Goal: Task Accomplishment & Management: Manage account settings

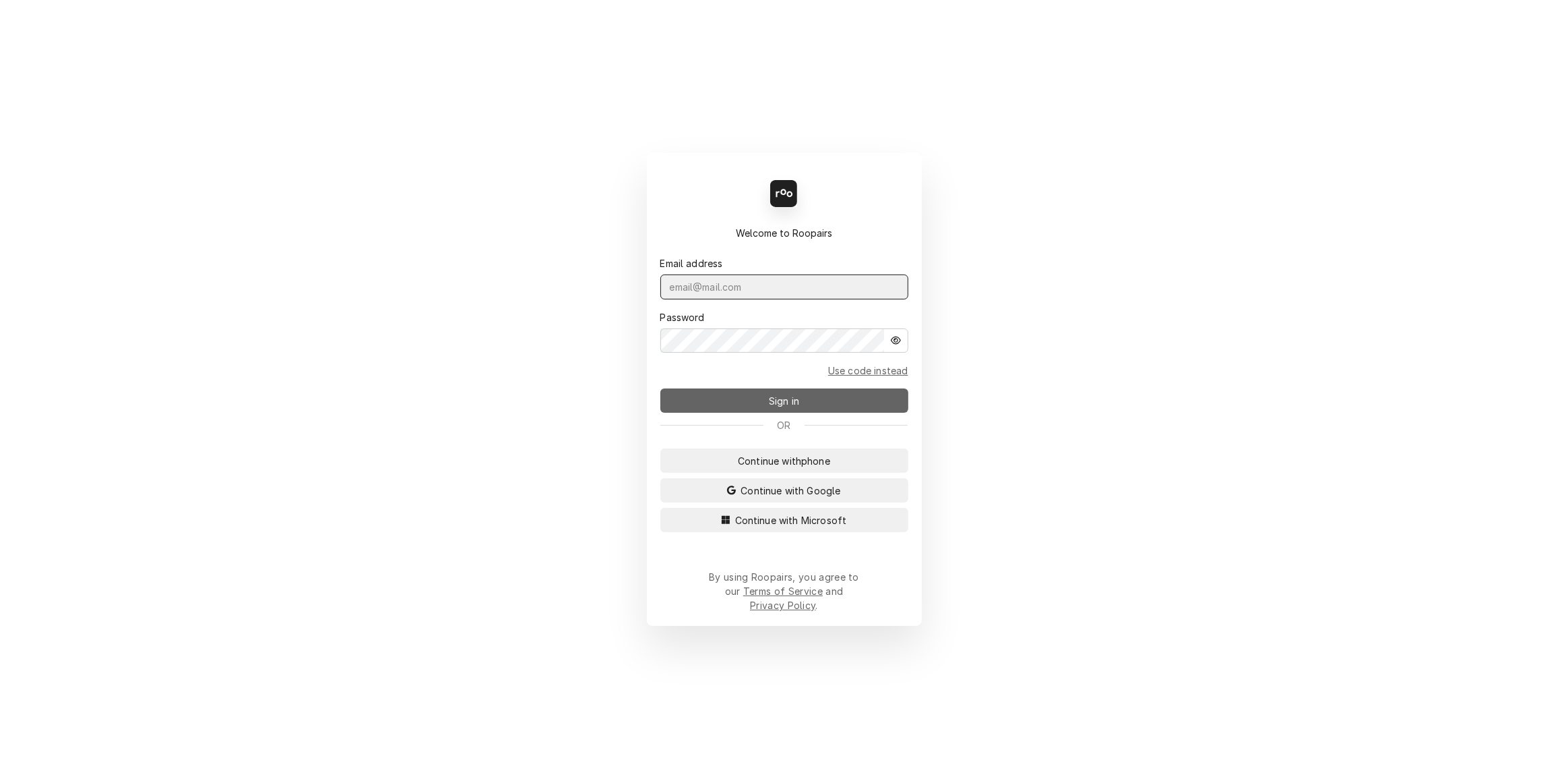
type input "[PERSON_NAME][EMAIL_ADDRESS][DOMAIN_NAME]"
click at [721, 401] on button "Sign in" at bounding box center [784, 400] width 248 height 24
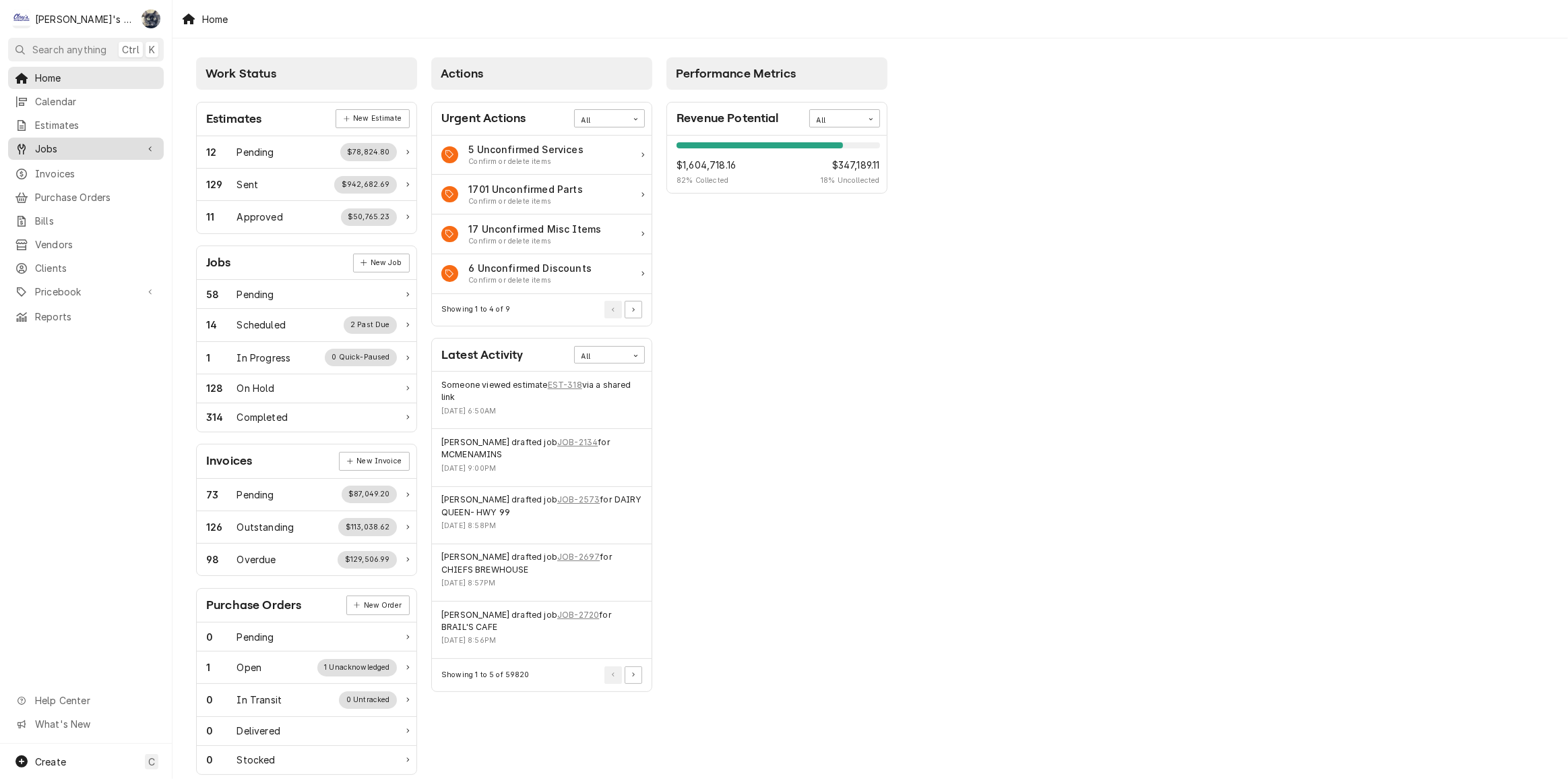
click at [137, 151] on div "Jobs" at bounding box center [85, 149] width 150 height 17
click at [135, 170] on span "Jobs" at bounding box center [96, 172] width 122 height 14
click at [561, 557] on link "JOB-2697" at bounding box center [578, 557] width 42 height 12
click at [636, 675] on button "Pagination Controls" at bounding box center [633, 675] width 18 height 18
click at [637, 675] on button "Pagination Controls" at bounding box center [633, 675] width 18 height 18
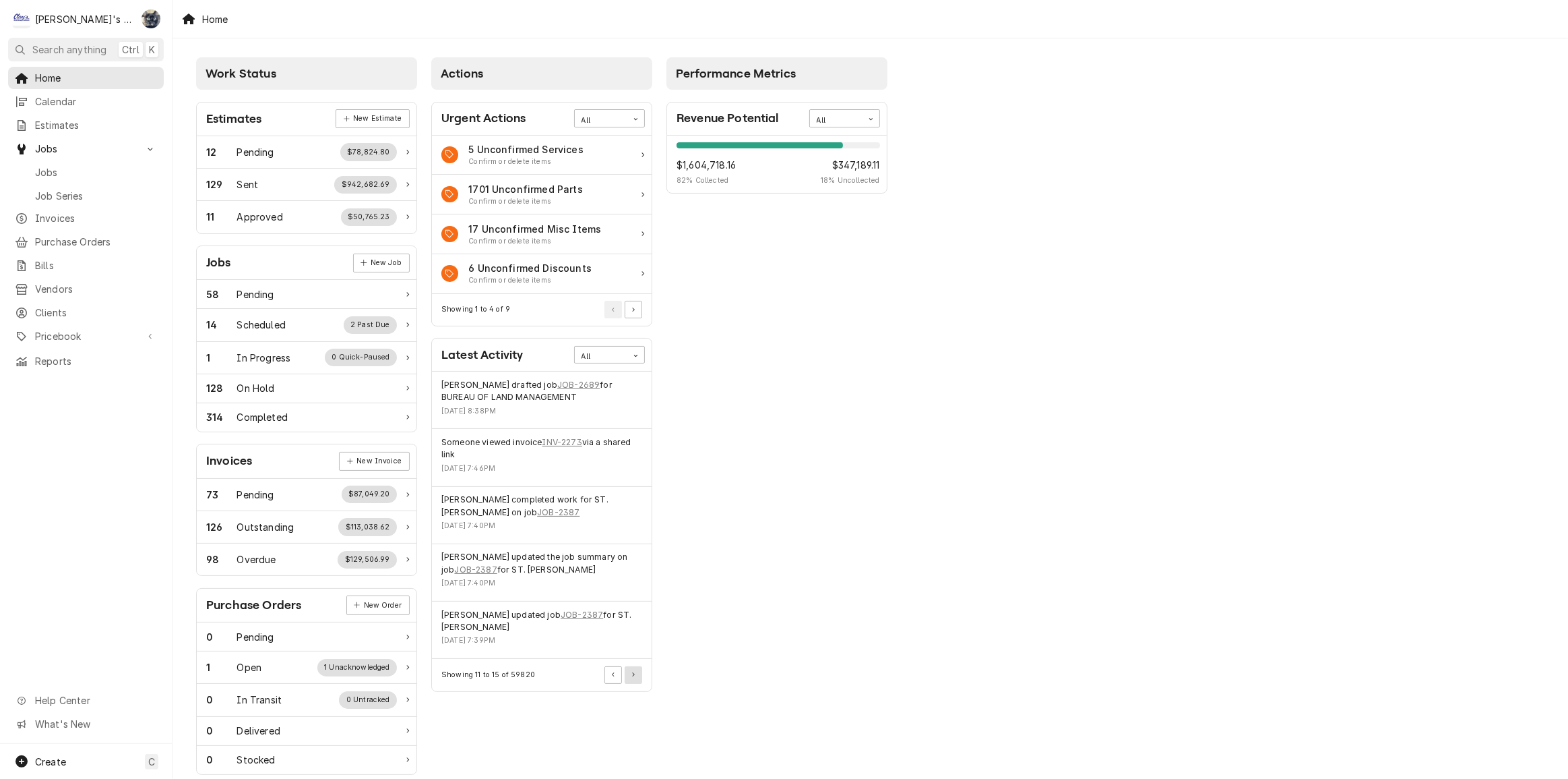
click at [634, 679] on button "Pagination Controls" at bounding box center [633, 675] width 18 height 18
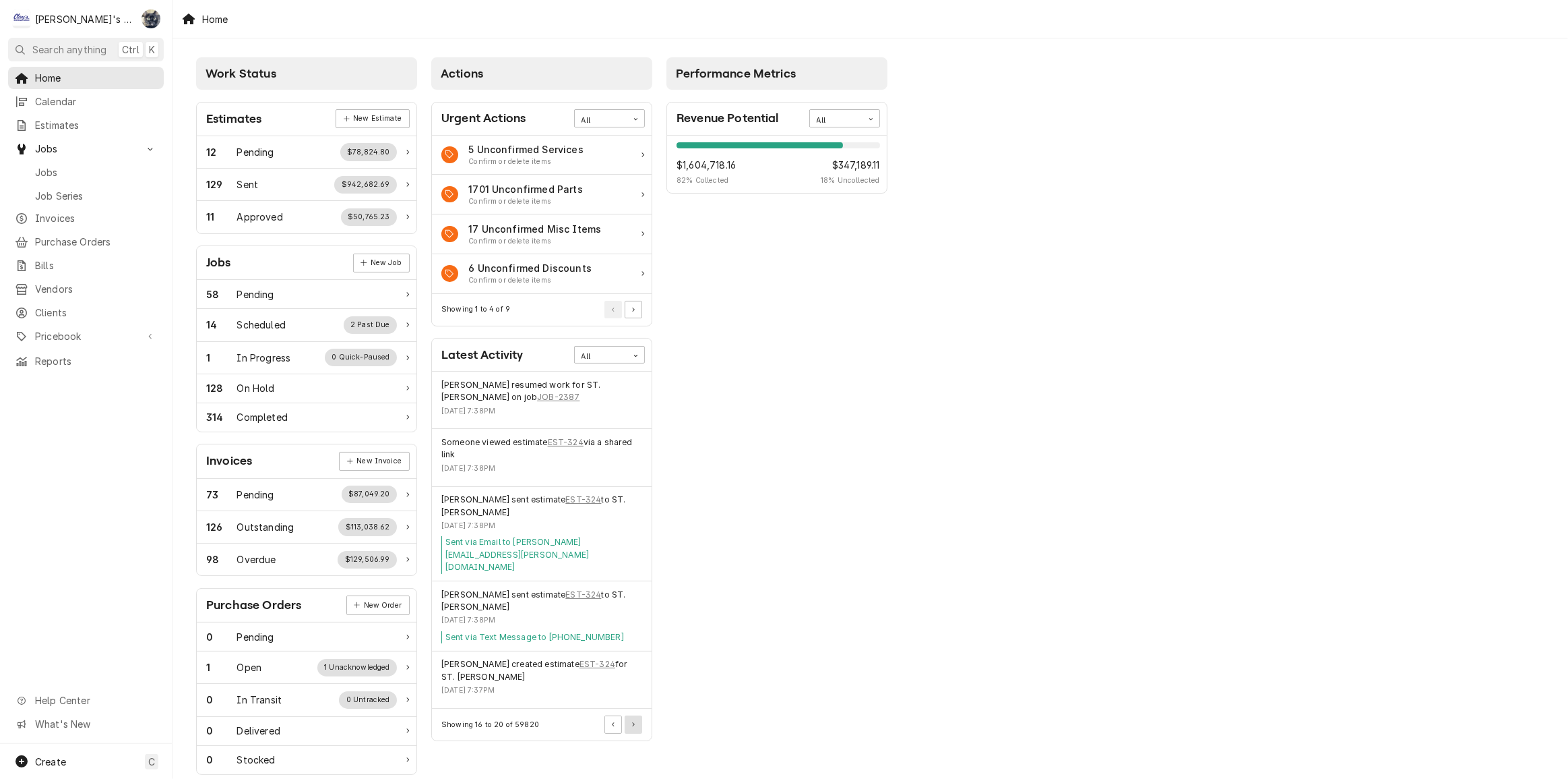
click at [633, 722] on icon "Pagination Controls" at bounding box center [633, 724] width 3 height 5
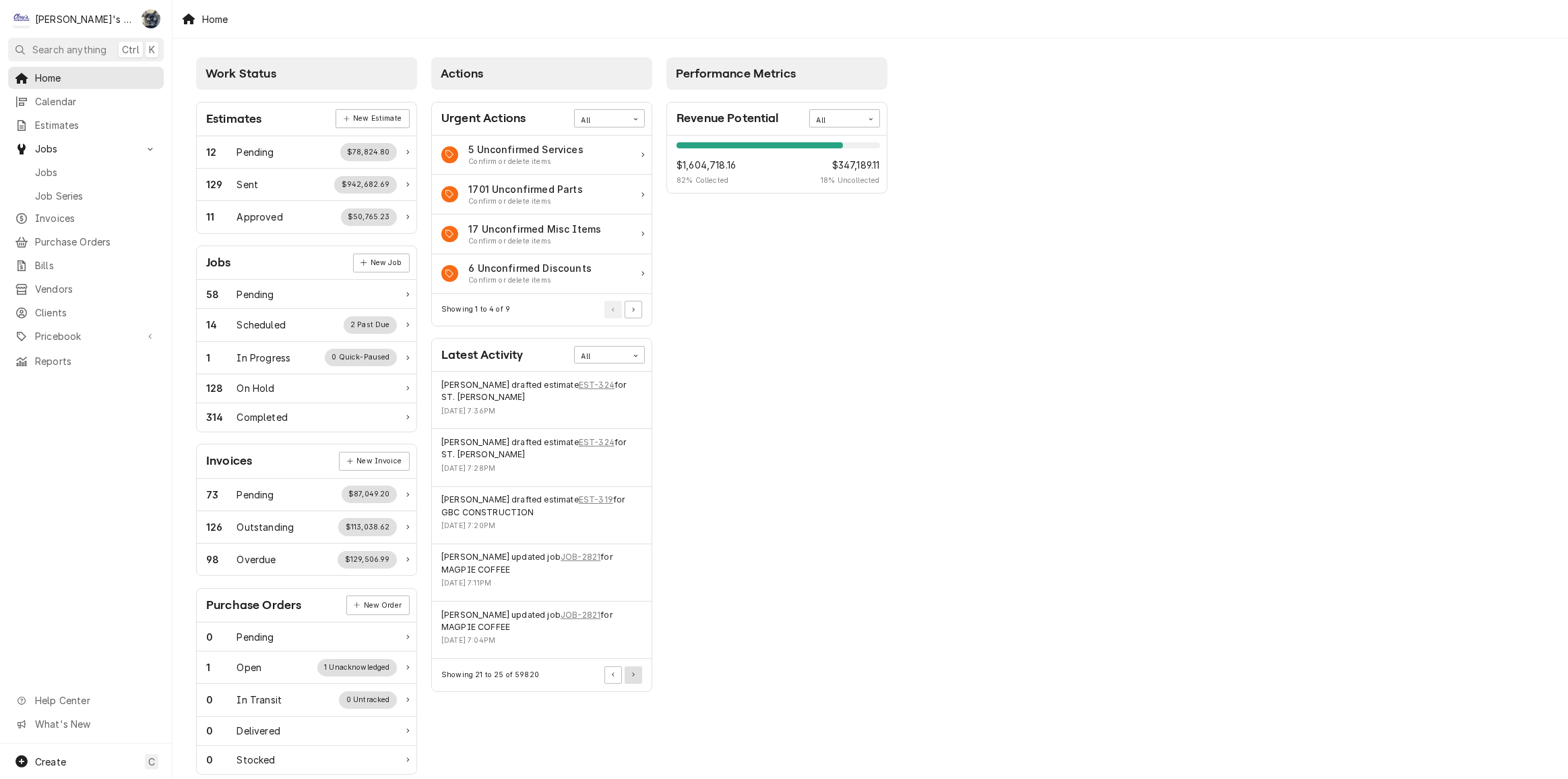
click at [627, 671] on button "Pagination Controls" at bounding box center [633, 675] width 18 height 18
click at [626, 667] on button "Pagination Controls" at bounding box center [633, 675] width 18 height 18
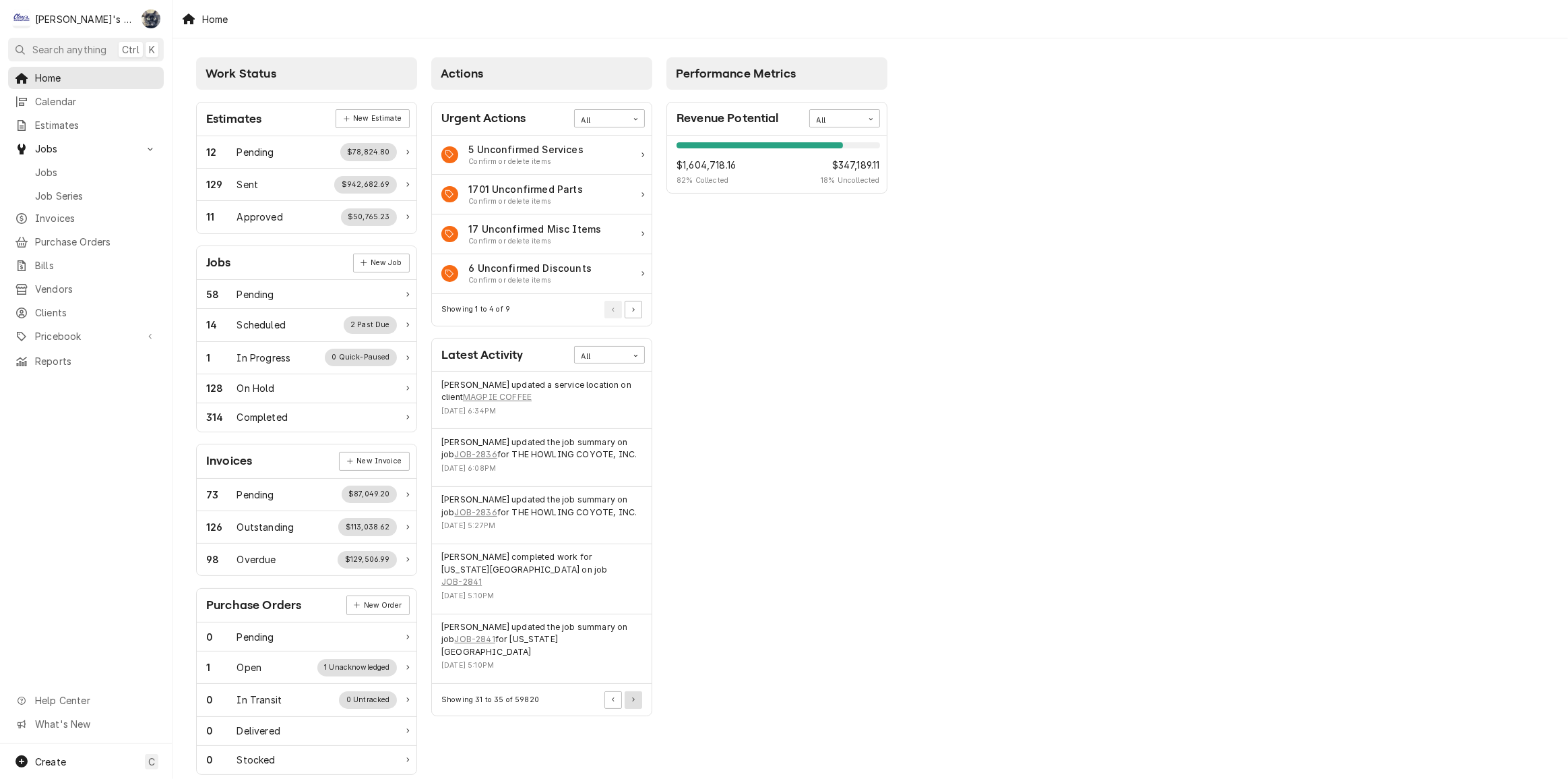
click at [629, 691] on button "Pagination Controls" at bounding box center [633, 699] width 18 height 18
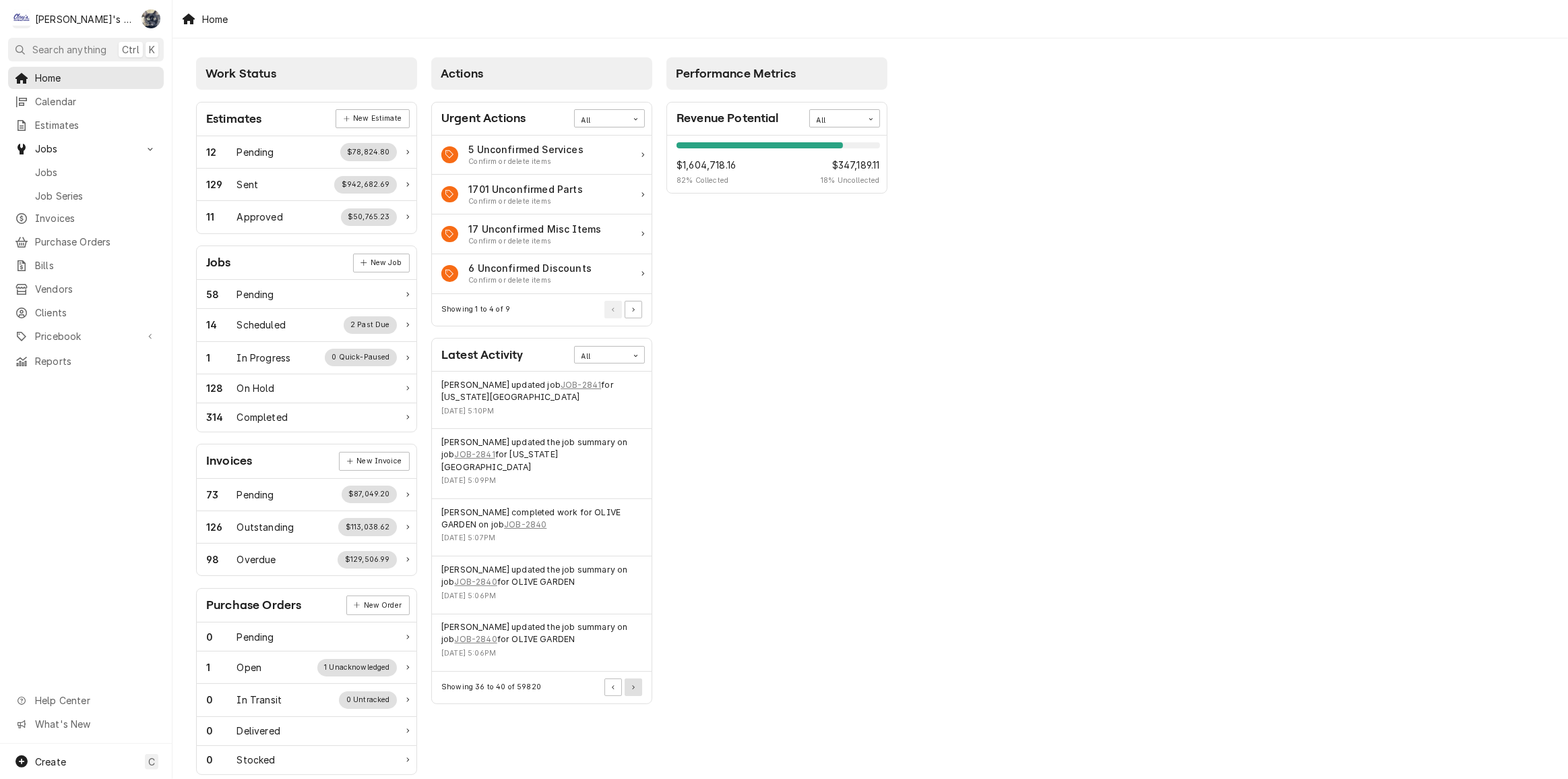
click at [629, 678] on button "Pagination Controls" at bounding box center [633, 687] width 18 height 18
click at [49, 73] on span "Home" at bounding box center [96, 78] width 122 height 14
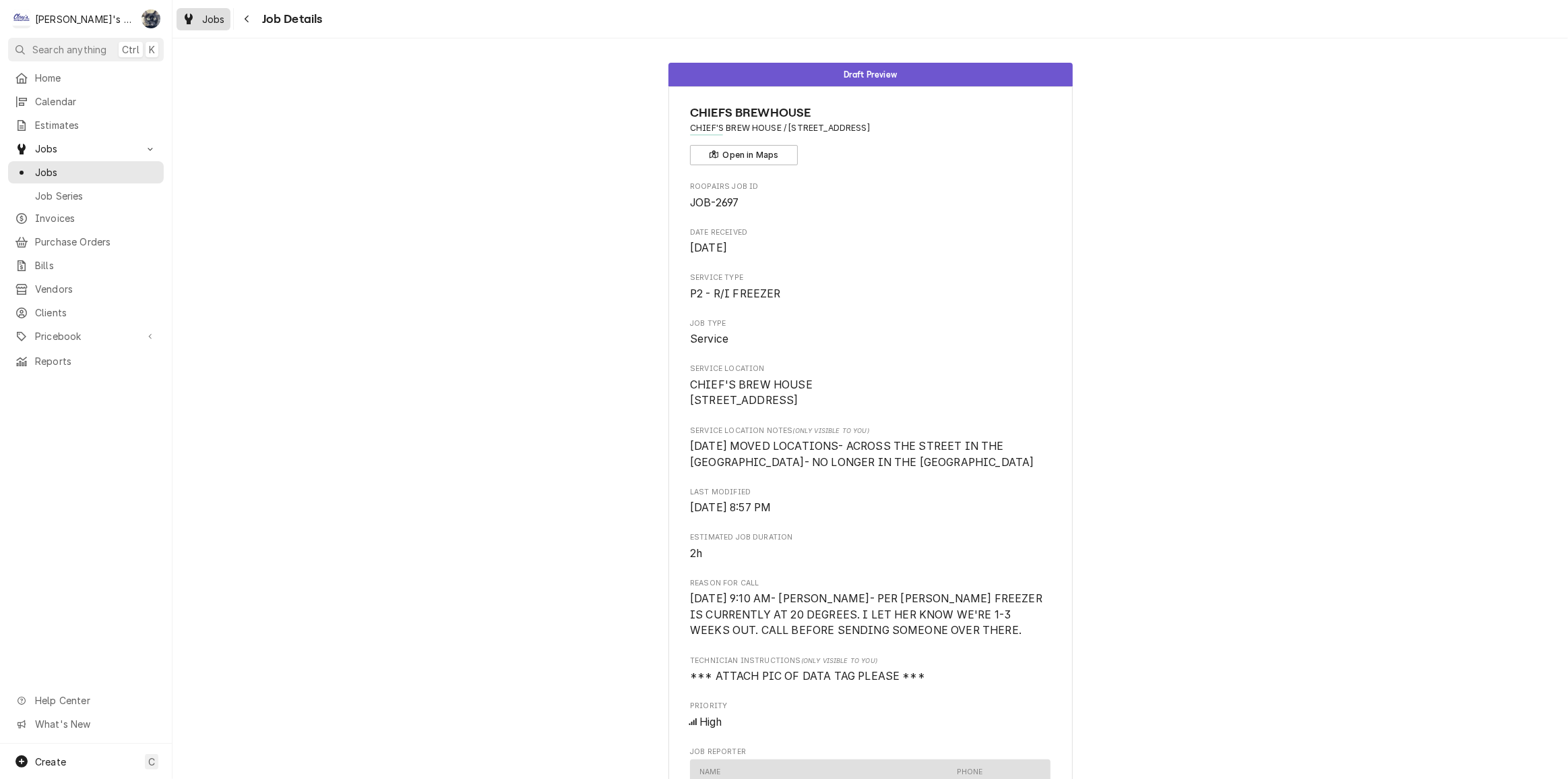
click at [212, 13] on span "Jobs" at bounding box center [214, 19] width 23 height 14
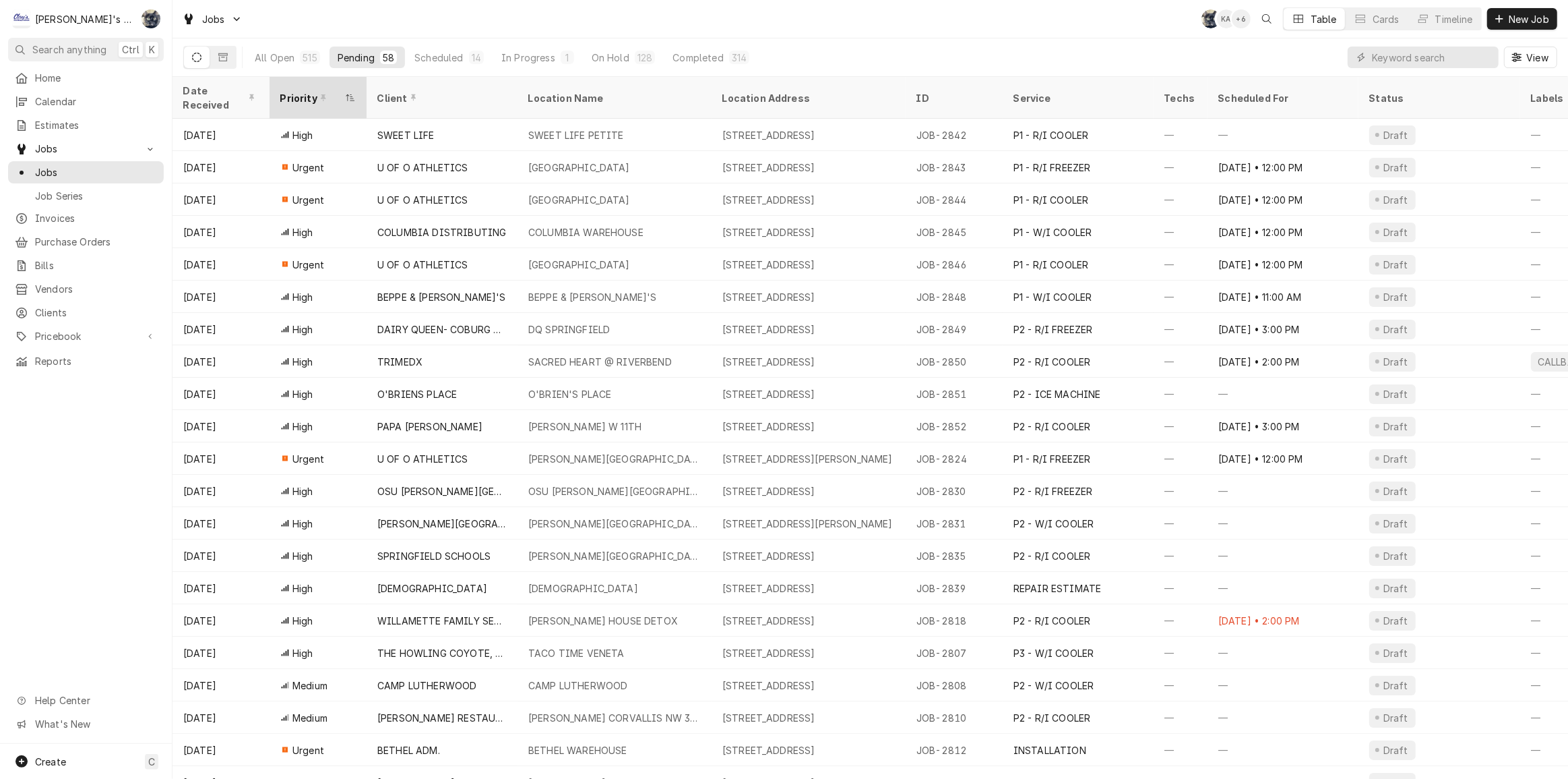
click at [296, 91] on div "Priority" at bounding box center [311, 98] width 62 height 14
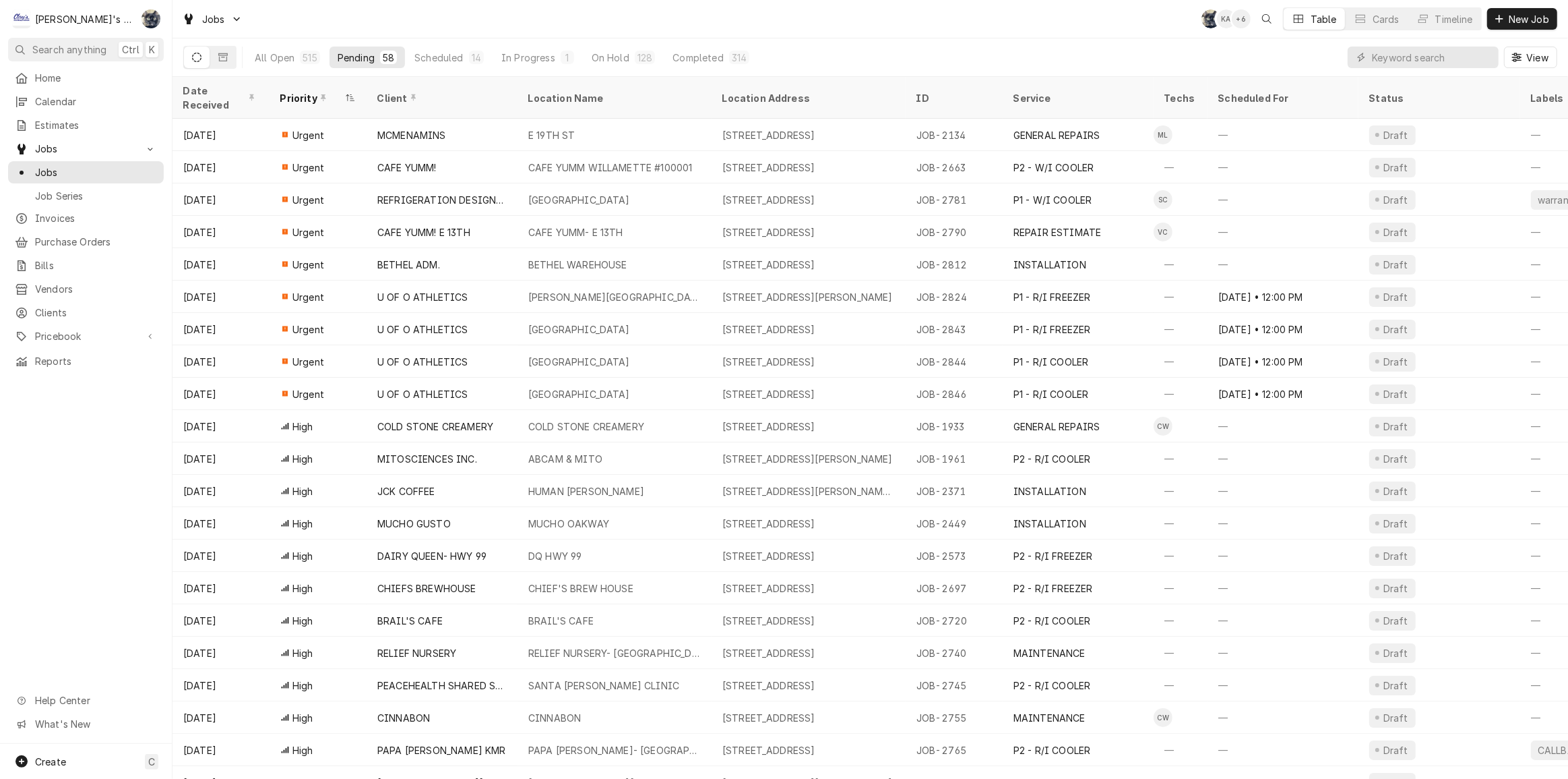
click at [243, 83] on div "Date Received" at bounding box center [221, 98] width 92 height 37
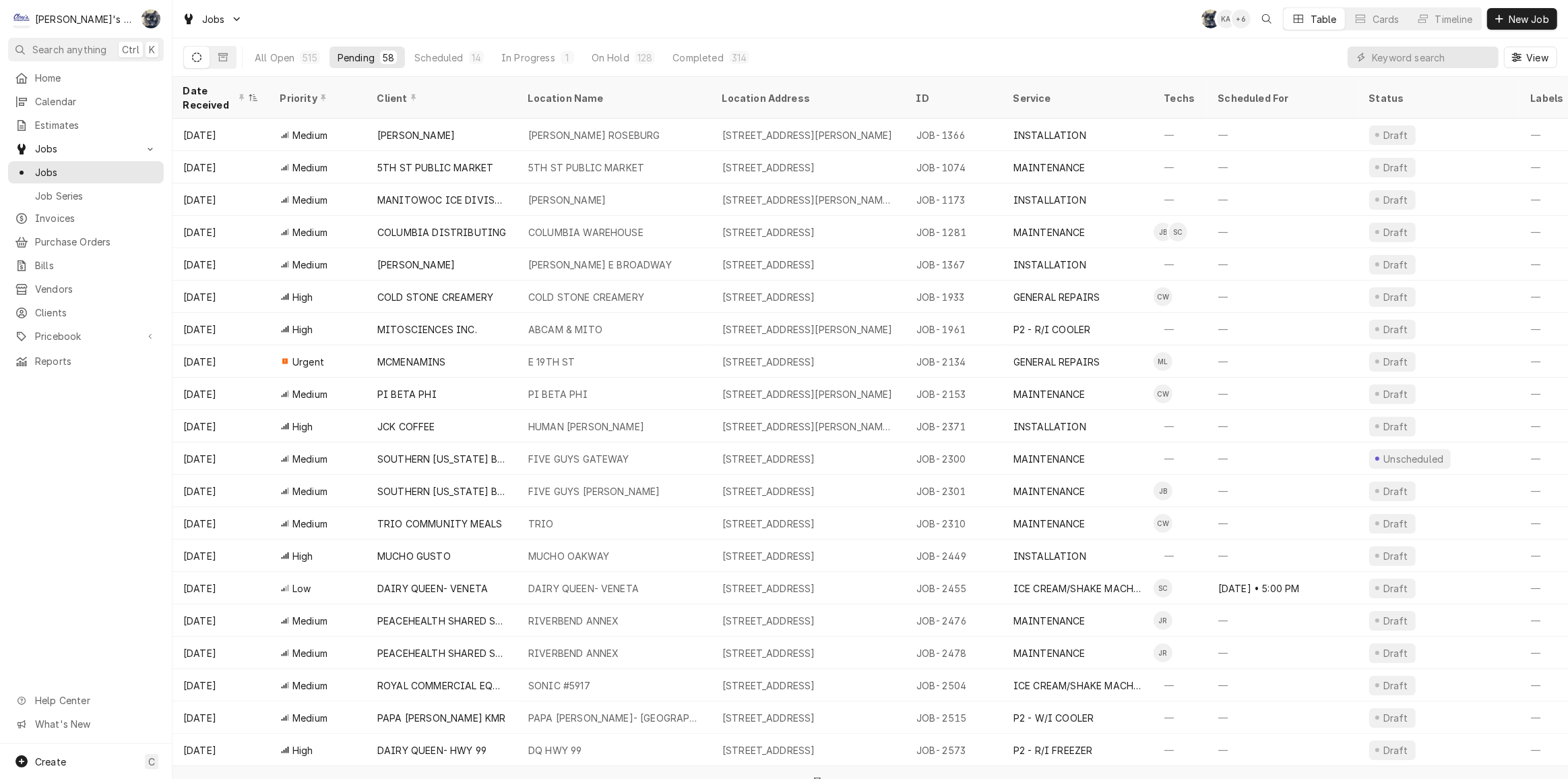
click at [243, 83] on div "Date Received" at bounding box center [221, 98] width 92 height 37
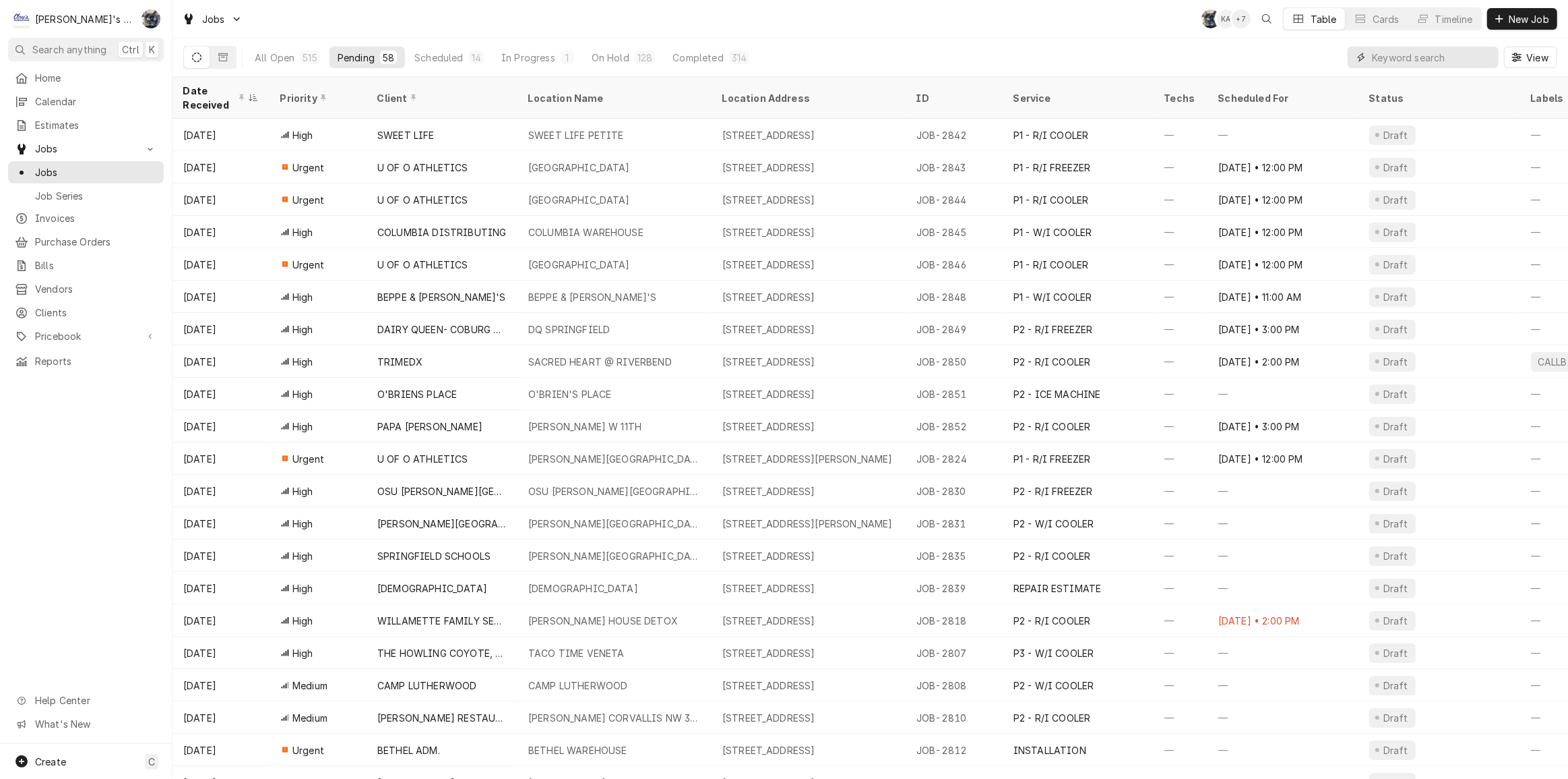
click at [1459, 51] on input "Dynamic Content Wrapper" at bounding box center [1432, 57] width 120 height 22
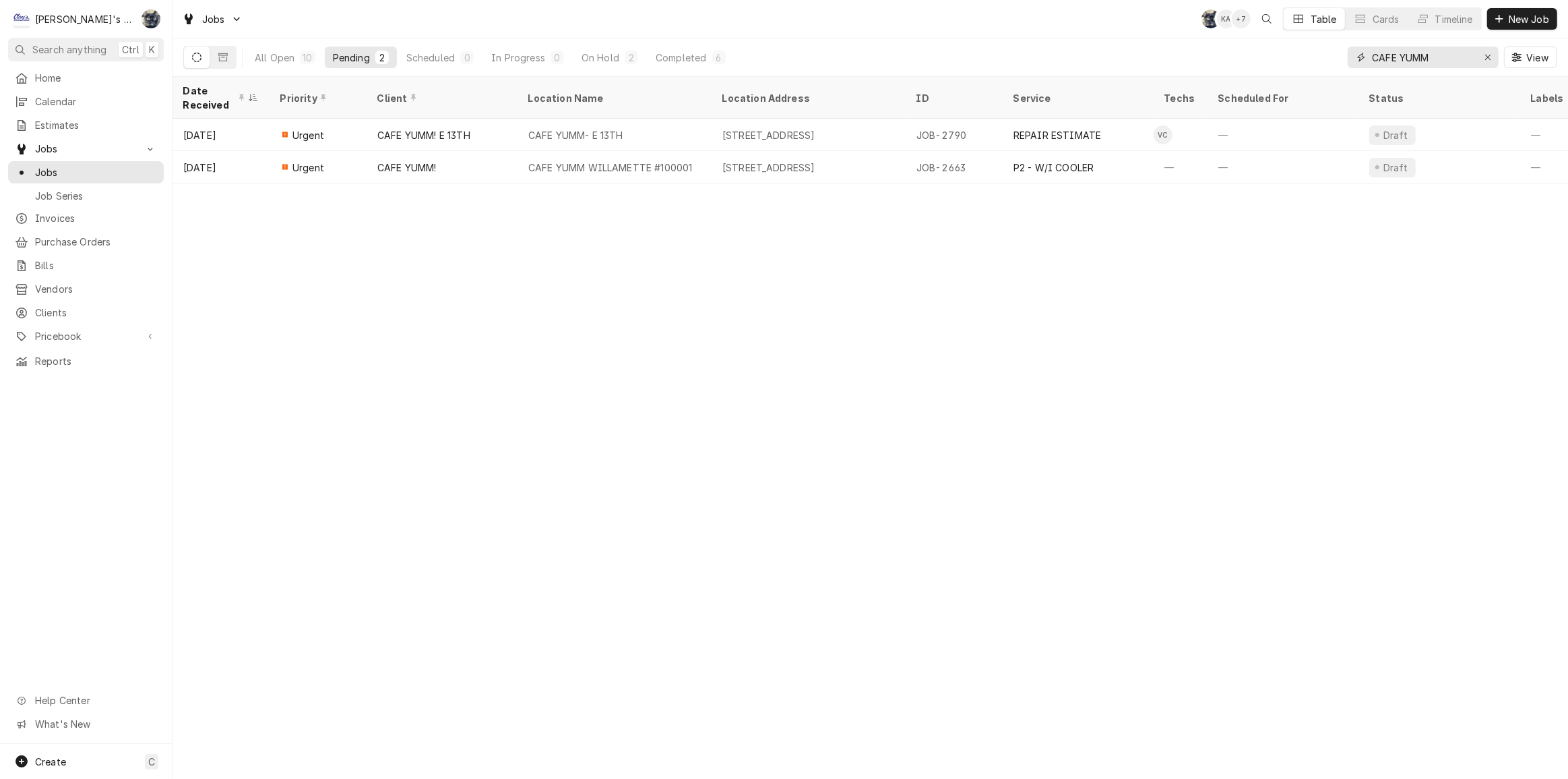
type input "CAFE YUMM"
click at [705, 69] on div "All Open 10 Pending 2 Scheduled 0 In Progress 0 On Hold 2 Completed 6" at bounding box center [490, 57] width 487 height 38
click at [703, 64] on button "Completed 6" at bounding box center [690, 57] width 85 height 22
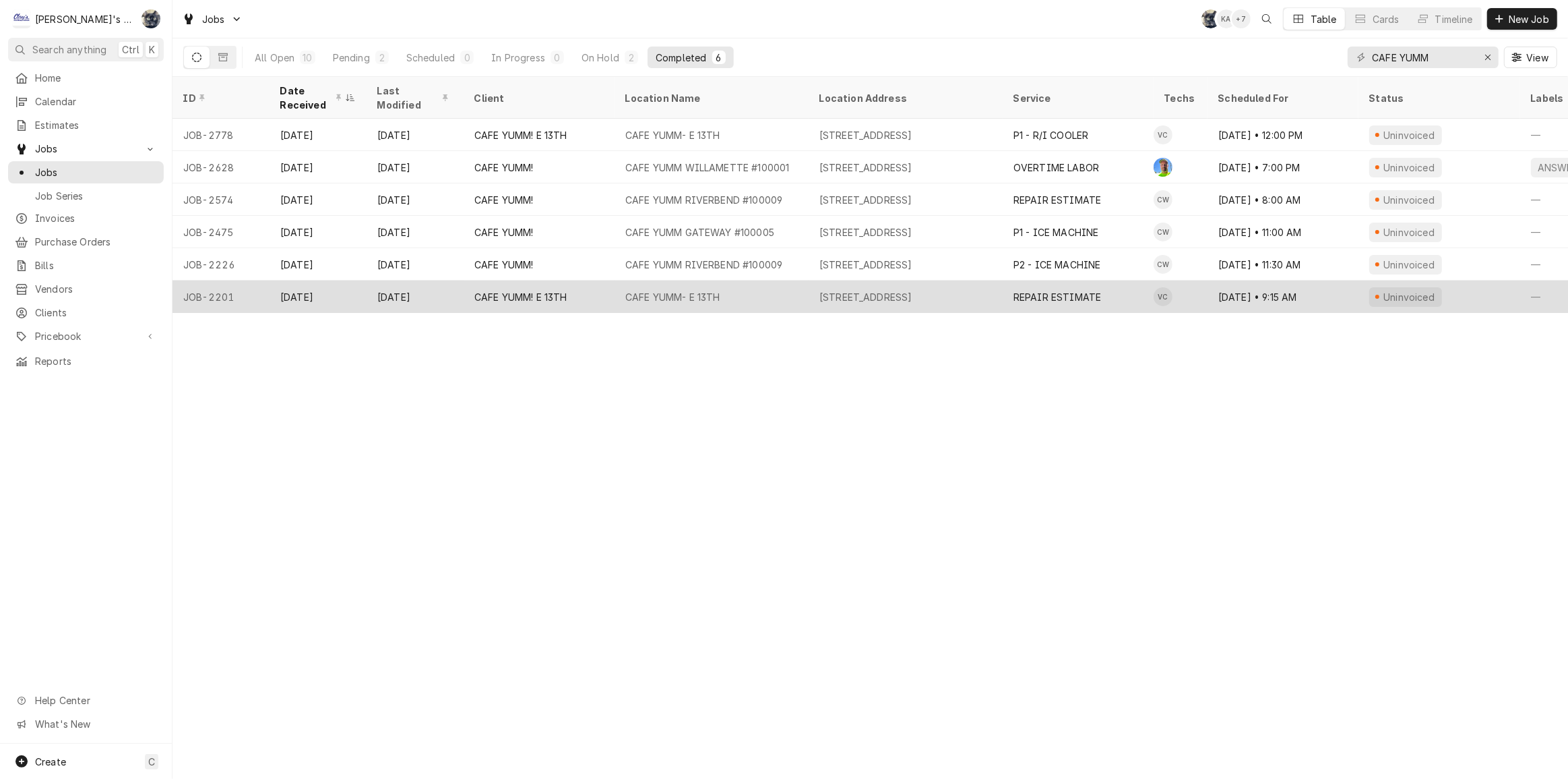
click at [743, 292] on div "CAFE YUMM- E 13TH" at bounding box center [711, 296] width 194 height 32
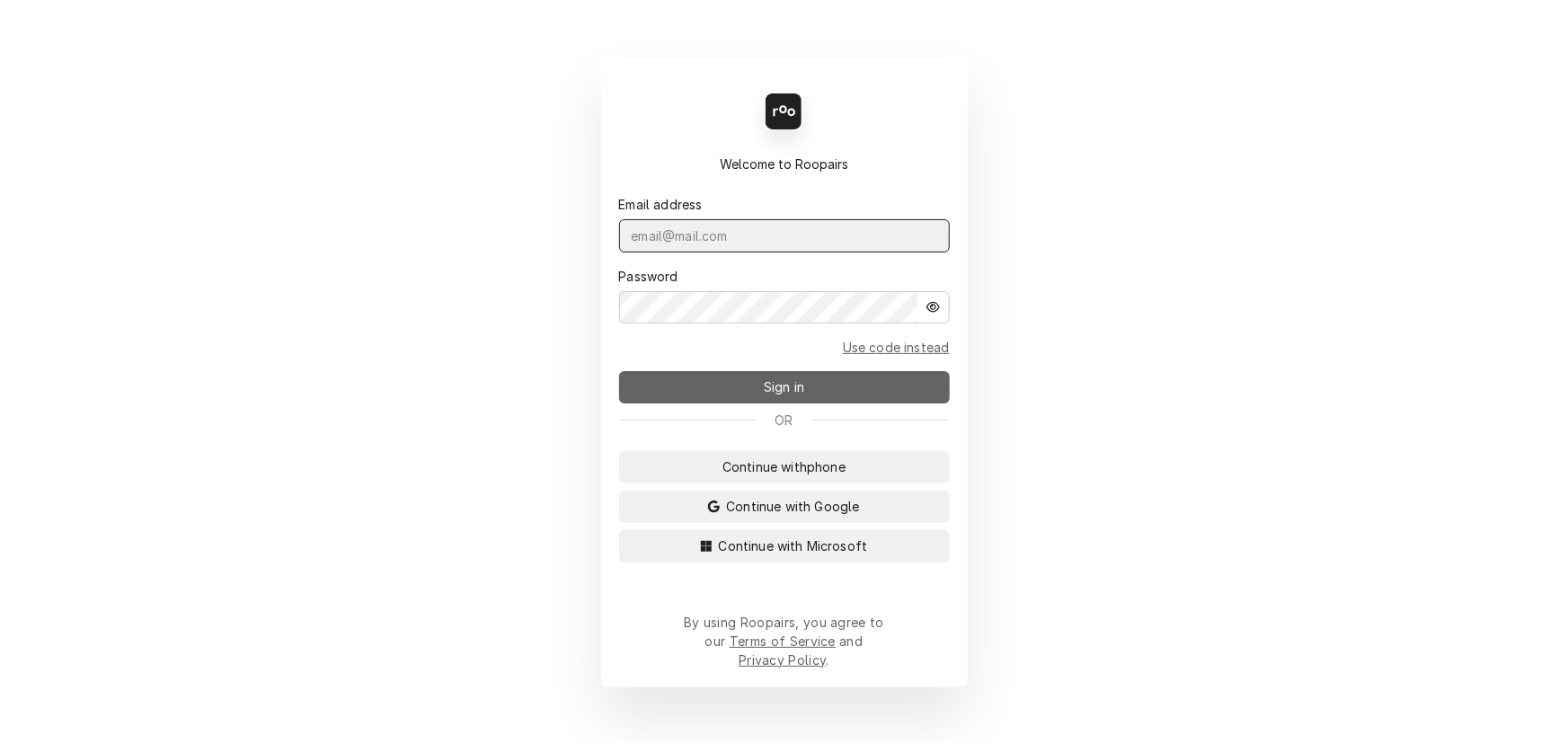
type input "[PERSON_NAME][EMAIL_ADDRESS][DOMAIN_NAME]"
click at [815, 386] on button "Sign in" at bounding box center [784, 388] width 331 height 32
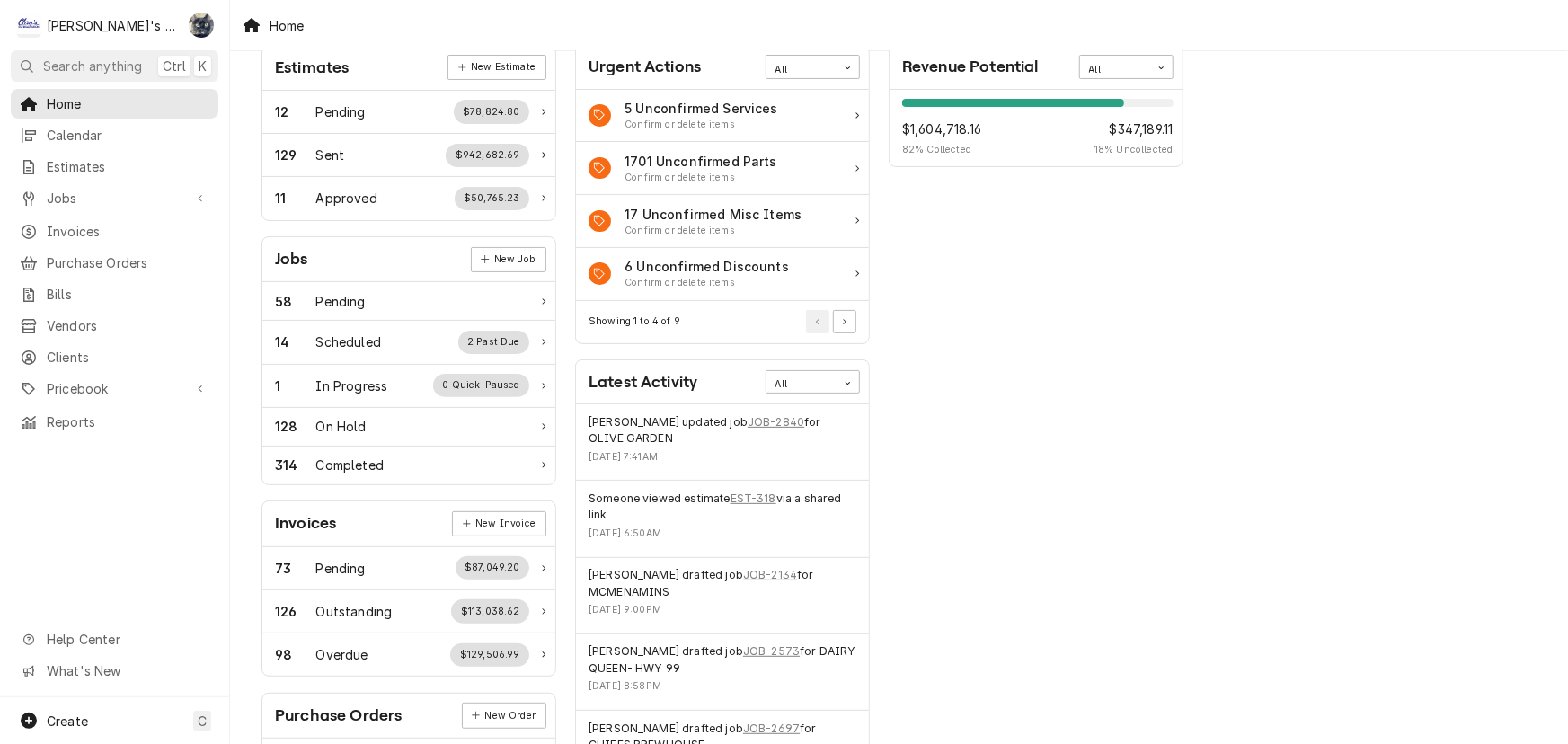
scroll to position [245, 0]
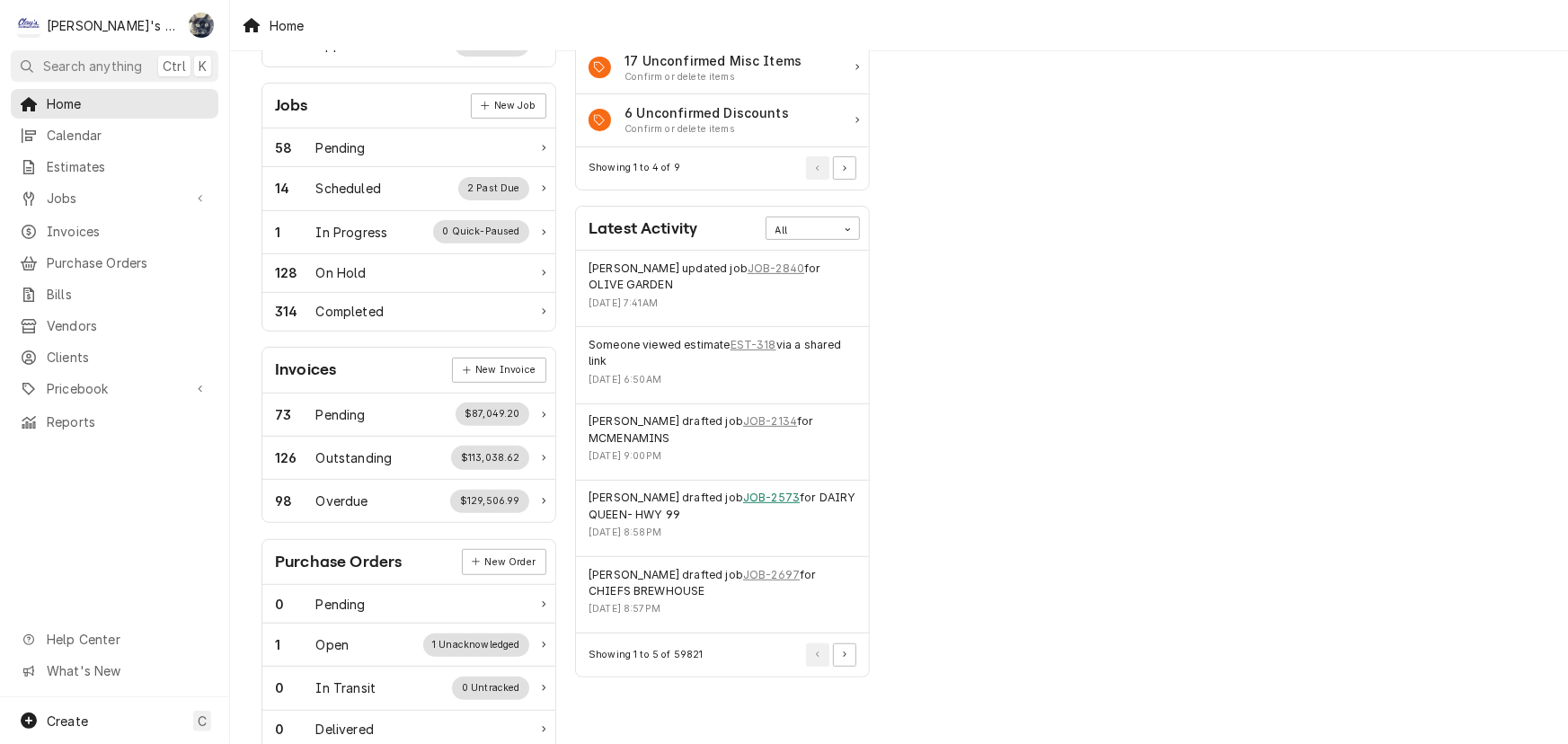
click at [752, 495] on link "JOB-2573" at bounding box center [771, 498] width 56 height 16
click at [134, 197] on span "Jobs" at bounding box center [115, 198] width 135 height 19
click at [133, 223] on span "Jobs" at bounding box center [128, 230] width 163 height 19
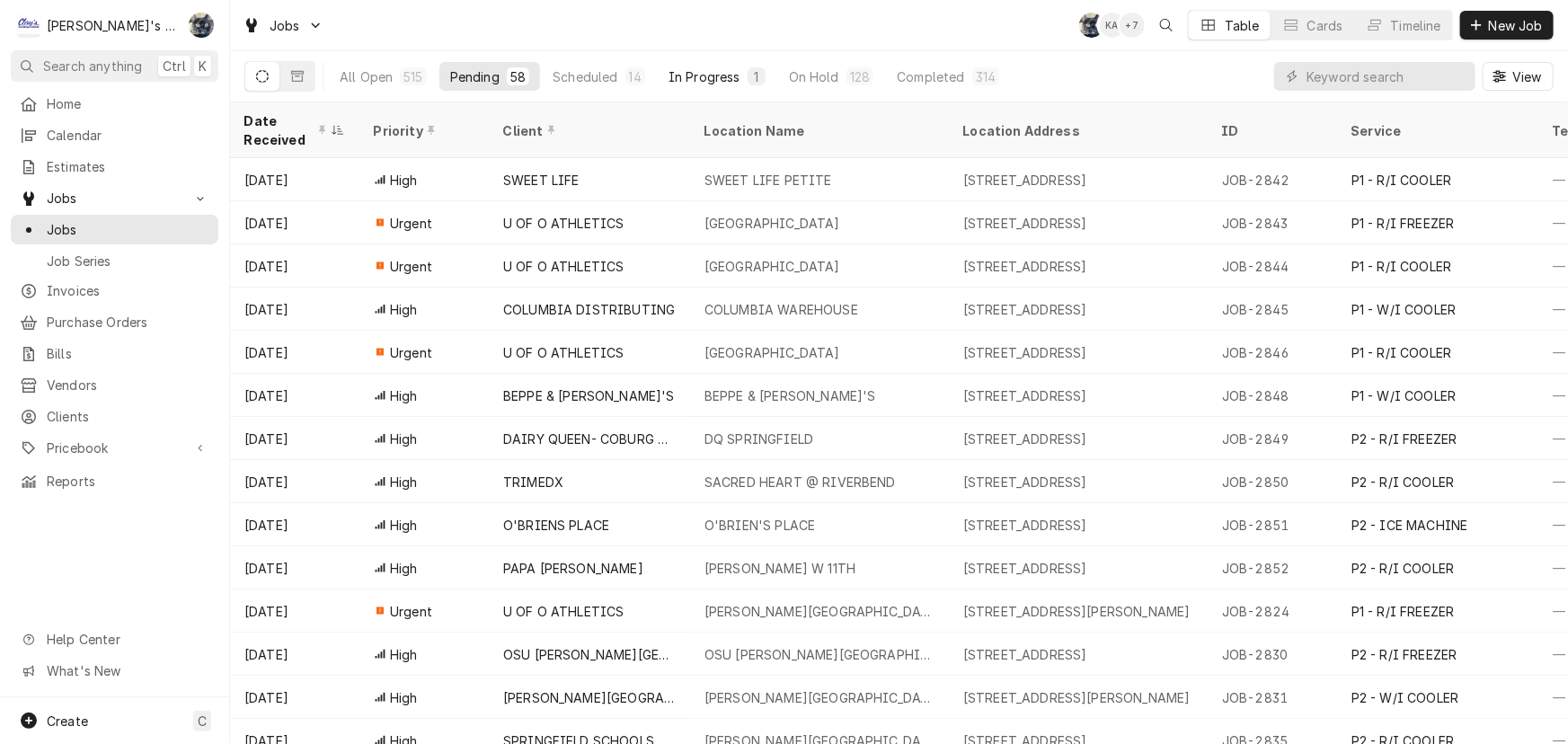
click at [713, 81] on div "In Progress" at bounding box center [705, 77] width 71 height 19
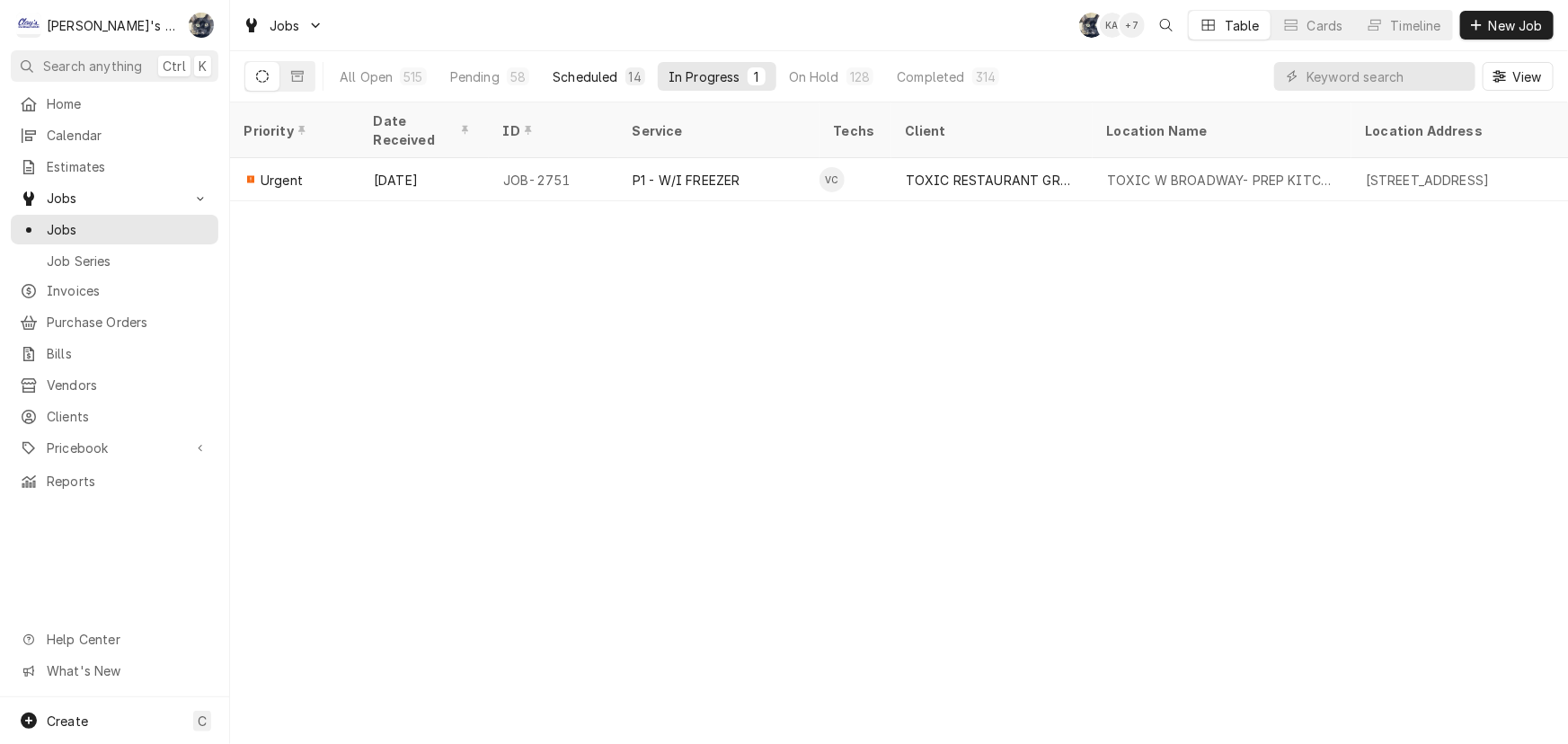
click at [606, 73] on div "Scheduled" at bounding box center [585, 77] width 65 height 19
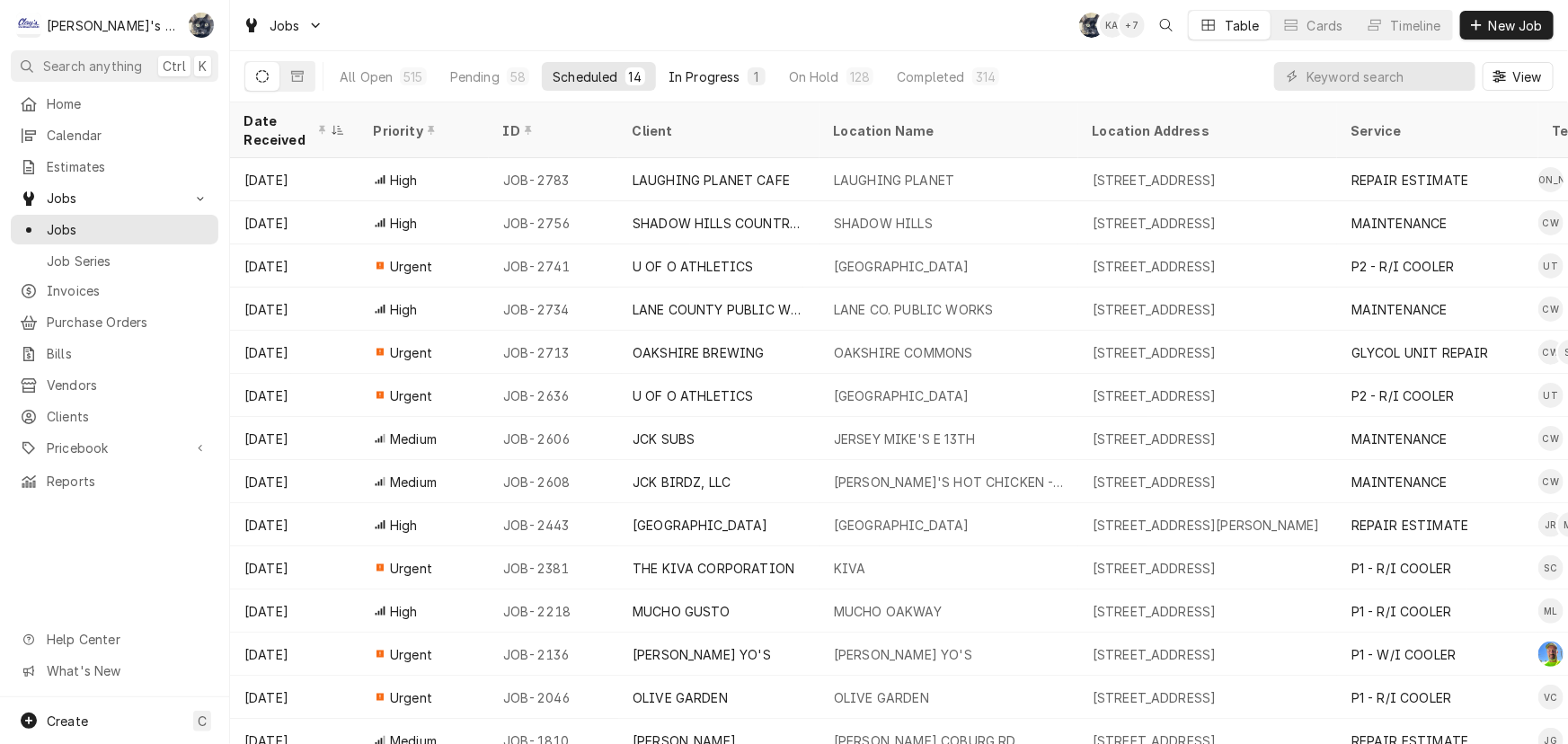
click at [733, 76] on div "In Progress" at bounding box center [705, 77] width 71 height 19
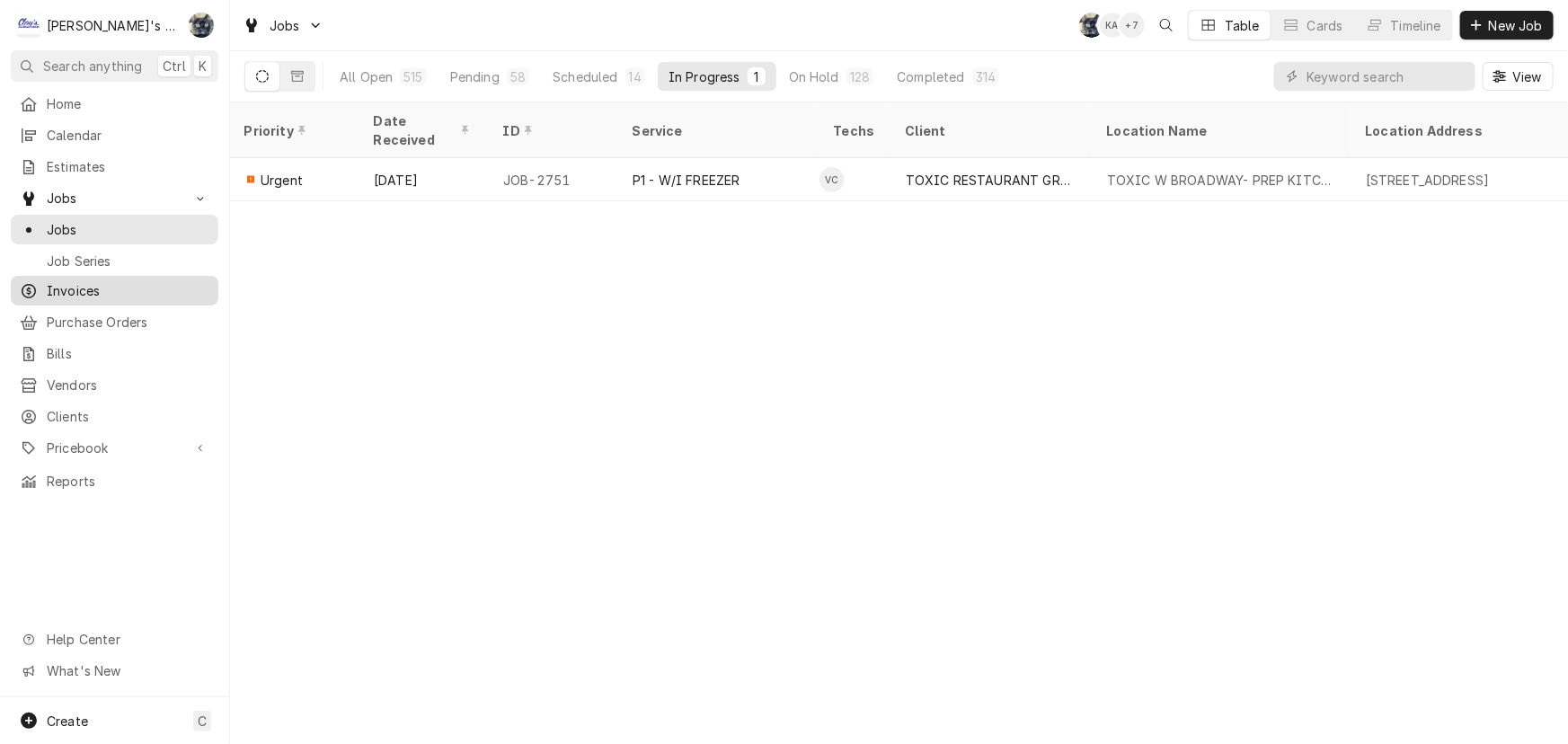
click at [166, 292] on span "Invoices" at bounding box center [128, 291] width 163 height 19
click at [961, 84] on button "Completed 314" at bounding box center [948, 76] width 124 height 29
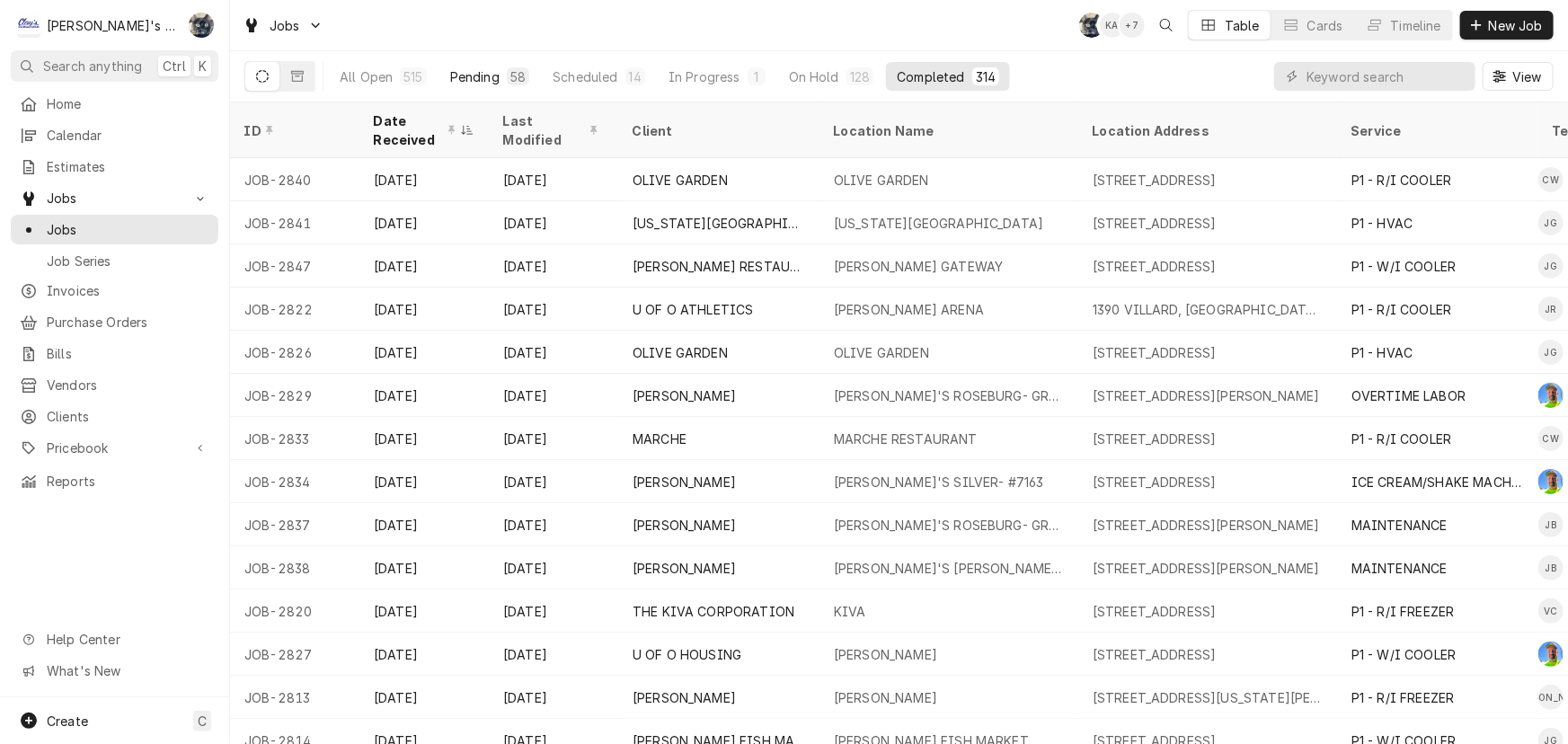
click at [526, 71] on div "58" at bounding box center [518, 76] width 23 height 18
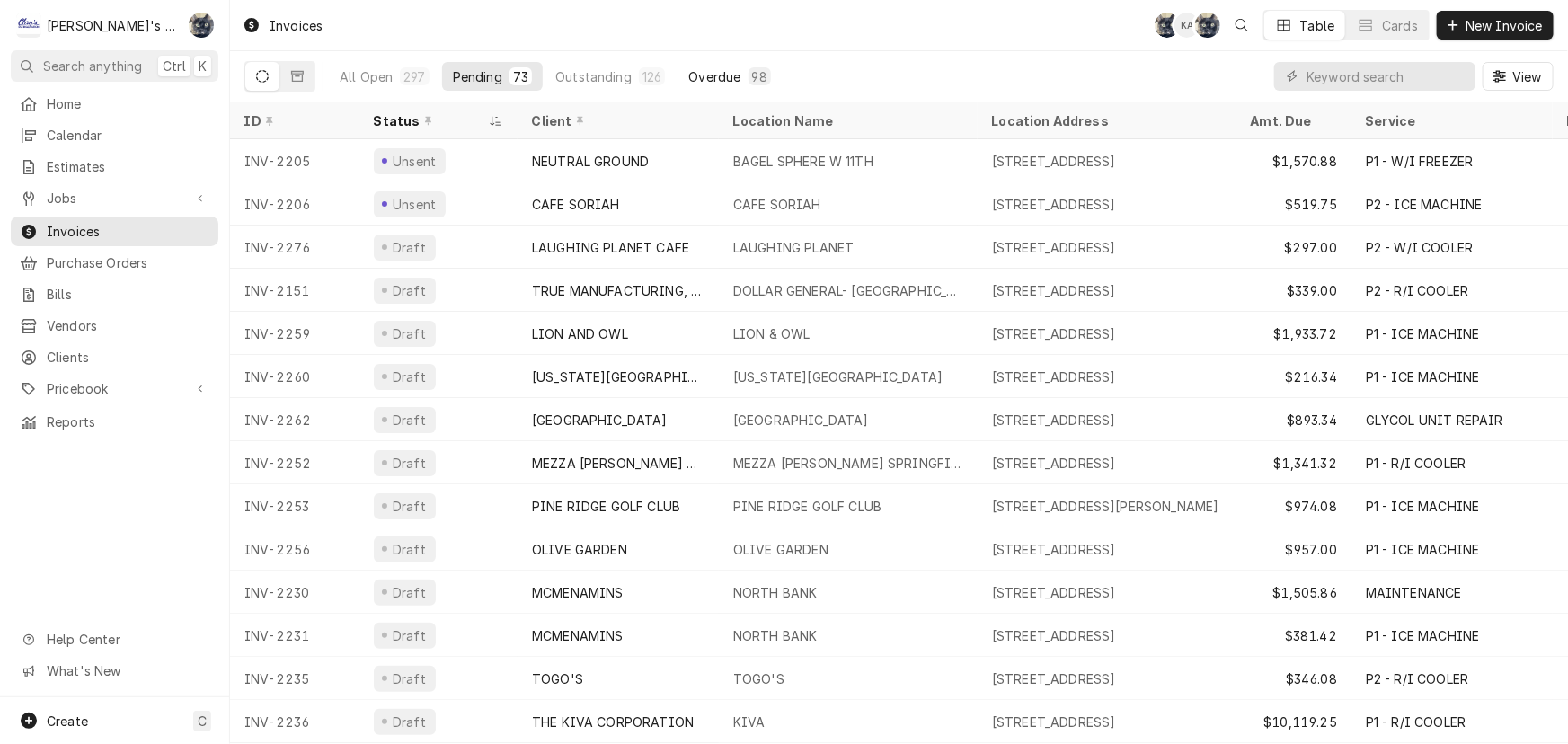
click at [723, 79] on div "Overdue" at bounding box center [714, 77] width 52 height 19
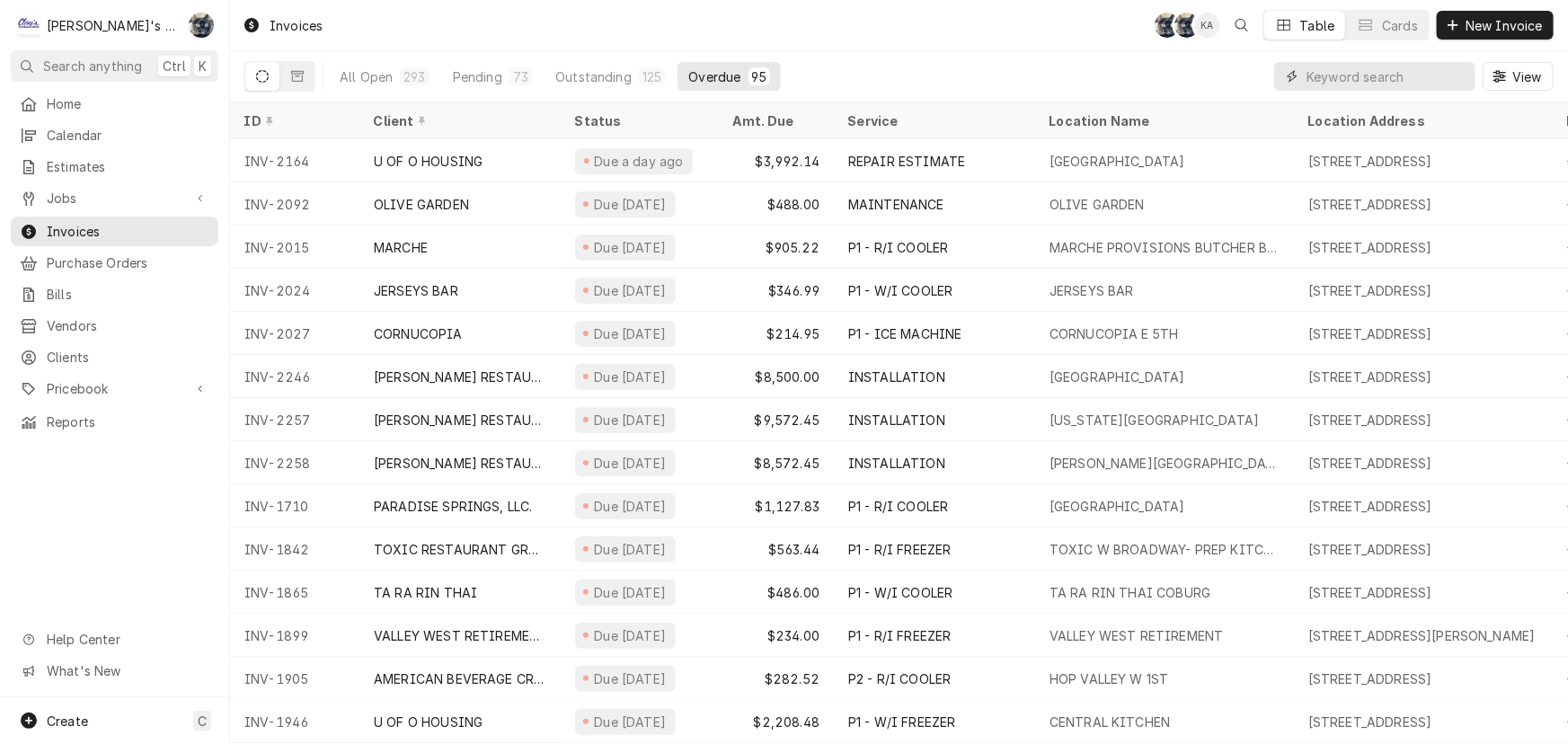
click at [1354, 73] on input "Dynamic Content Wrapper" at bounding box center [1386, 76] width 160 height 29
type input "1"
type input "2172"
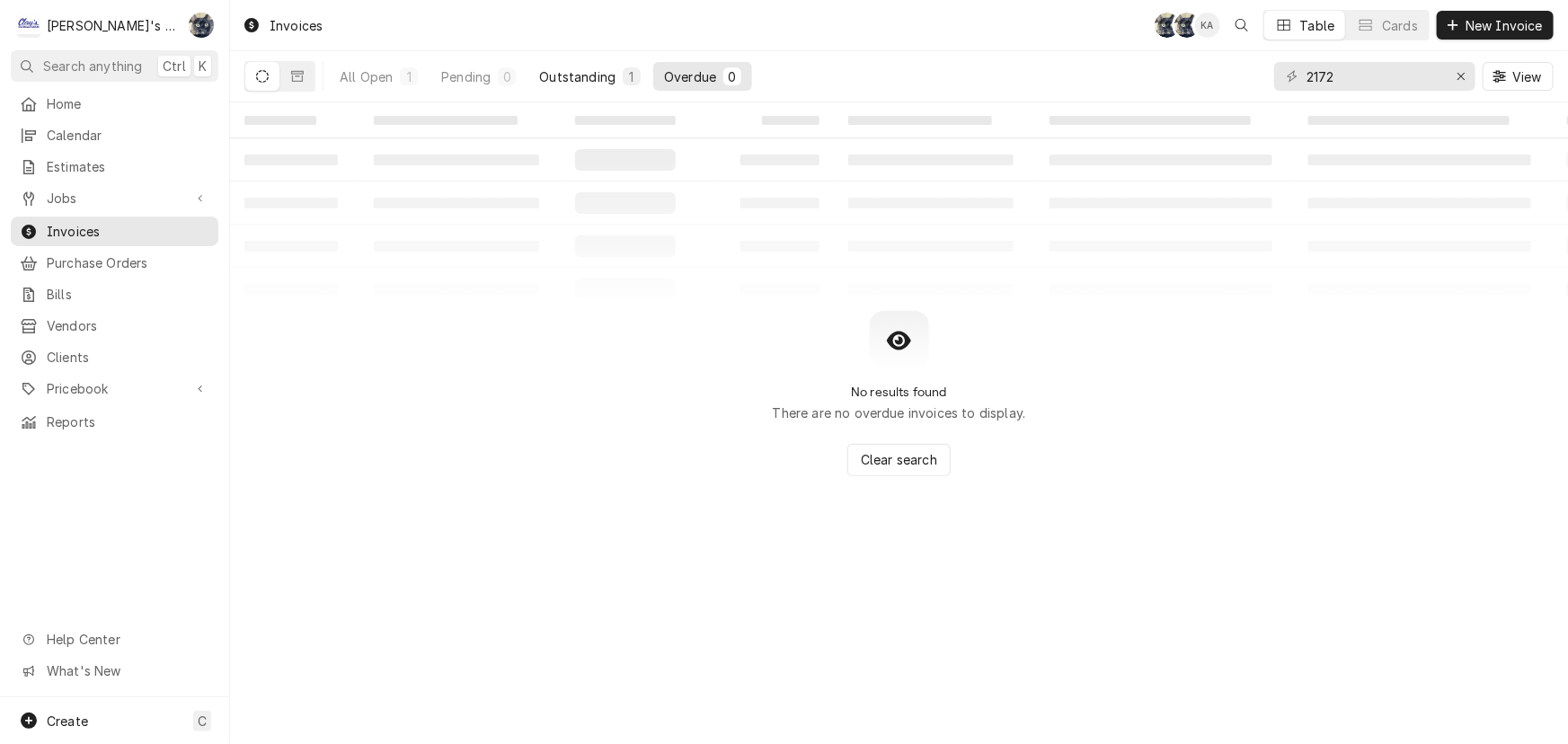
click at [611, 78] on div "Outstanding" at bounding box center [577, 77] width 76 height 19
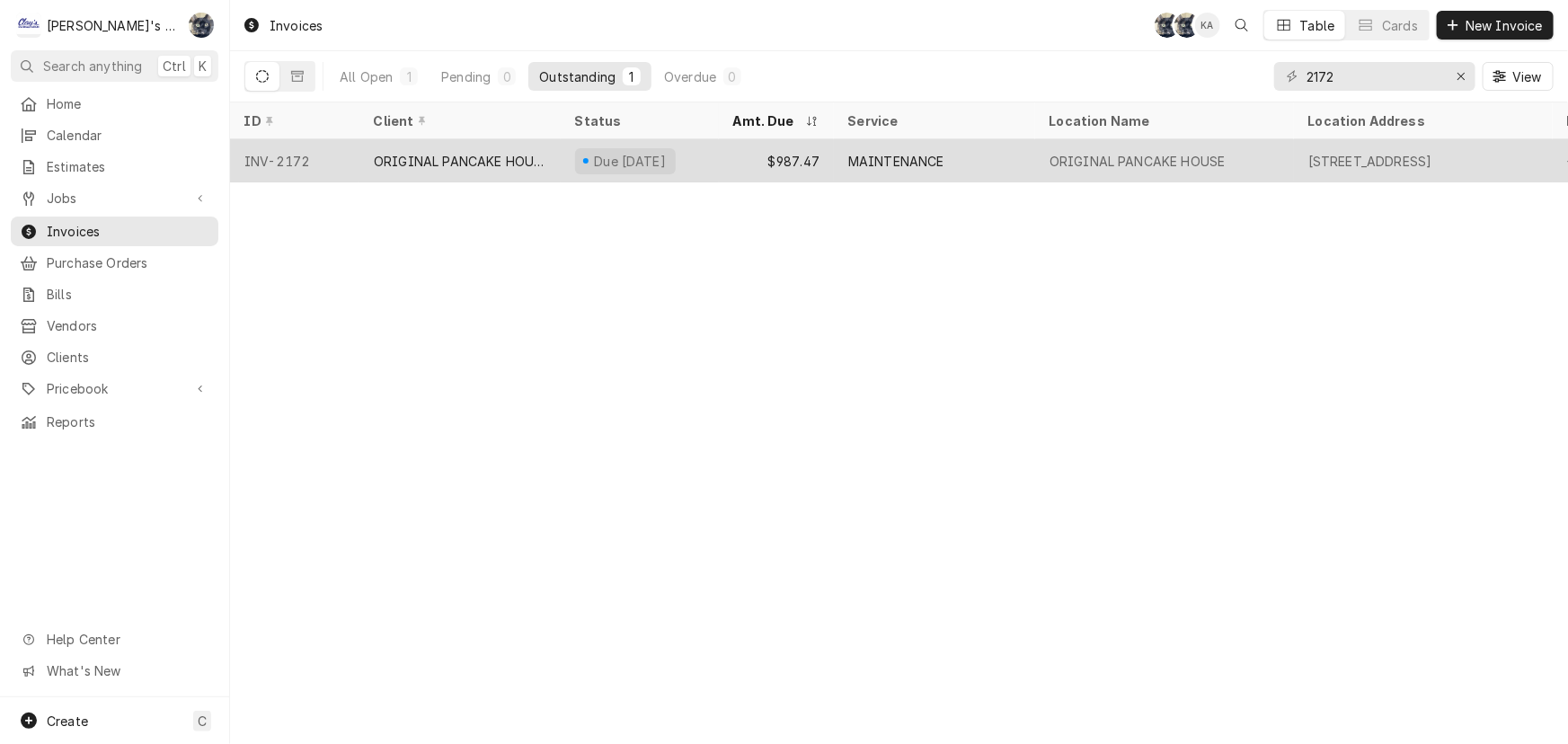
click at [650, 168] on div "Due in 16 days" at bounding box center [626, 162] width 101 height 26
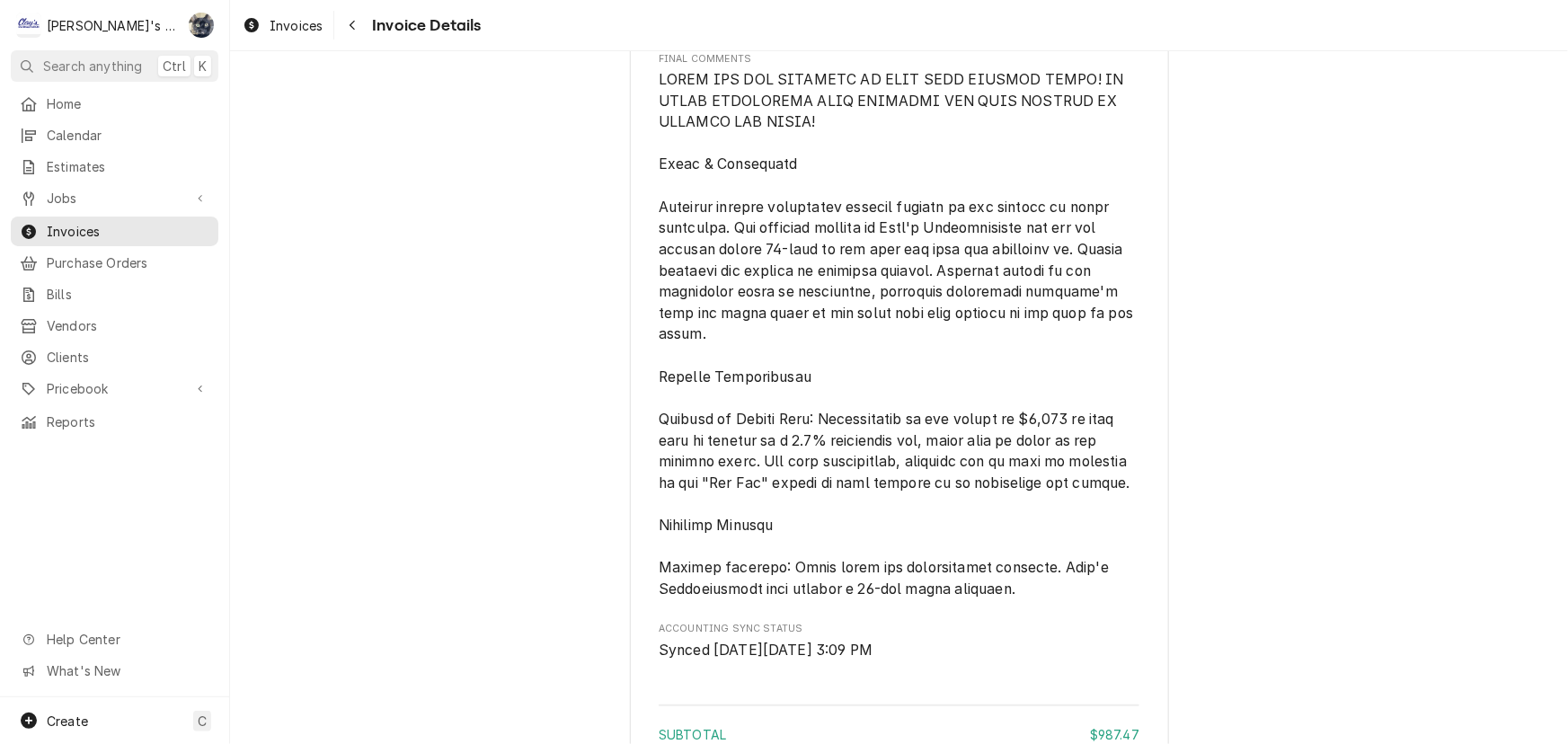
scroll to position [4330, 0]
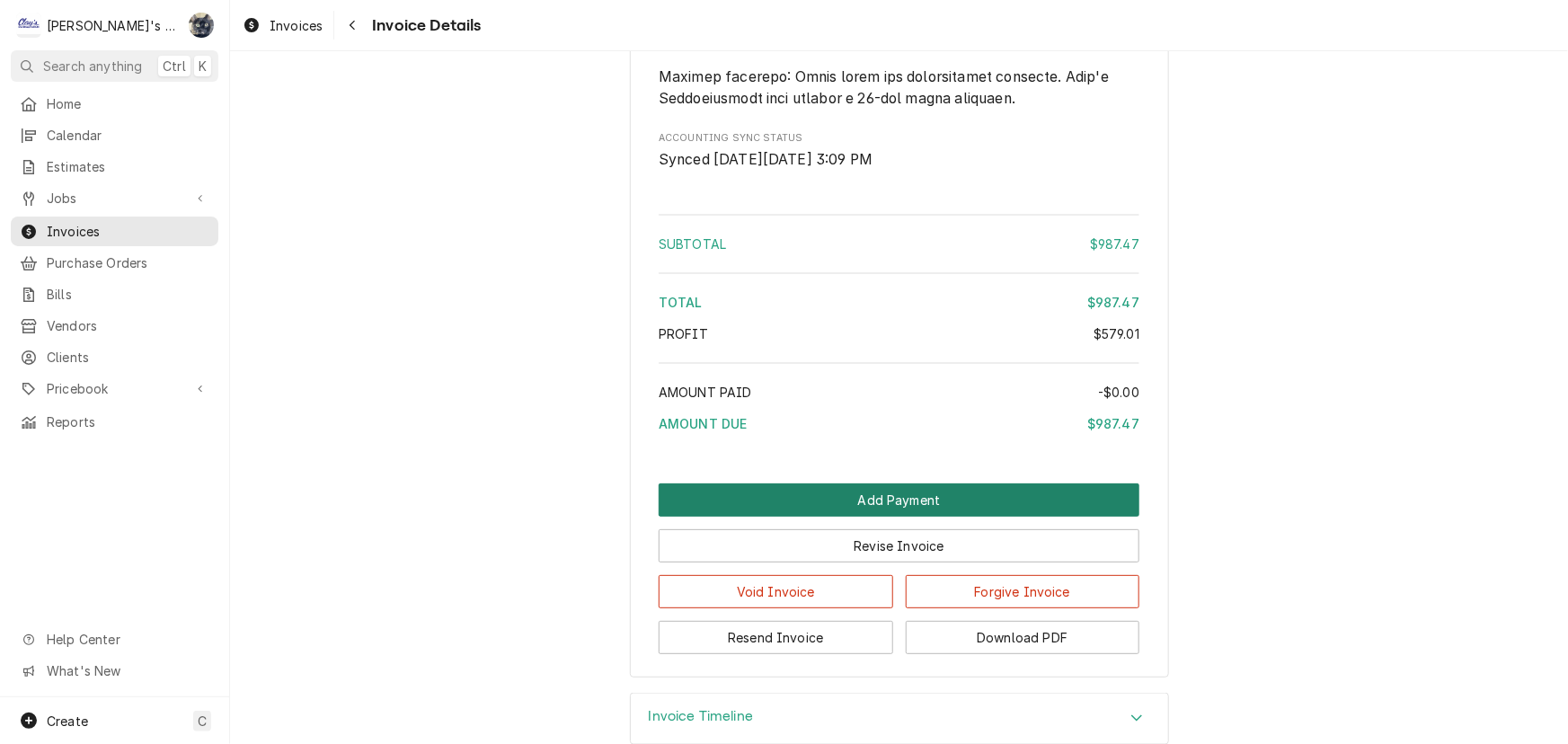
click at [844, 516] on button "Add Payment" at bounding box center [898, 499] width 481 height 33
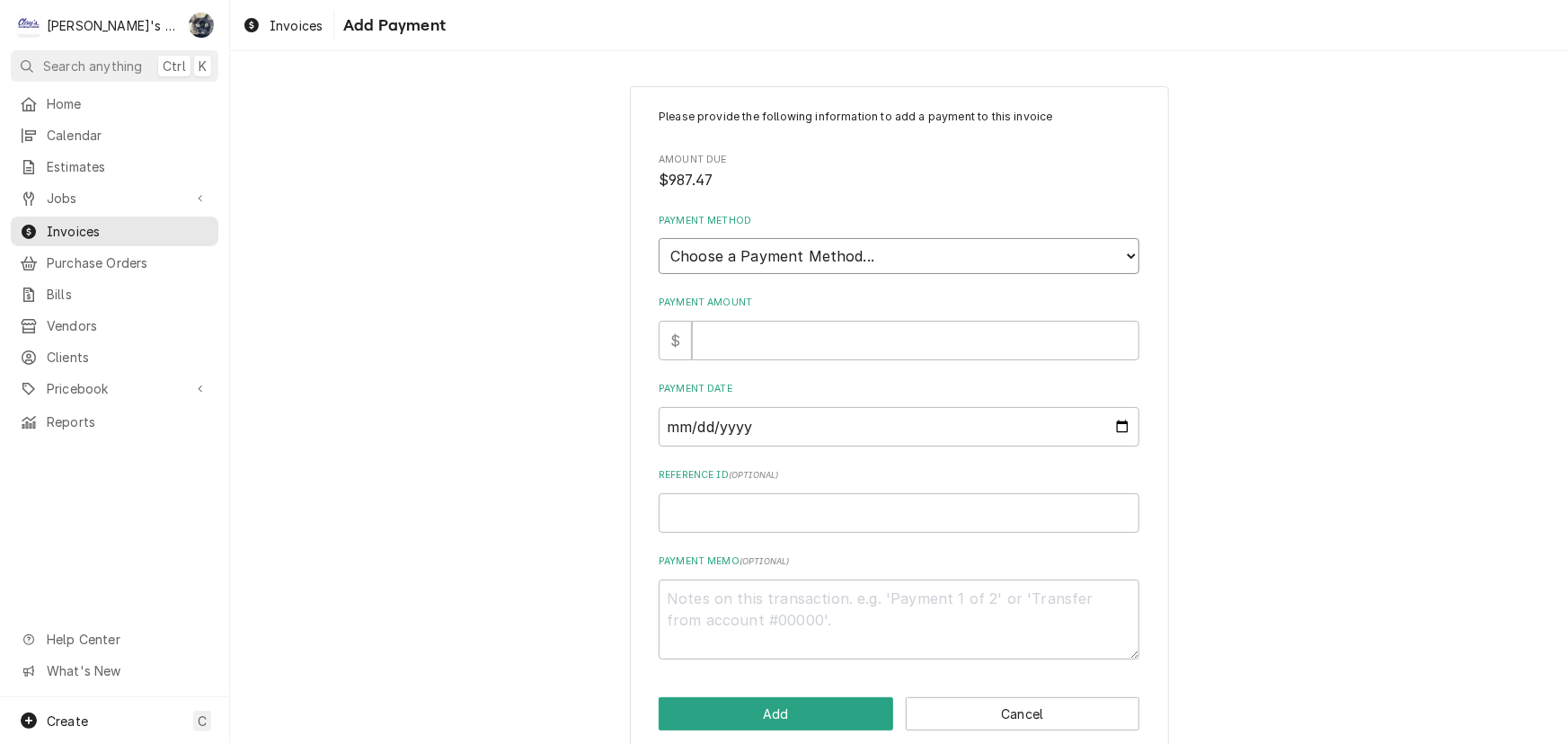
click at [833, 259] on select "Choose a Payment Method... Cash Check Credit/Debit Card ACH/eCheck Other" at bounding box center [898, 256] width 481 height 36
select select "3"
click at [658, 238] on select "Choose a Payment Method... Cash Check Credit/Debit Card ACH/eCheck Other" at bounding box center [898, 256] width 481 height 36
type textarea "x"
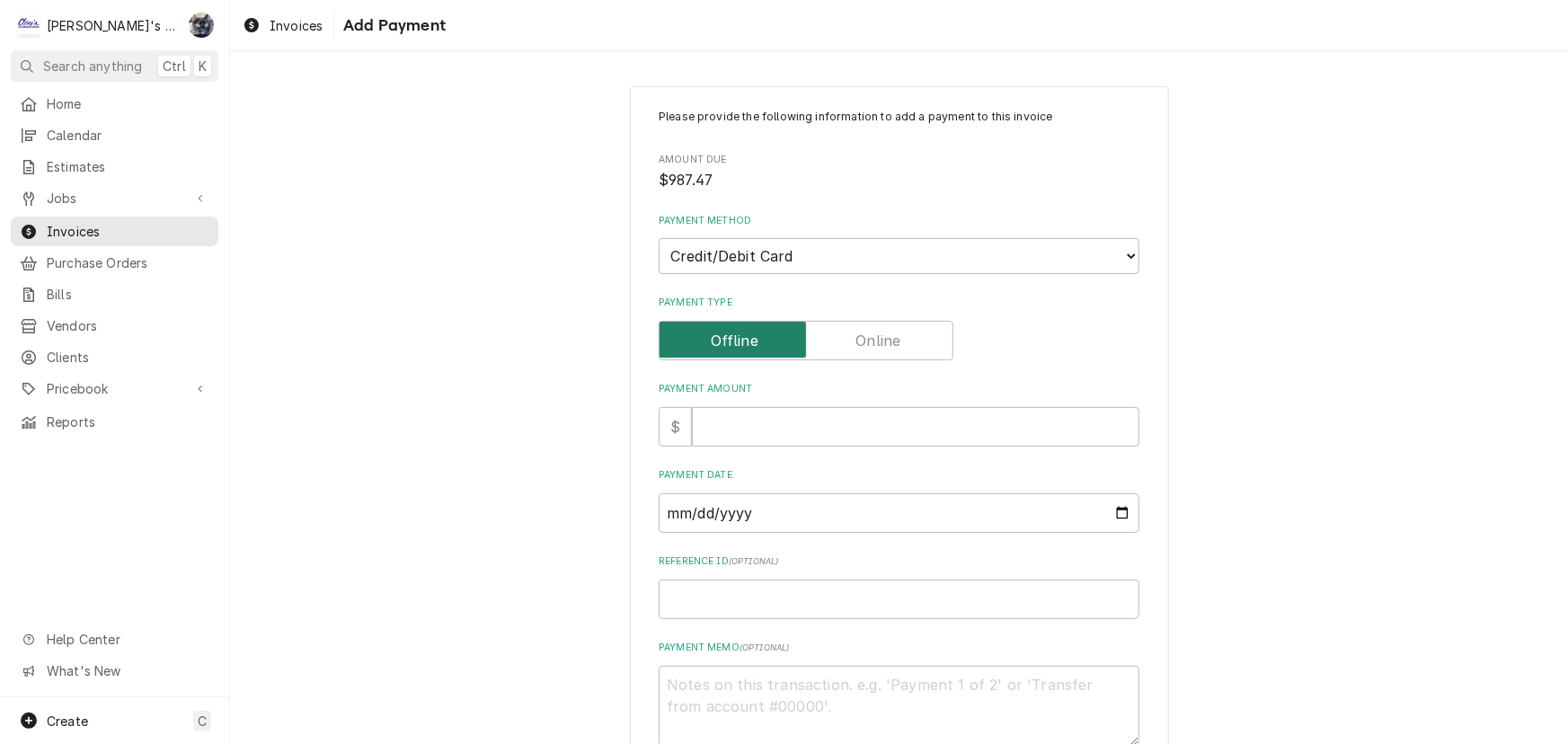
click at [832, 342] on input "Payment Type" at bounding box center [806, 340] width 278 height 40
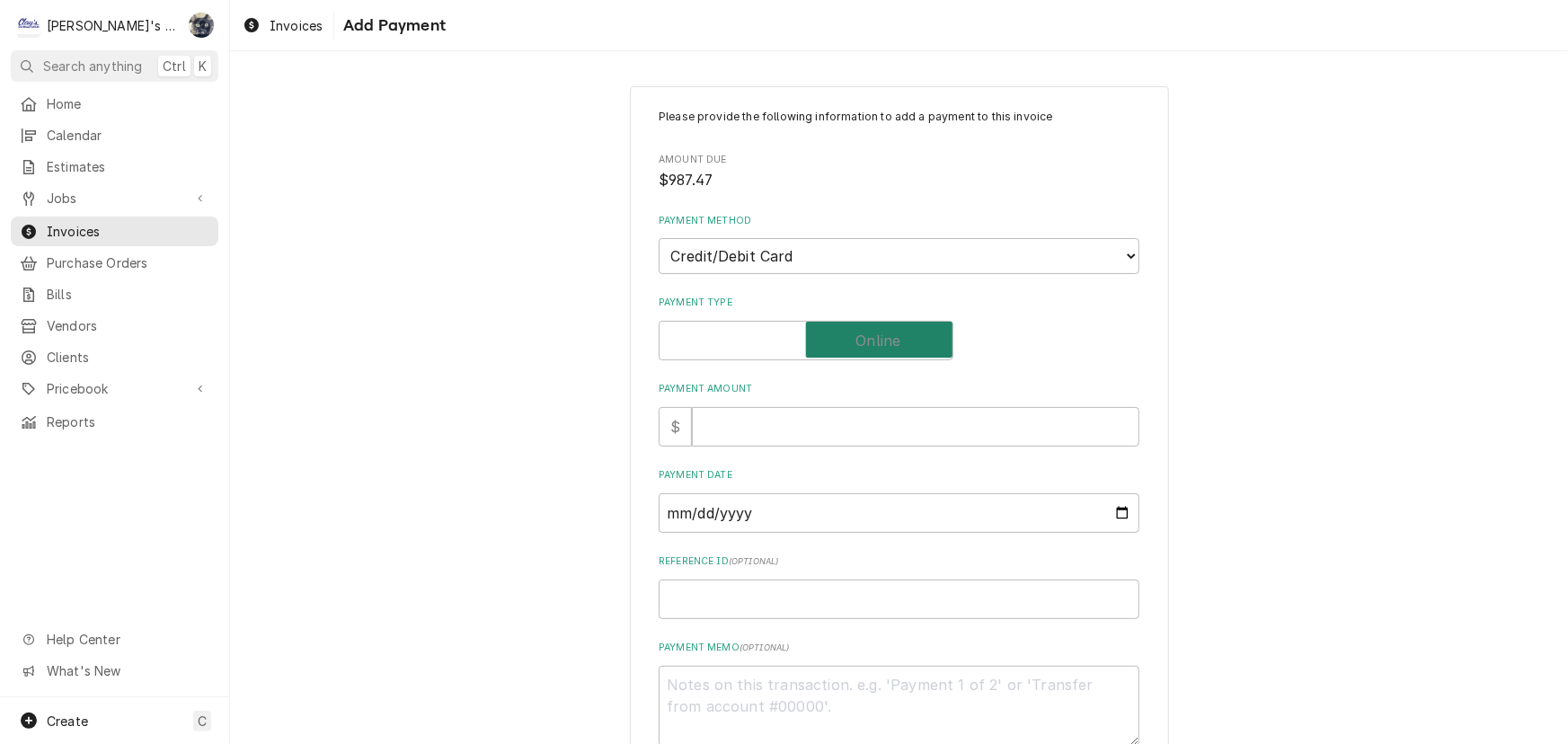
checkbox input "true"
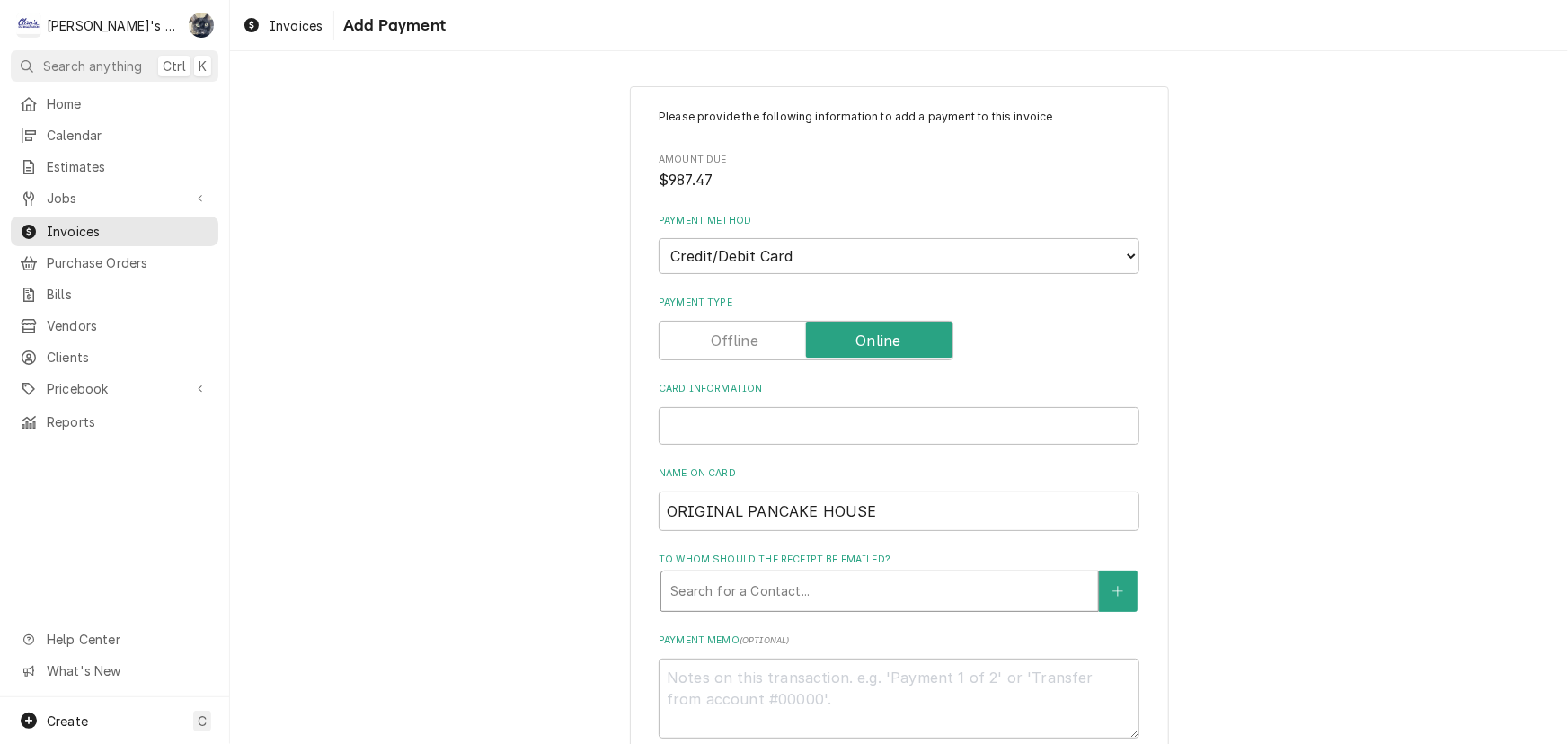
click at [816, 596] on div "To whom should the receipt be emailed?" at bounding box center [879, 592] width 419 height 32
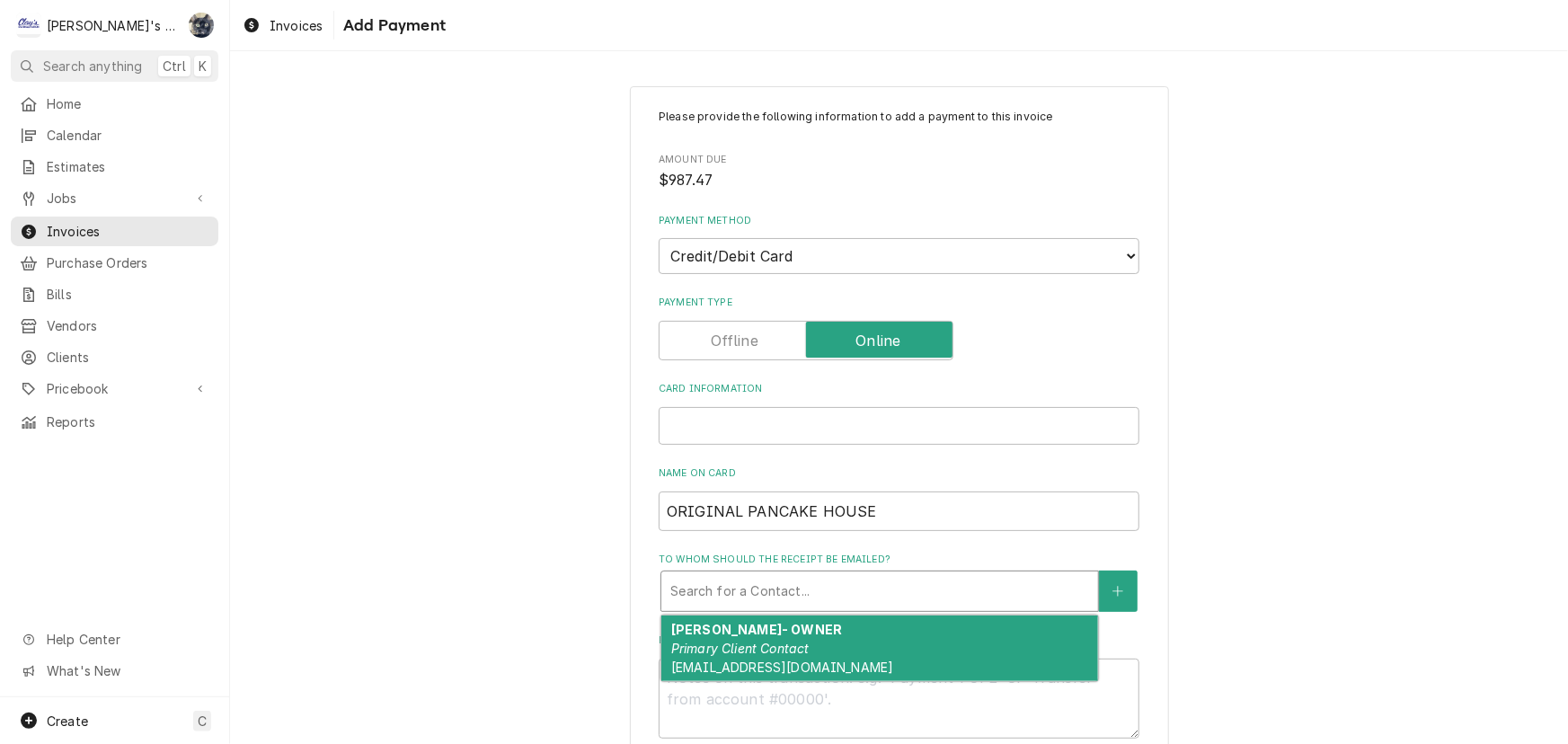
click at [542, 486] on div "Please provide the following information to add a payment to this invoice Amoun…" at bounding box center [899, 524] width 1338 height 907
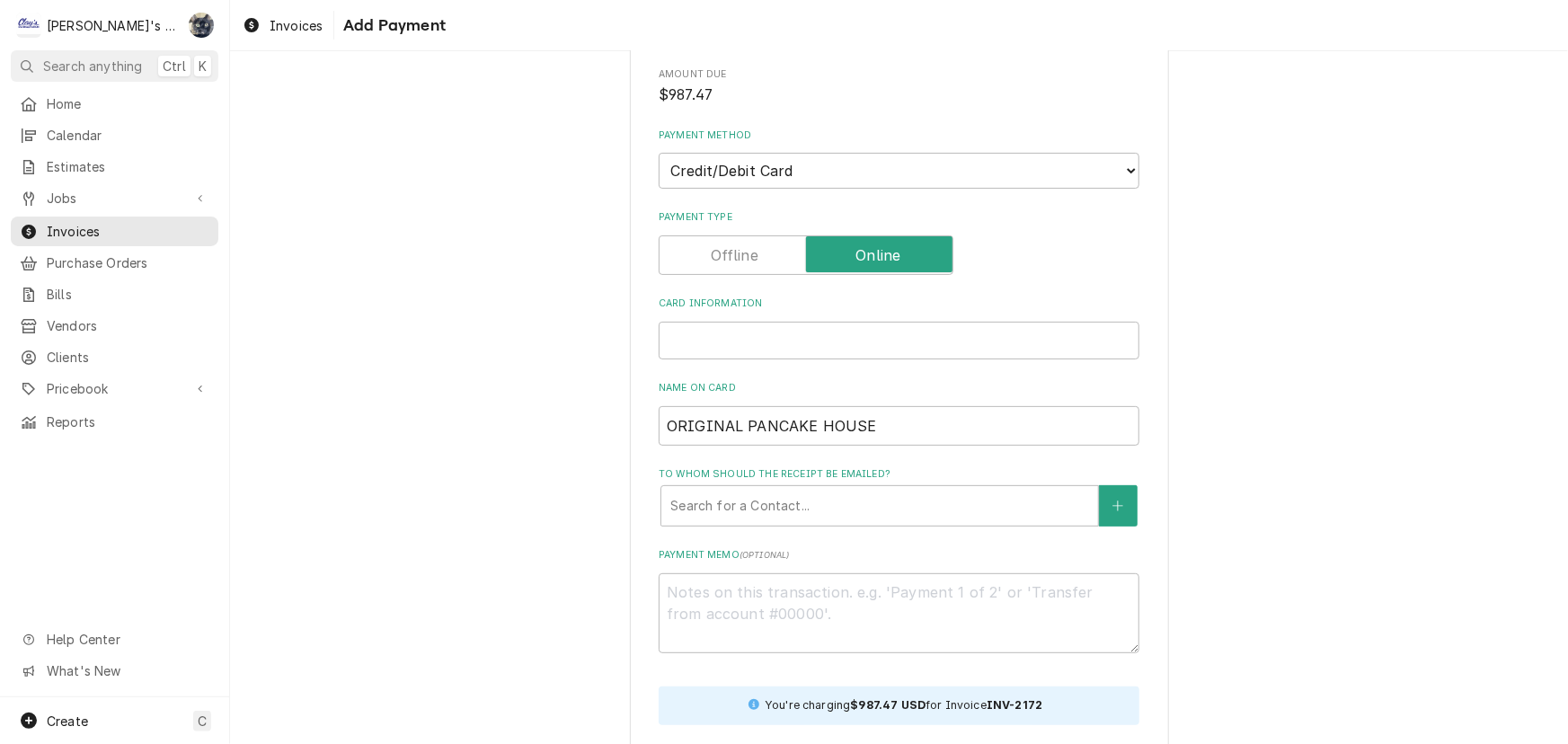
scroll to position [230, 0]
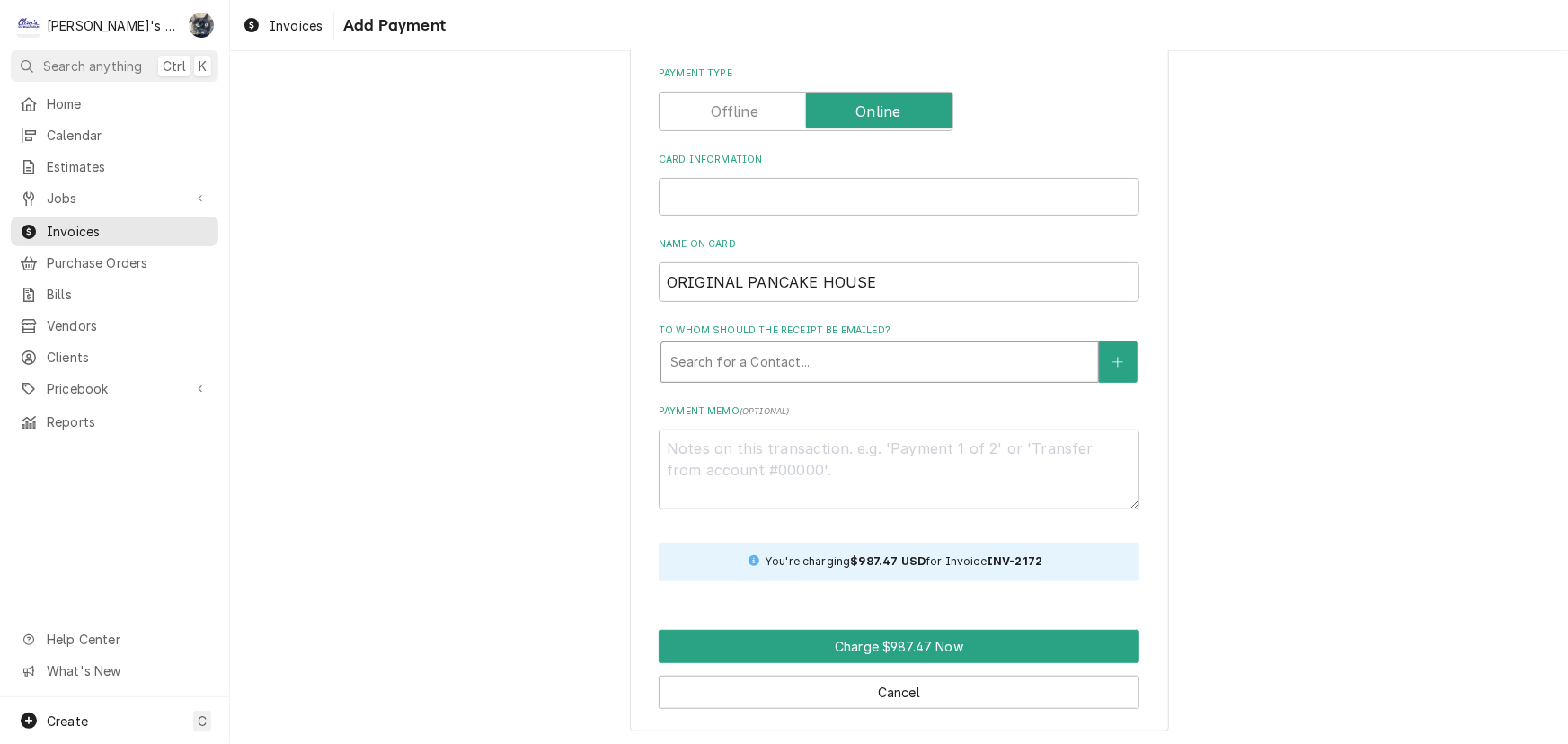
click at [827, 353] on div "To whom should the receipt be emailed?" at bounding box center [879, 362] width 419 height 32
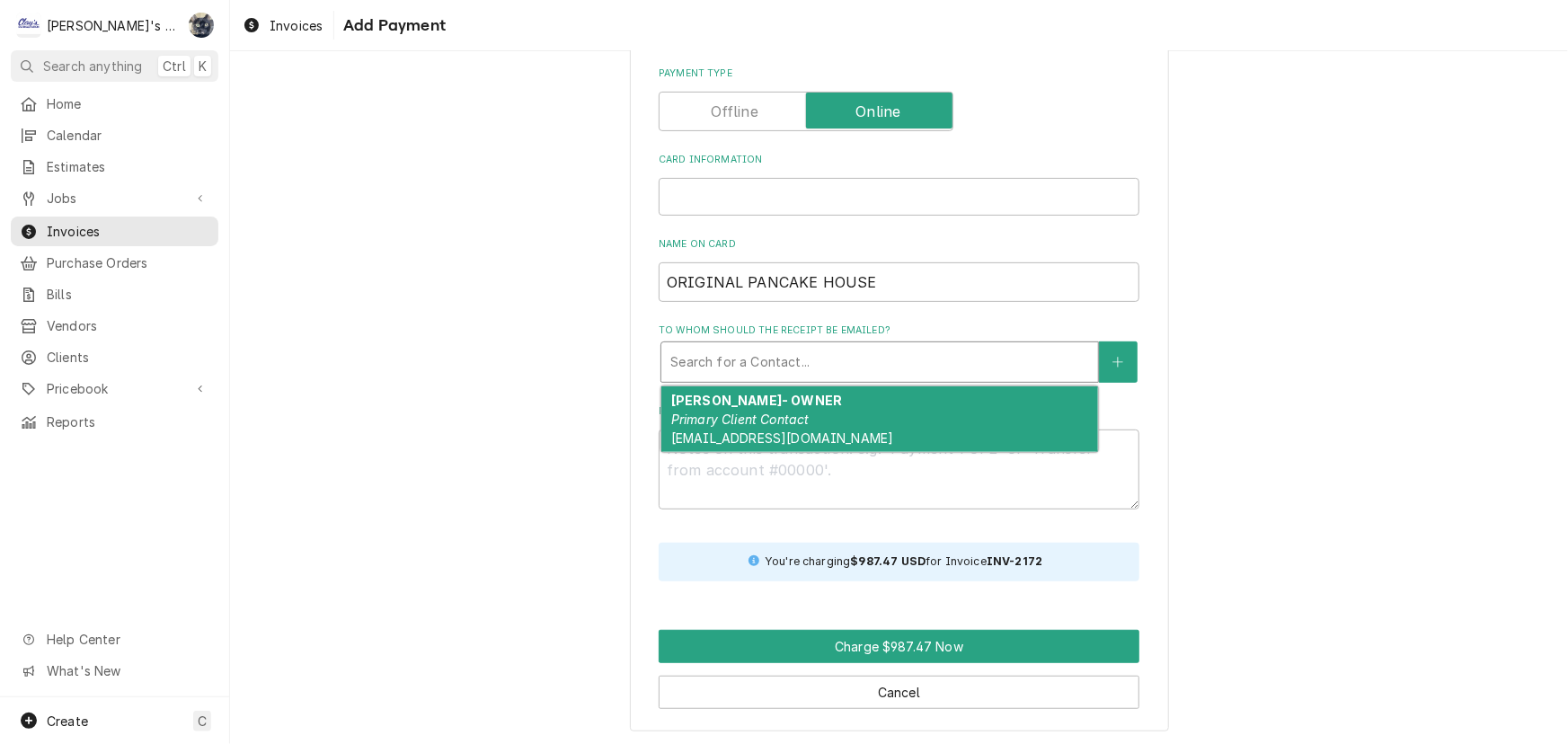
click at [818, 419] on div "[PERSON_NAME]- OWNER Primary Client Contact [EMAIL_ADDRESS][DOMAIN_NAME]" at bounding box center [879, 419] width 436 height 66
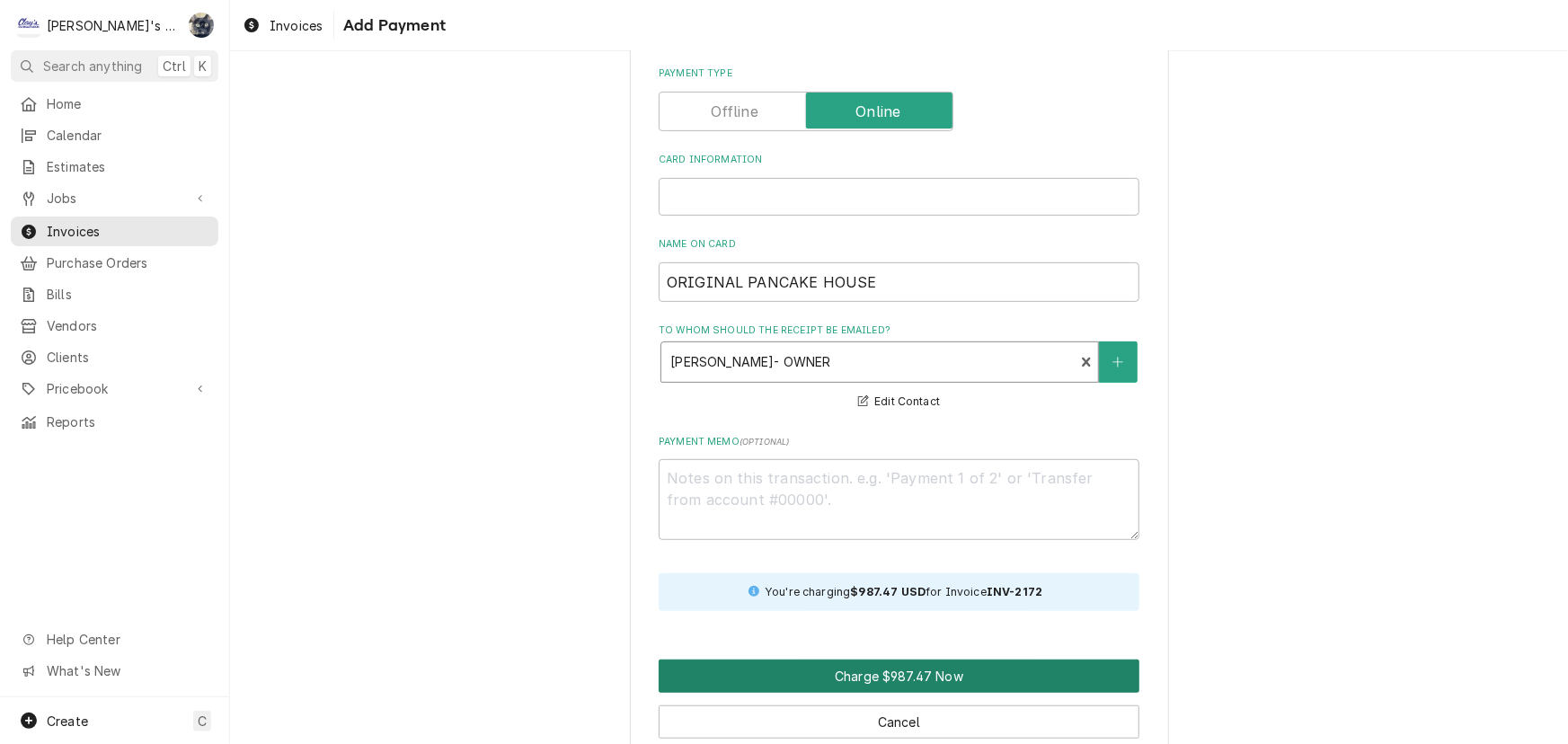
click at [885, 668] on button "Charge $987.47 Now" at bounding box center [898, 675] width 481 height 33
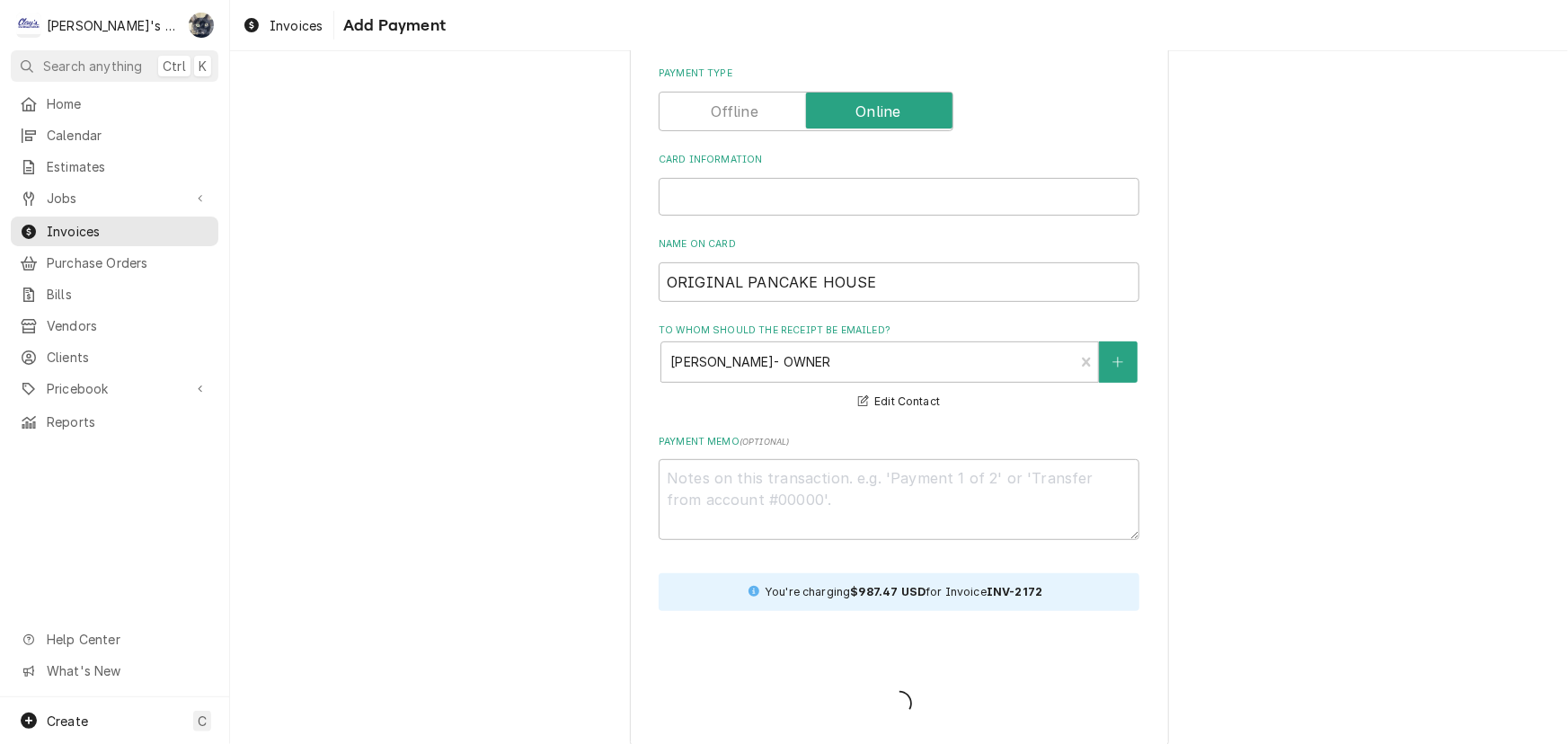
type textarea "x"
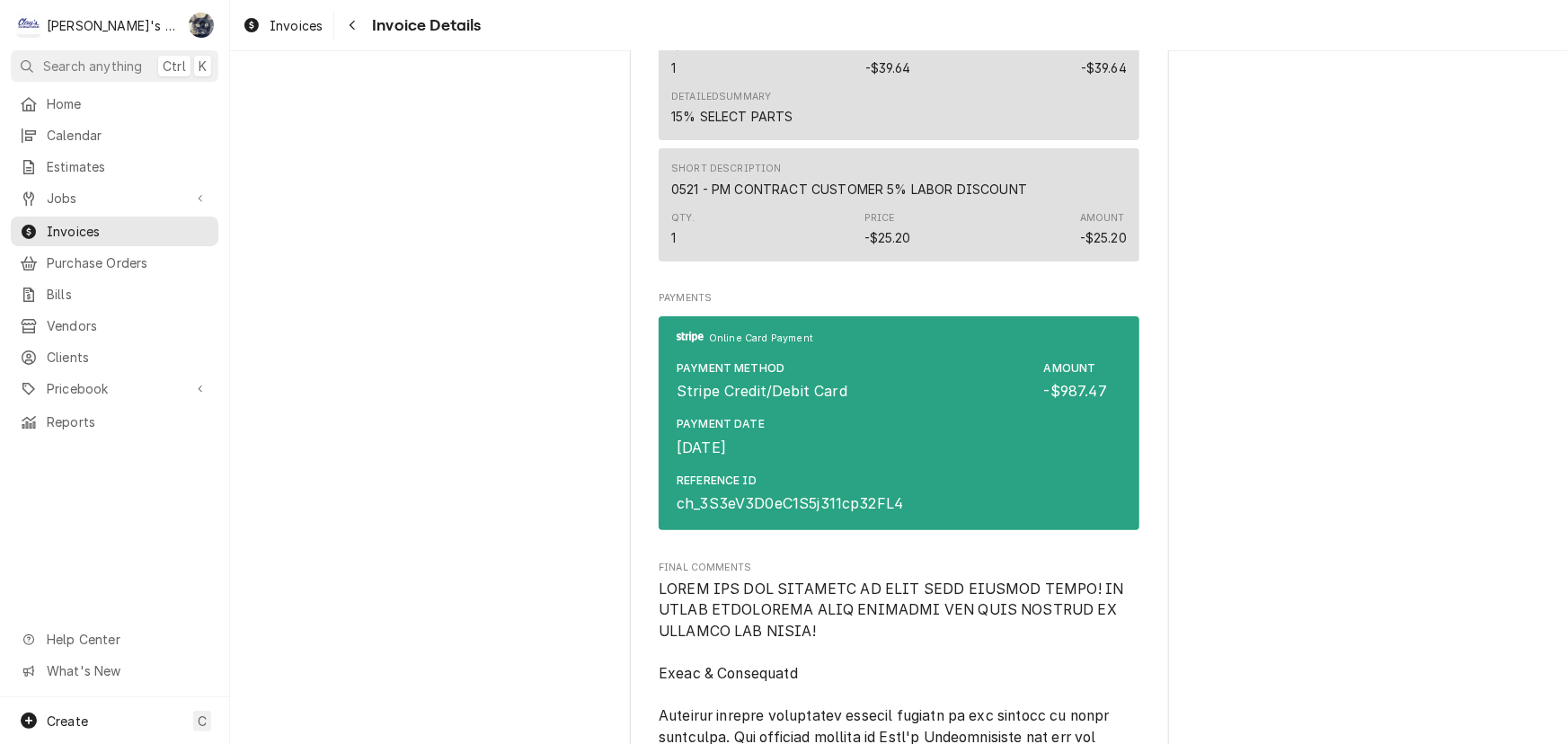
scroll to position [3595, 0]
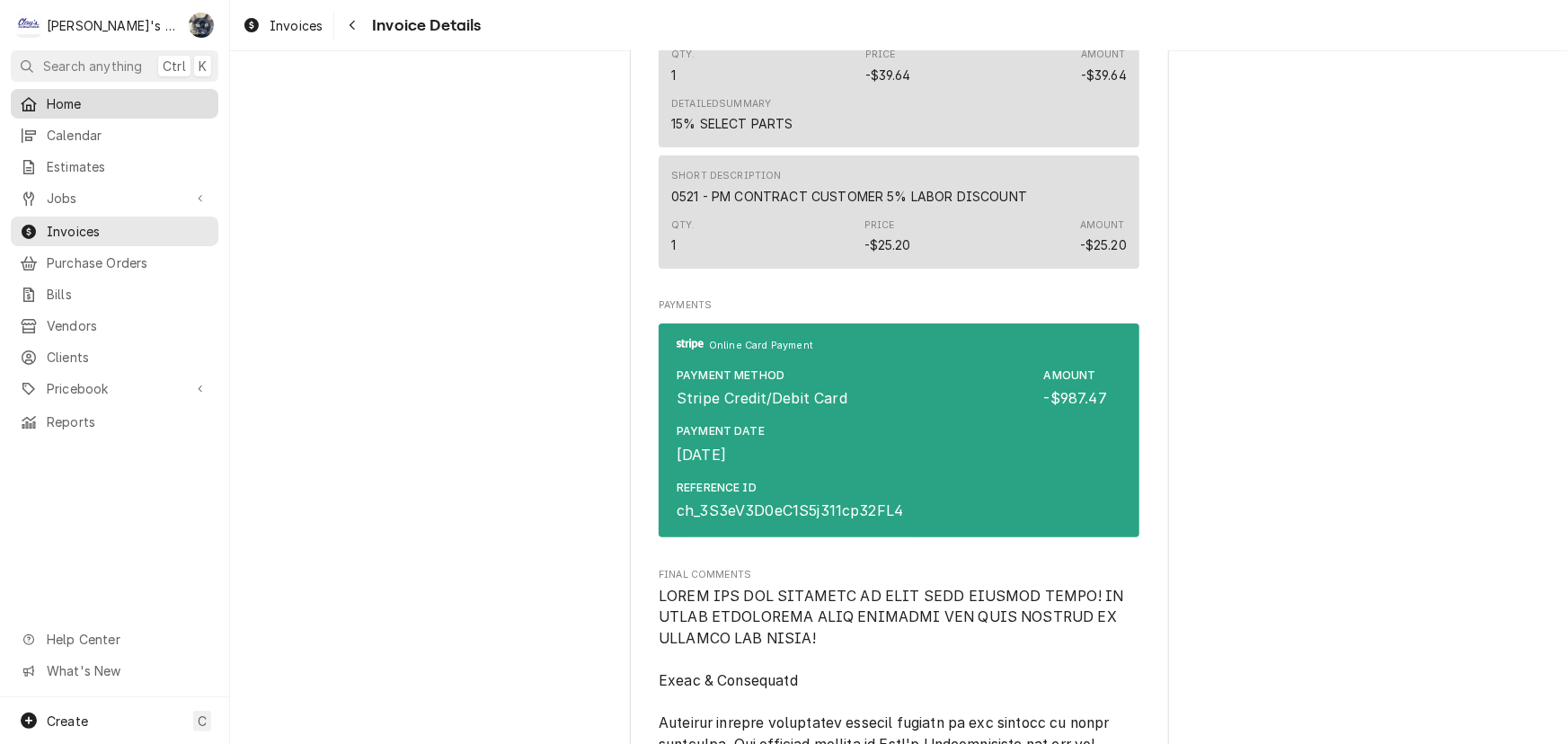
click at [111, 101] on span "Home" at bounding box center [128, 103] width 163 height 19
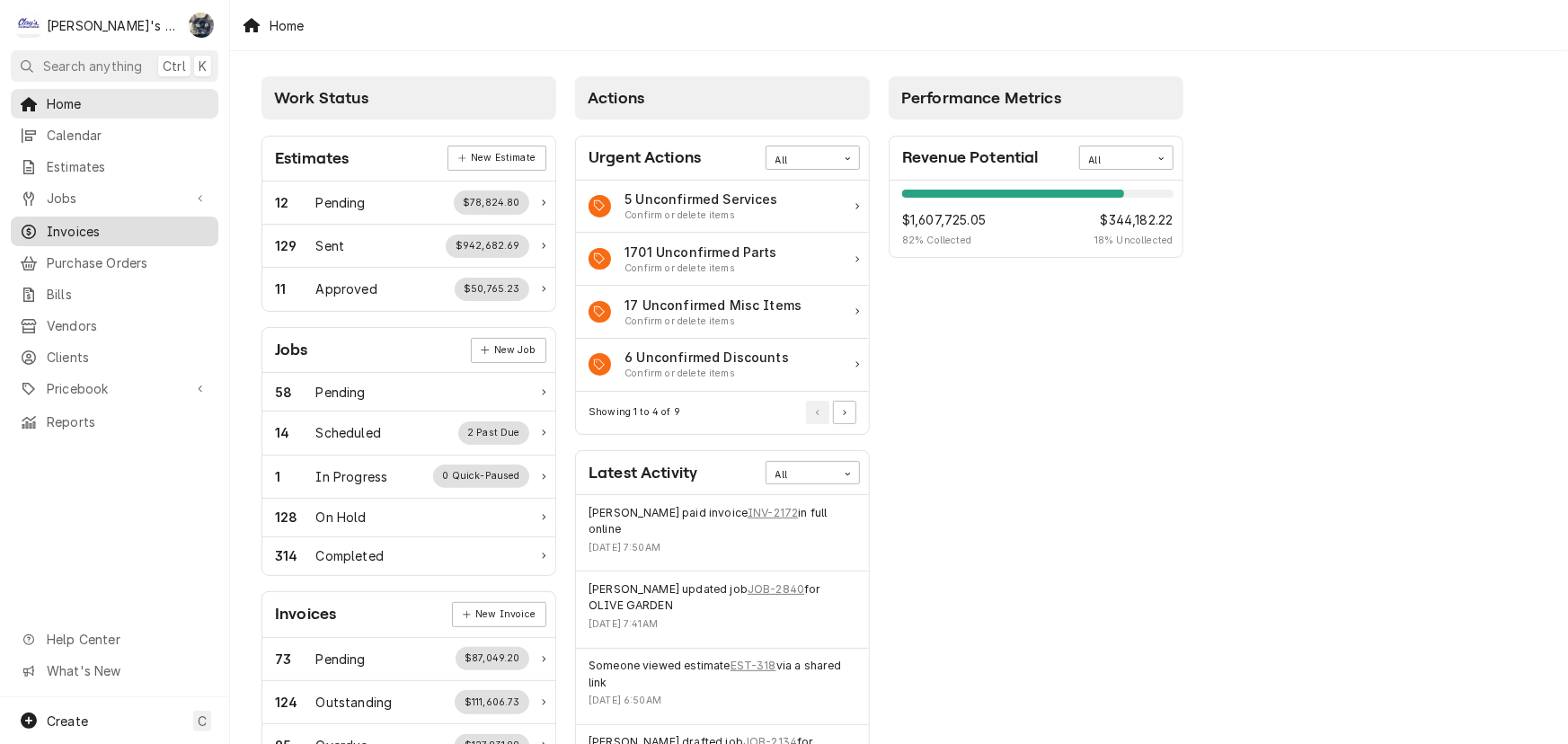
click at [135, 230] on span "Invoices" at bounding box center [128, 231] width 163 height 19
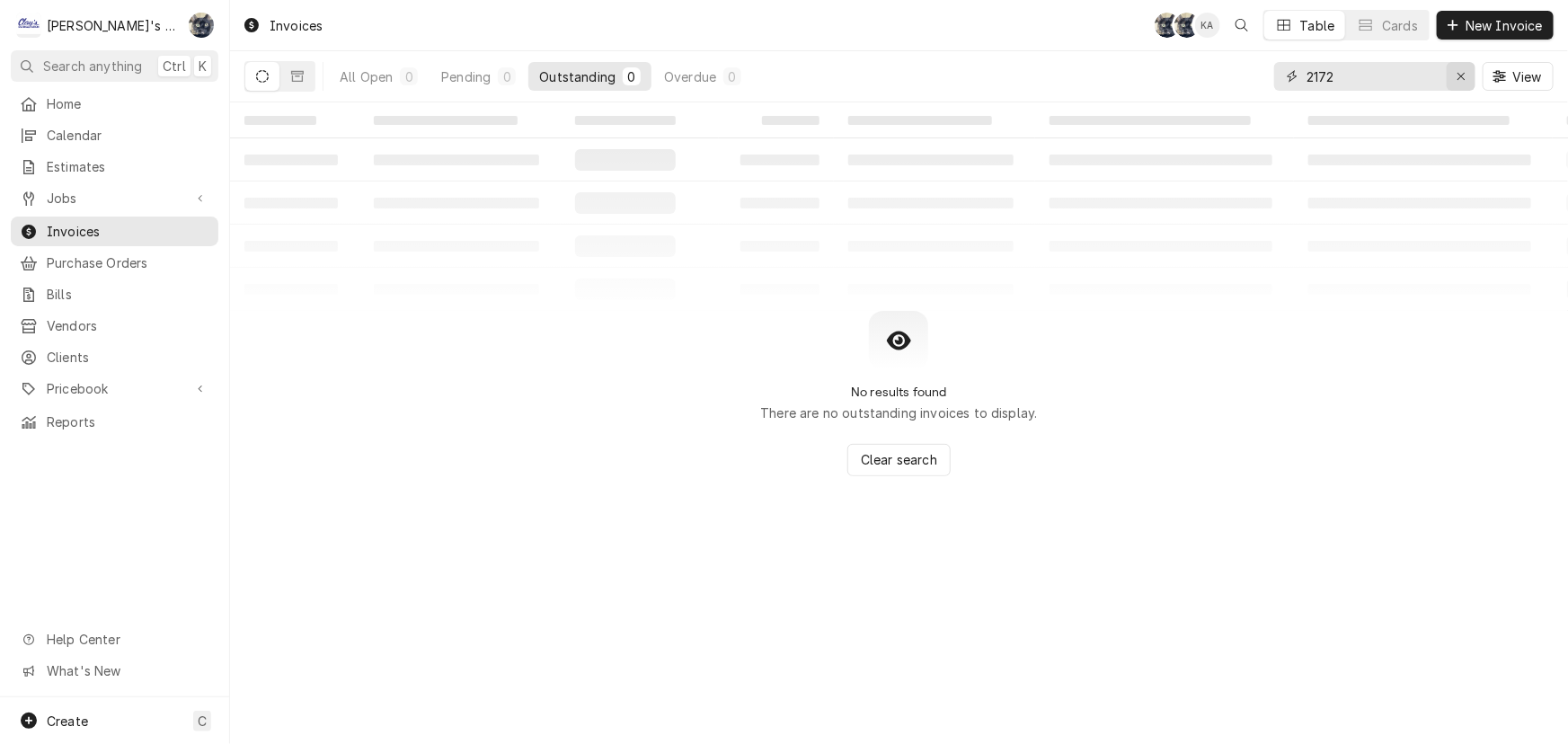
click at [1455, 74] on div "Erase input" at bounding box center [1461, 76] width 18 height 18
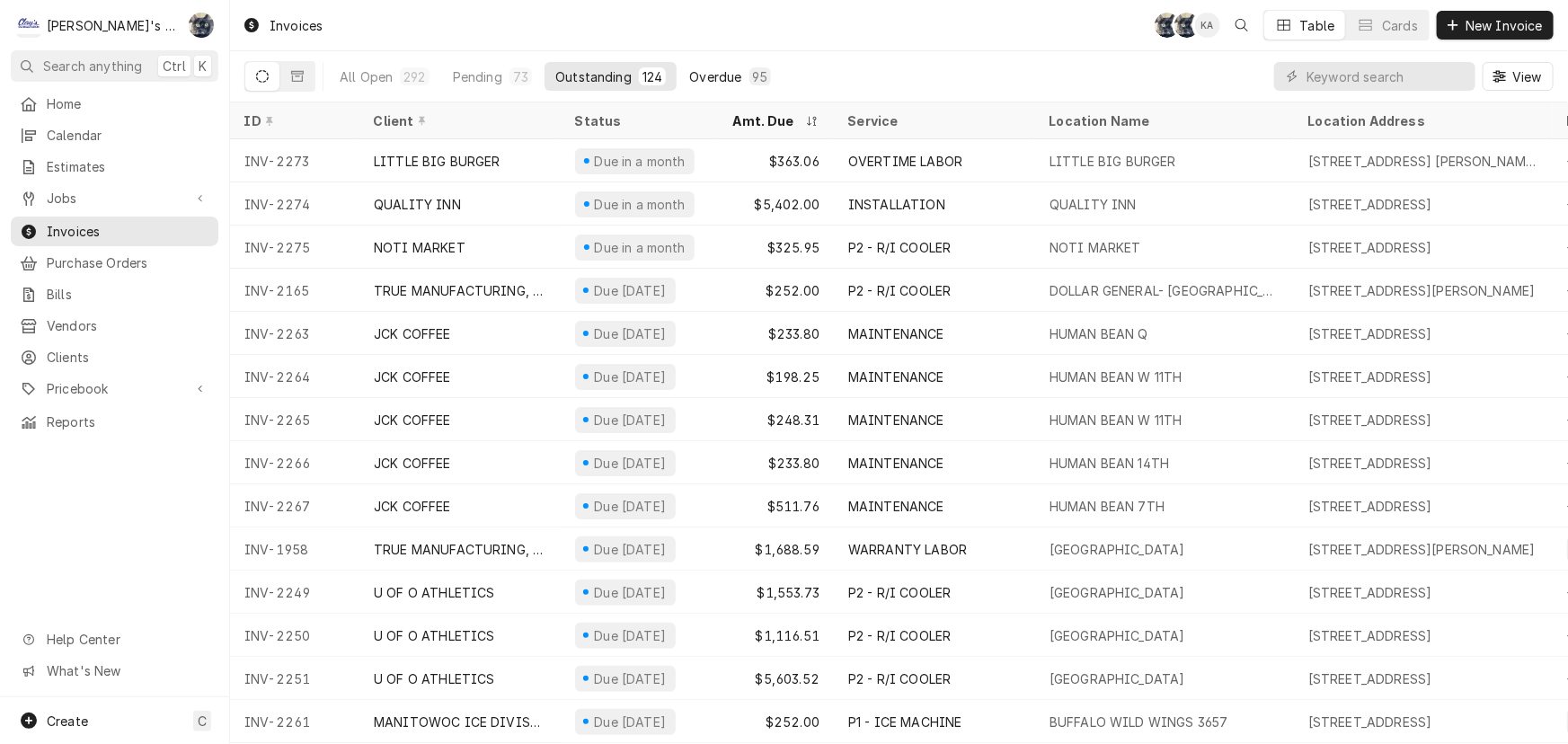
click at [753, 71] on div "95" at bounding box center [760, 77] width 14 height 19
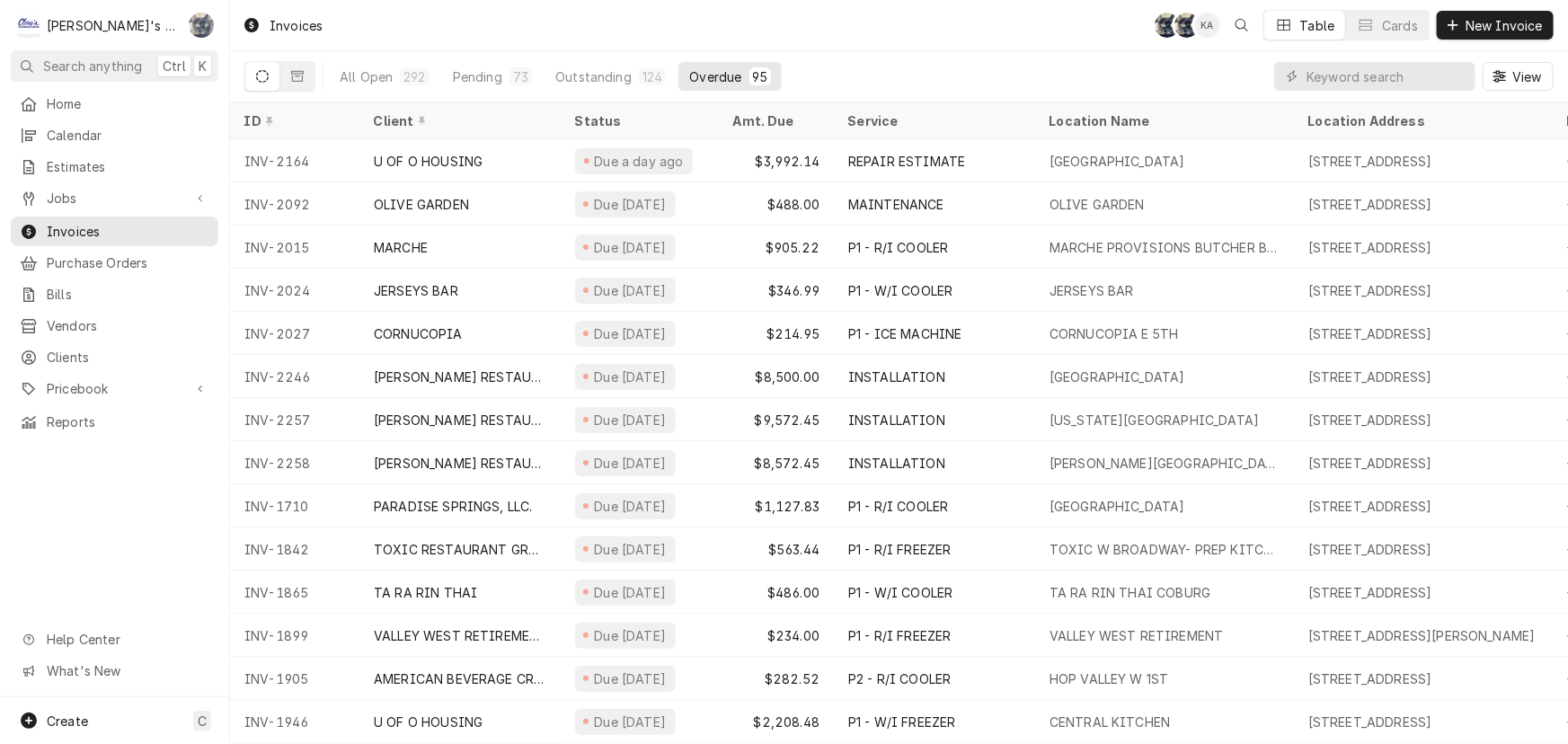
click at [199, 21] on div "Sarah Bendele's Avatar" at bounding box center [201, 24] width 25 height 25
drag, startPoint x: 224, startPoint y: 63, endPoint x: 202, endPoint y: 45, distance: 28.4
click at [224, 63] on div "Settings" at bounding box center [287, 62] width 135 height 19
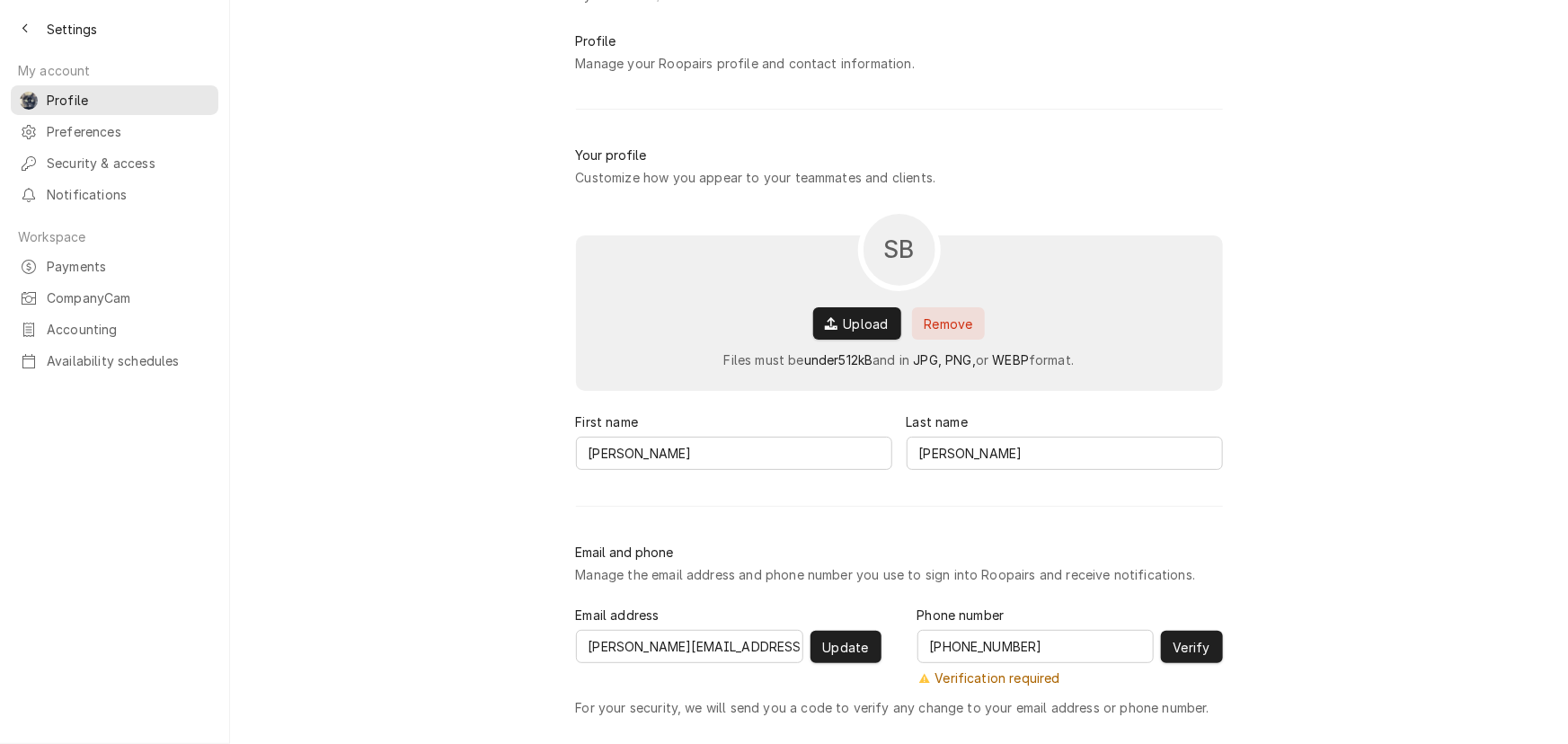
scroll to position [75, 0]
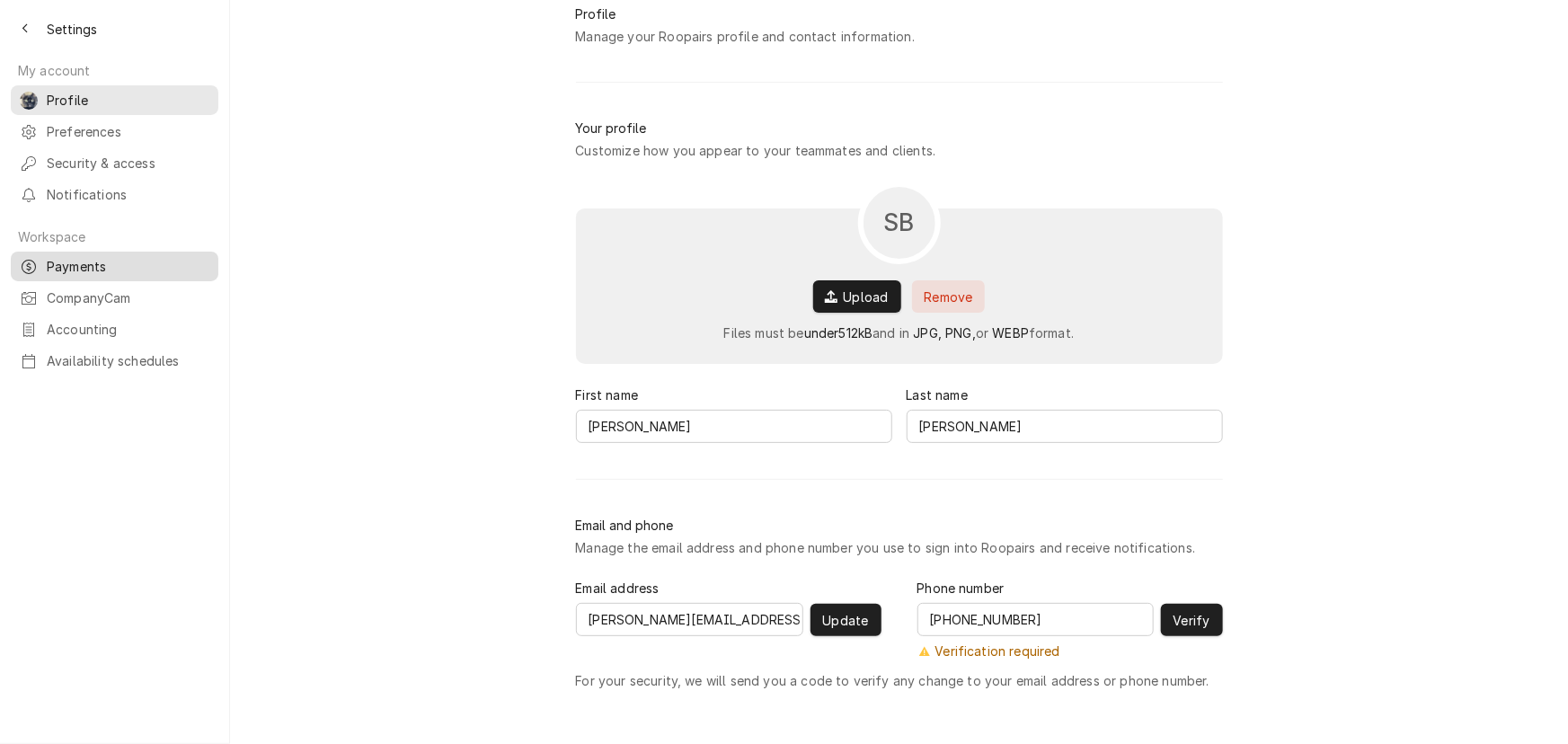
click at [91, 261] on div "Payments" at bounding box center [114, 266] width 200 height 23
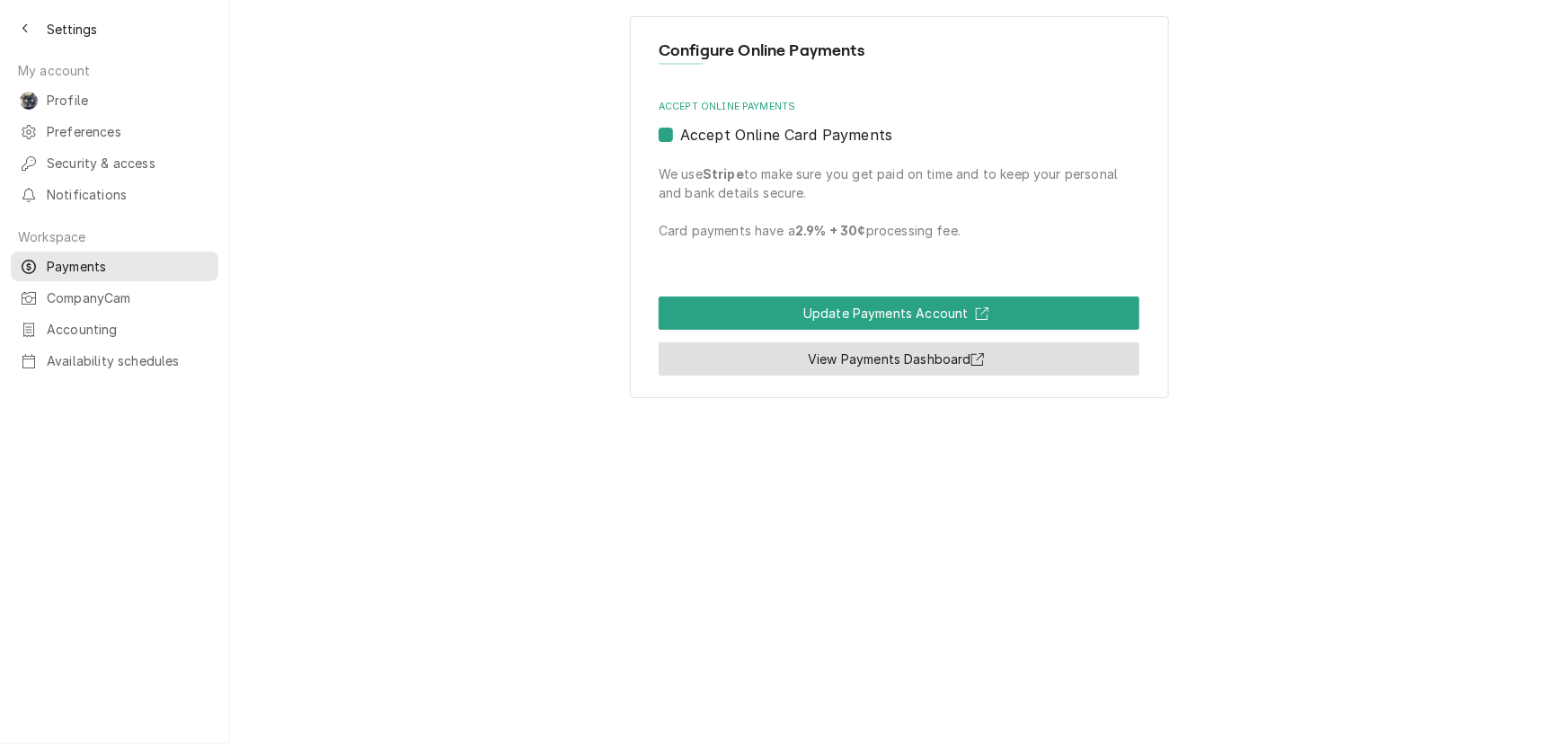
click at [838, 369] on link "View Payments Dashboard" at bounding box center [898, 358] width 481 height 33
click at [25, 31] on icon "Back to previous page" at bounding box center [24, 29] width 6 height 10
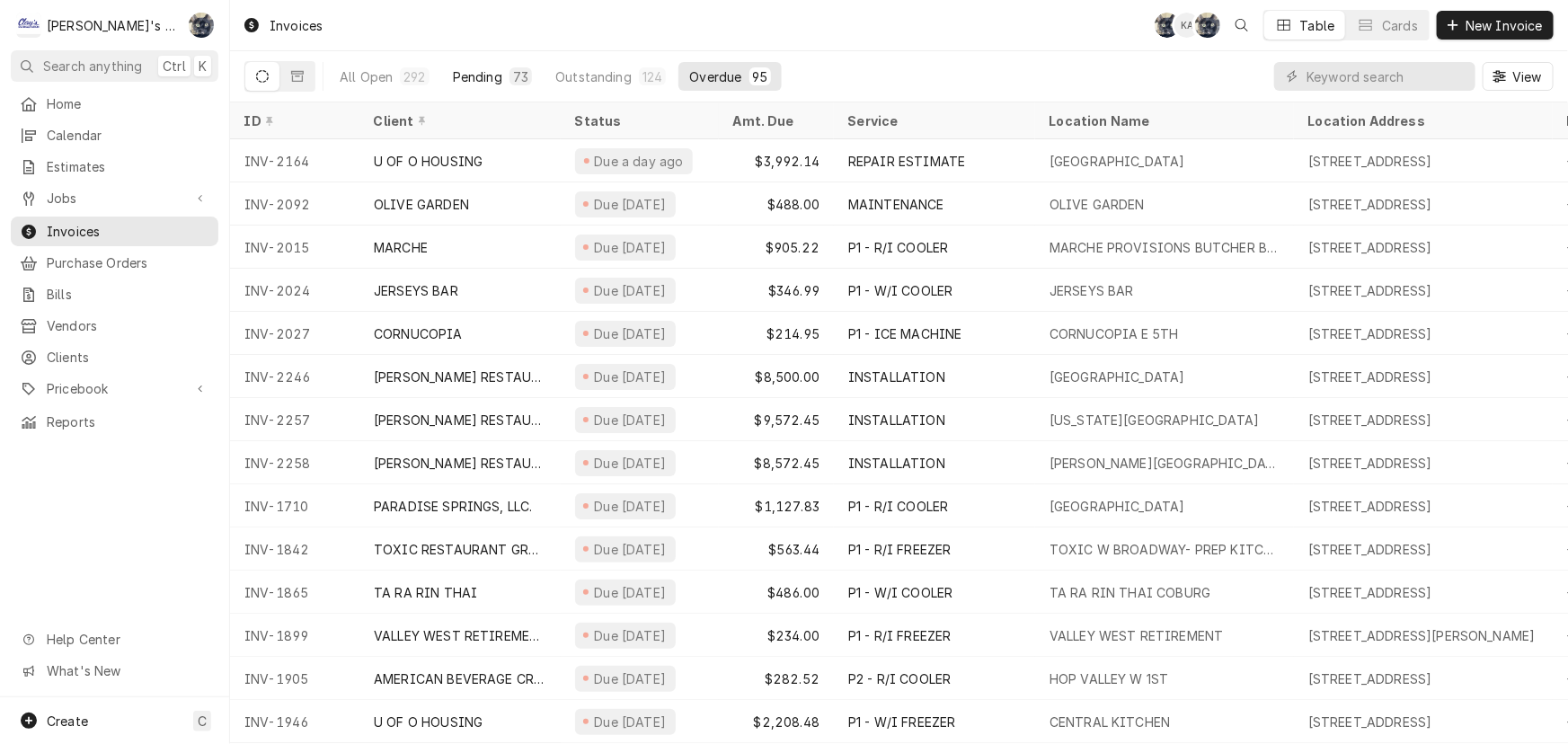
click at [483, 71] on div "Pending" at bounding box center [478, 77] width 50 height 19
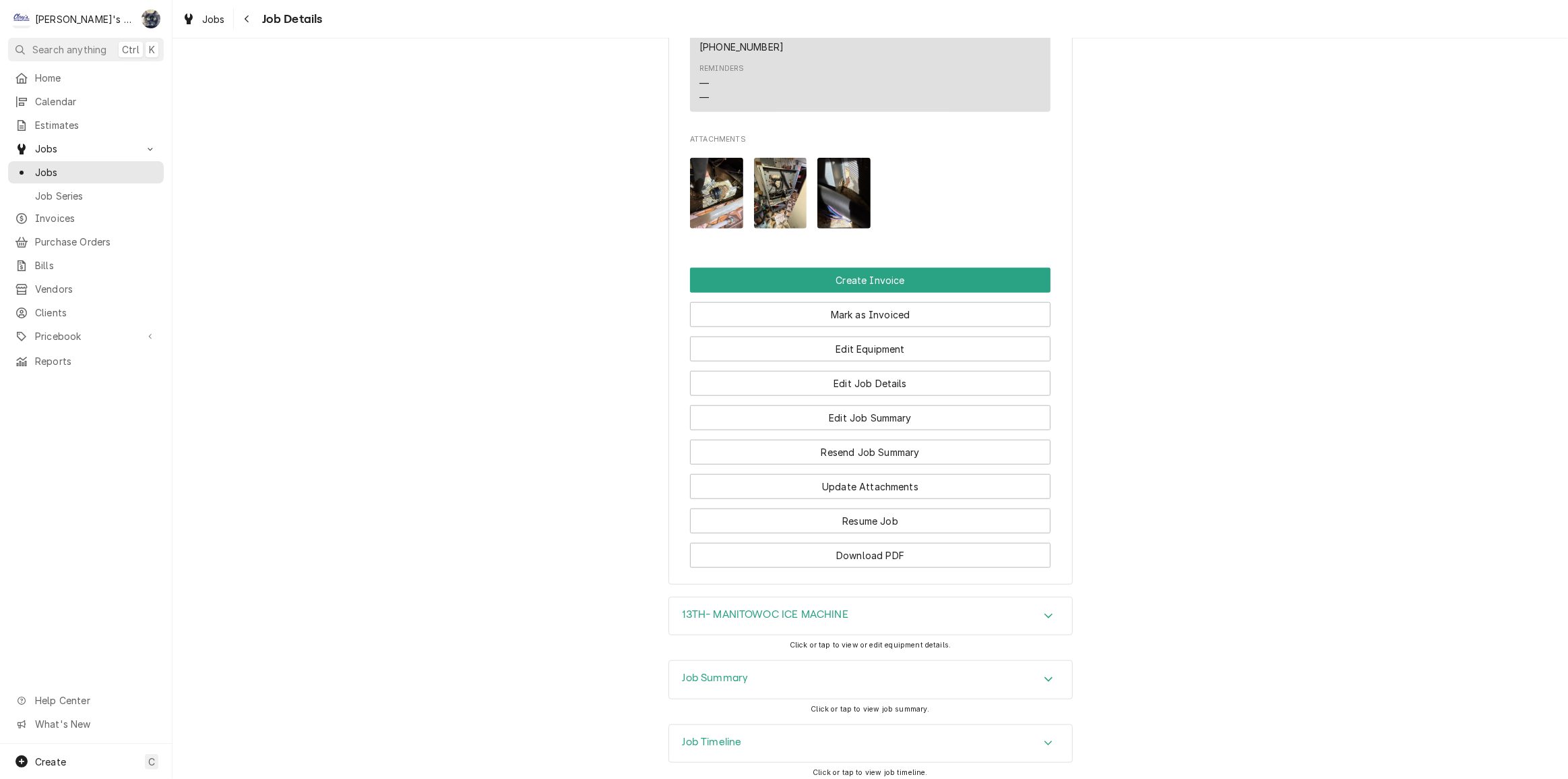
scroll to position [1399, 0]
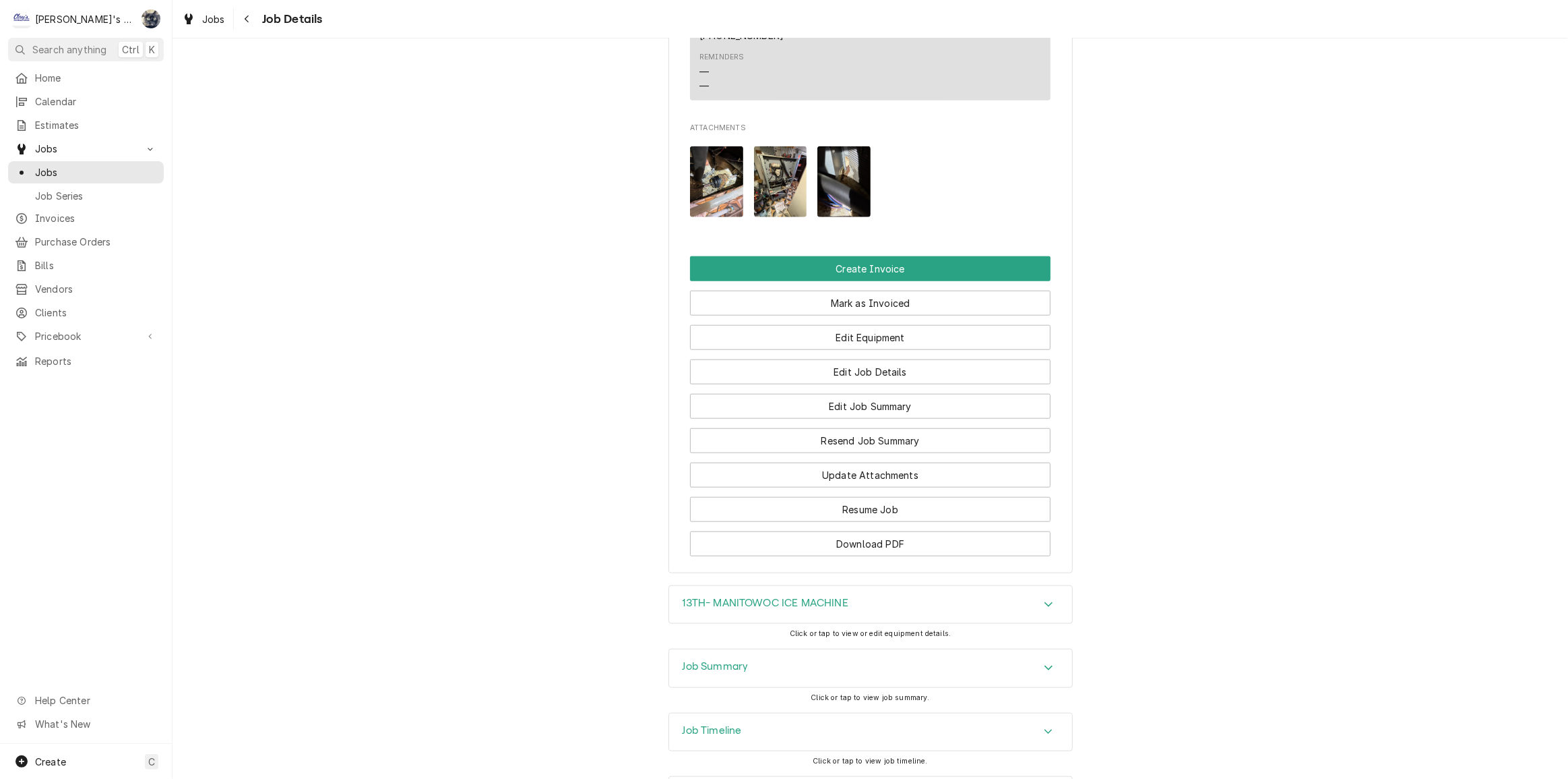
click at [776, 649] on div "Job Summary" at bounding box center [870, 668] width 403 height 38
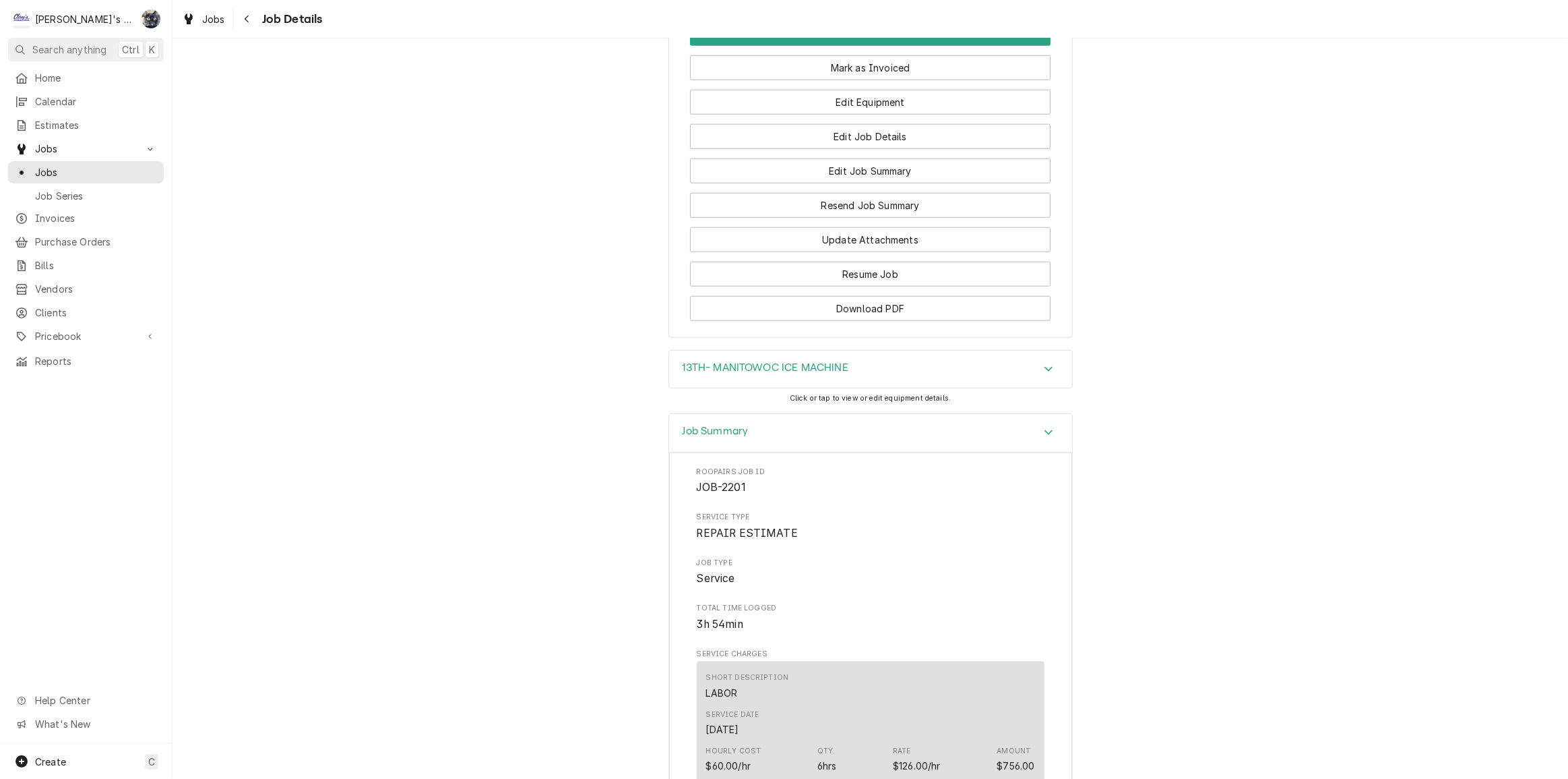
scroll to position [1644, 0]
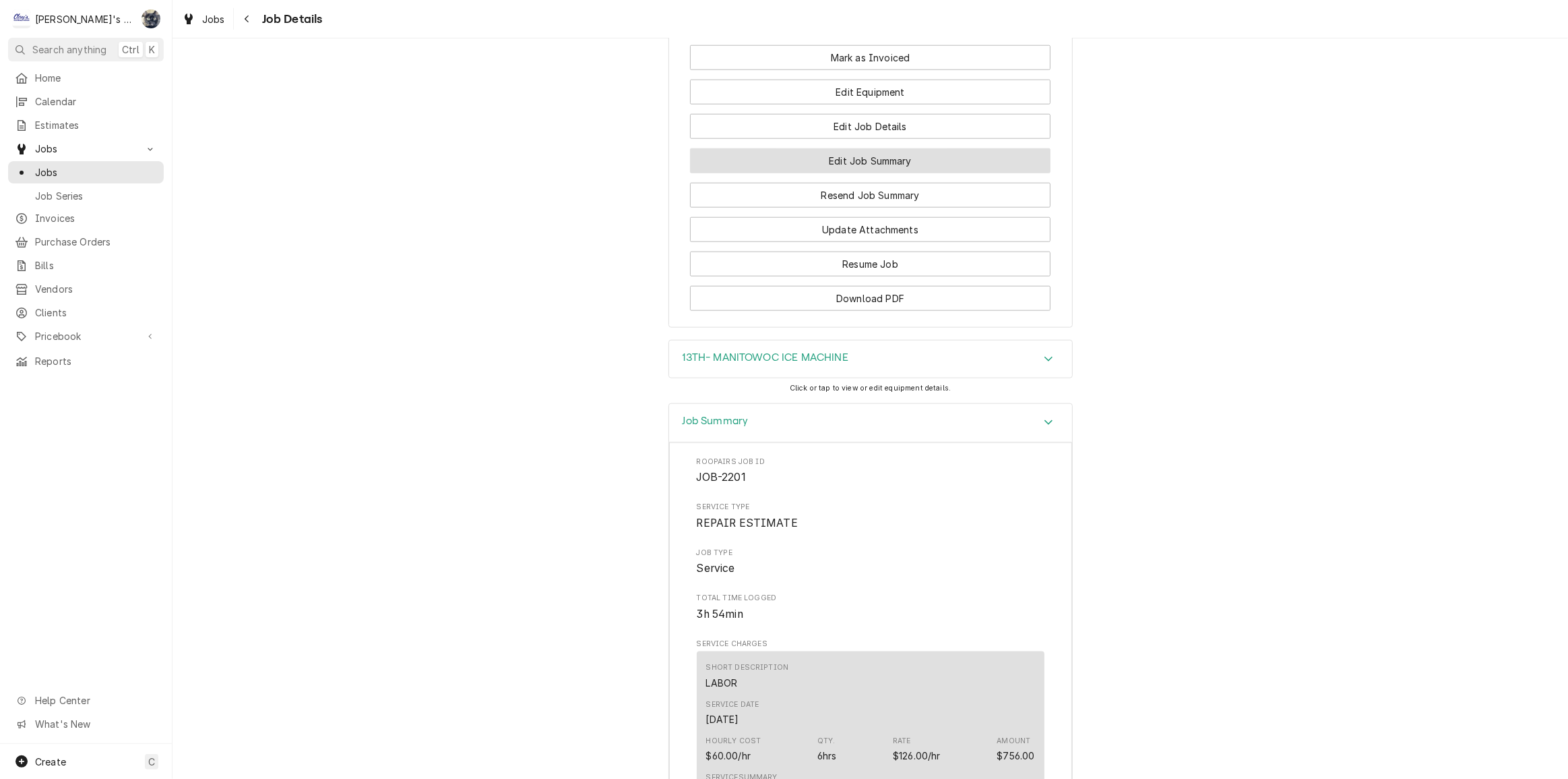
click at [841, 148] on button "Edit Job Summary" at bounding box center [870, 160] width 360 height 25
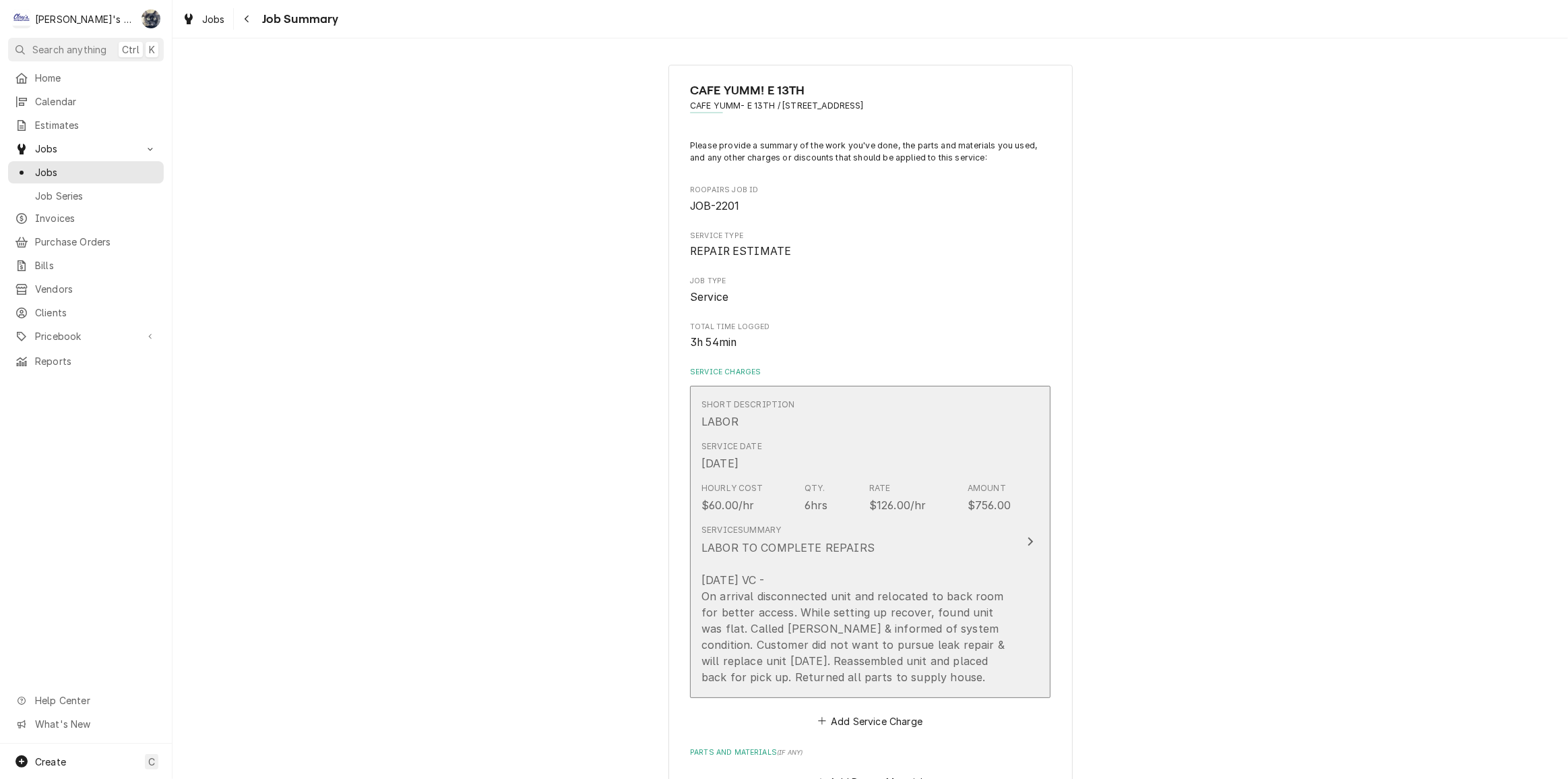
scroll to position [245, 0]
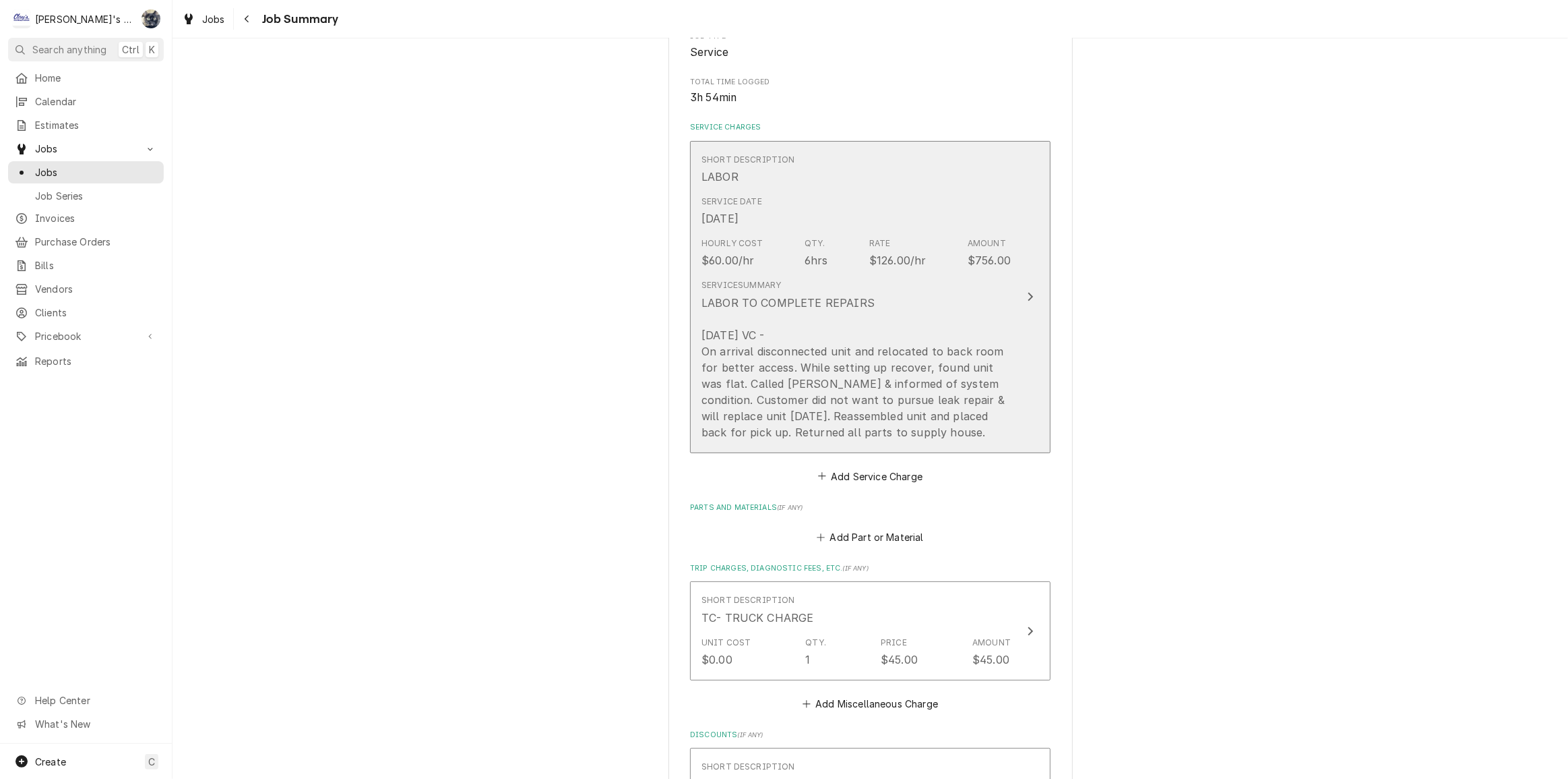
click at [844, 430] on div "LABOR TO COMPLETE REPAIRS [DATE] VC - On arrival disconnected unit and relocate…" at bounding box center [856, 368] width 310 height 145
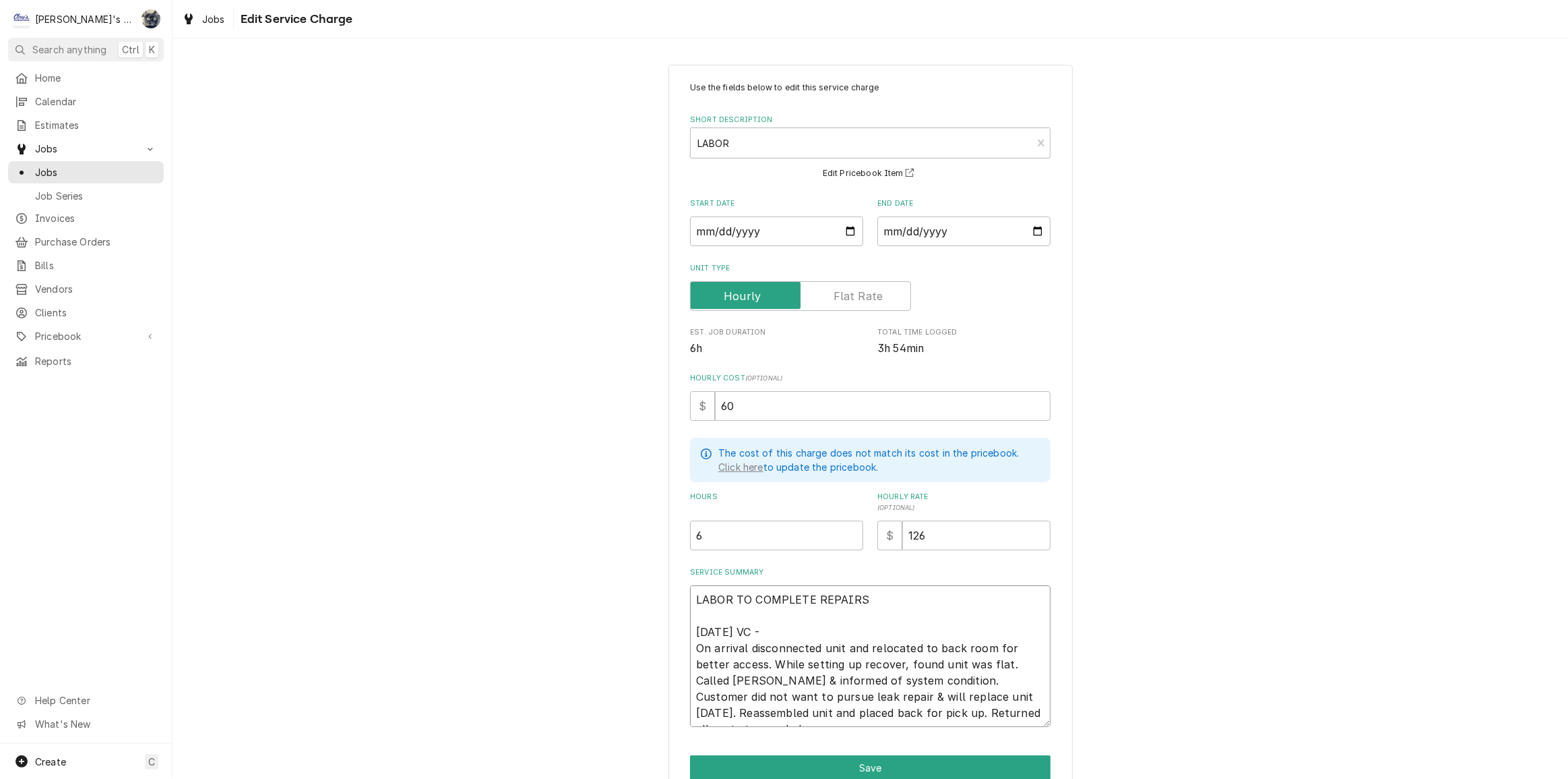
click at [760, 675] on textarea "LABOR TO COMPLETE REPAIRS [DATE] VC - On arrival disconnected unit and relocate…" at bounding box center [870, 656] width 360 height 142
type textarea "x"
type textarea "LABOR TO COMPLETE REPAIRS [DATE] VC - On arrival disconnected unit and relocate…"
type textarea "x"
type textarea "LABOR TO COMPLETE REPAIRS 7/2/2025 VC - On arrival disconnected unit and reloca…"
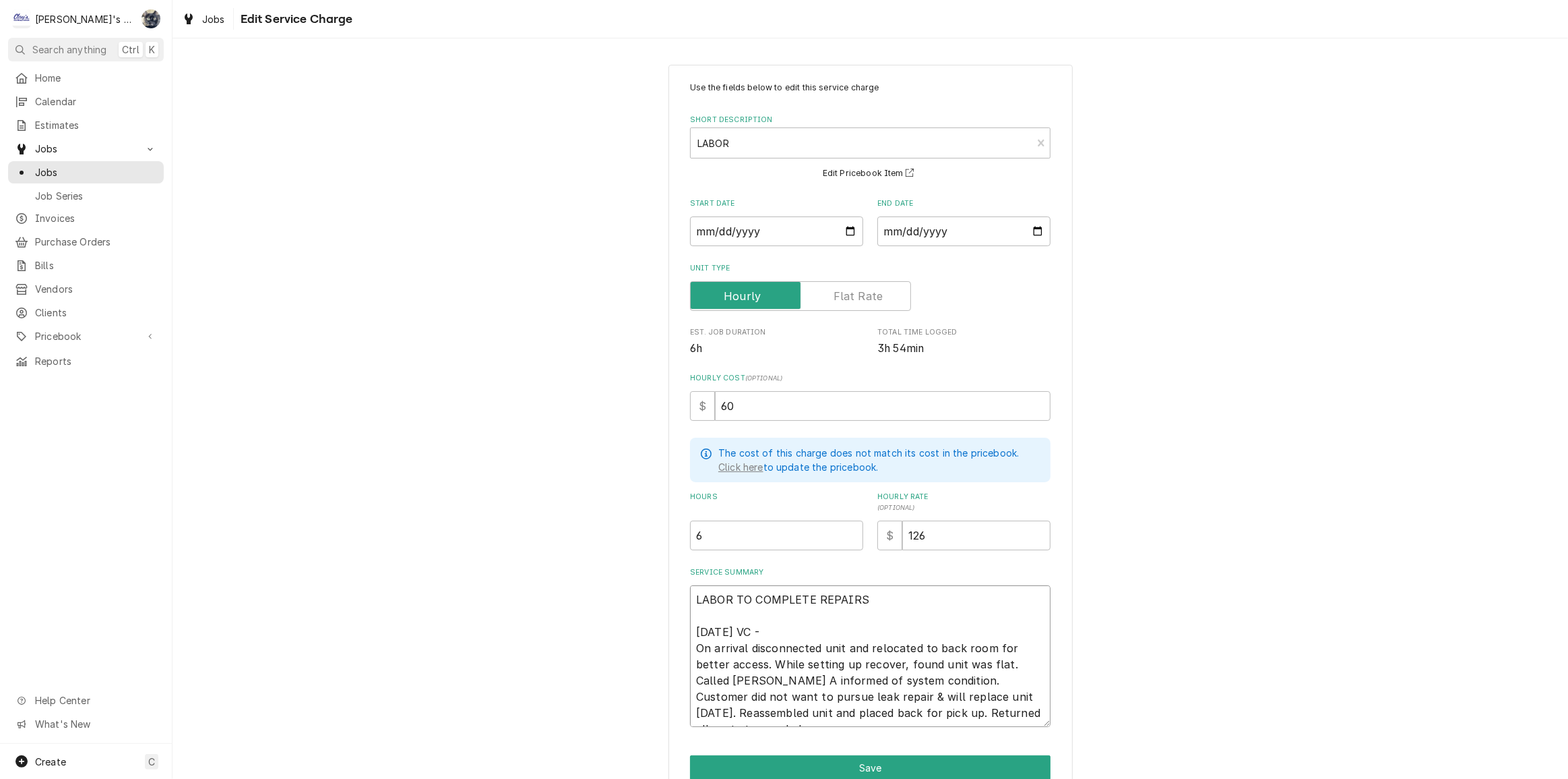
type textarea "x"
type textarea "LABOR TO COMPLETE REPAIRS 7/2/2025 VC - On arrival disconnected unit and reloca…"
type textarea "x"
type textarea "LABOR TO COMPLETE REPAIRS 7/2/2025 VC - On arrival disconnected unit and reloca…"
type textarea "x"
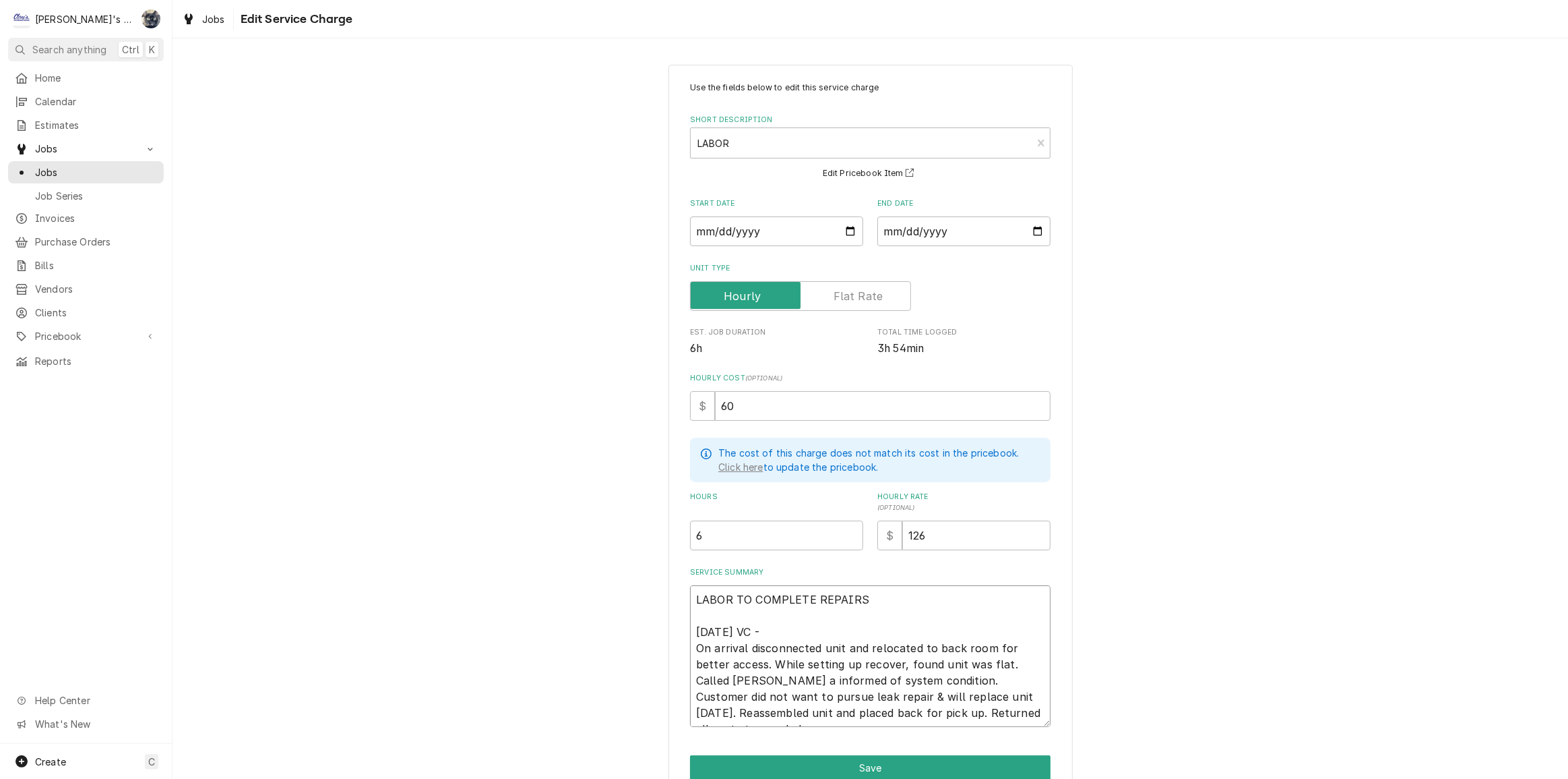
type textarea "LABOR TO COMPLETE REPAIRS 7/2/2025 VC - On arrival disconnected unit and reloca…"
type textarea "x"
type textarea "LABOR TO COMPLETE REPAIRS 7/2/2025 VC - On arrival disconnected unit and reloca…"
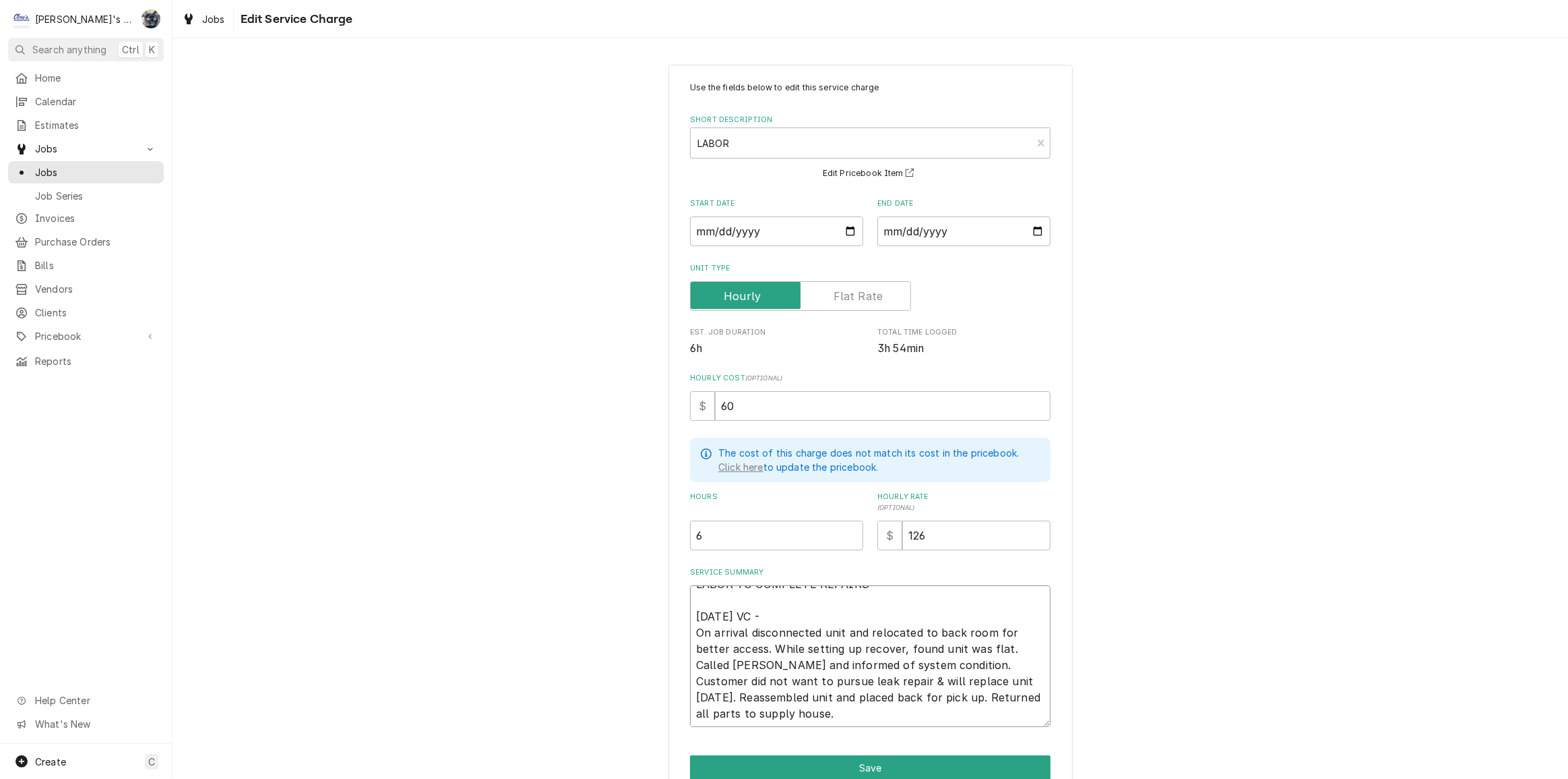
click at [841, 678] on textarea "LABOR TO COMPLETE REPAIRS 7/2/2025 VC - On arrival disconnected unit and reloca…" at bounding box center [870, 656] width 360 height 142
type textarea "x"
type textarea "LABOR TO COMPLETE REPAIRS 7/2/2025 VC - On arrival disconnected unit and reloca…"
type textarea "x"
type textarea "LABOR TO COMPLETE REPAIRS 7/2/2025 VC - On arrival disconnected unit and reloca…"
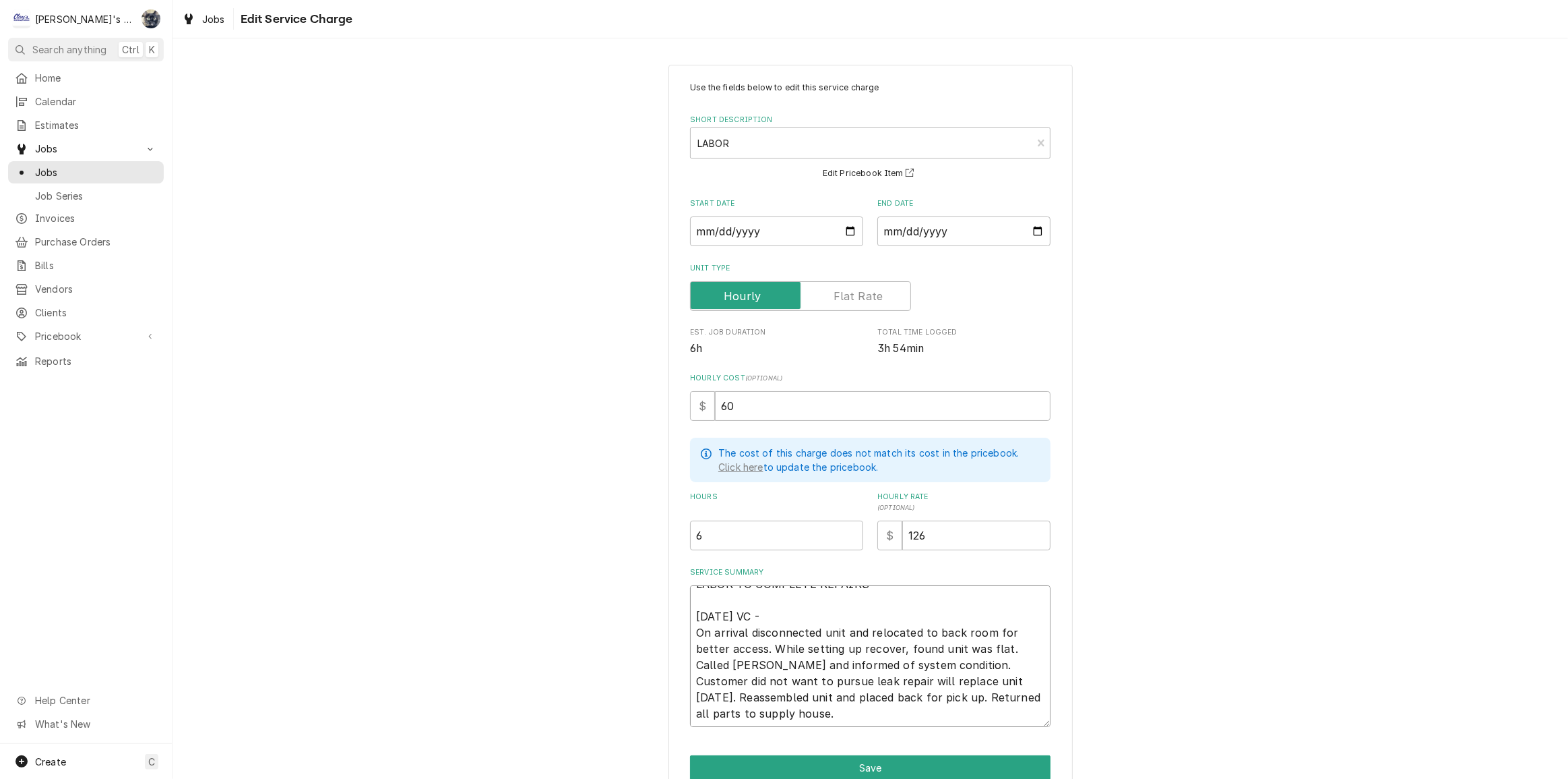
type textarea "x"
type textarea "LABOR TO COMPLETE REPAIRS 7/2/2025 VC - On arrival disconnected unit and reloca…"
type textarea "x"
type textarea "LABOR TO COMPLETE REPAIRS 7/2/2025 VC - On arrival disconnected unit and reloca…"
type textarea "x"
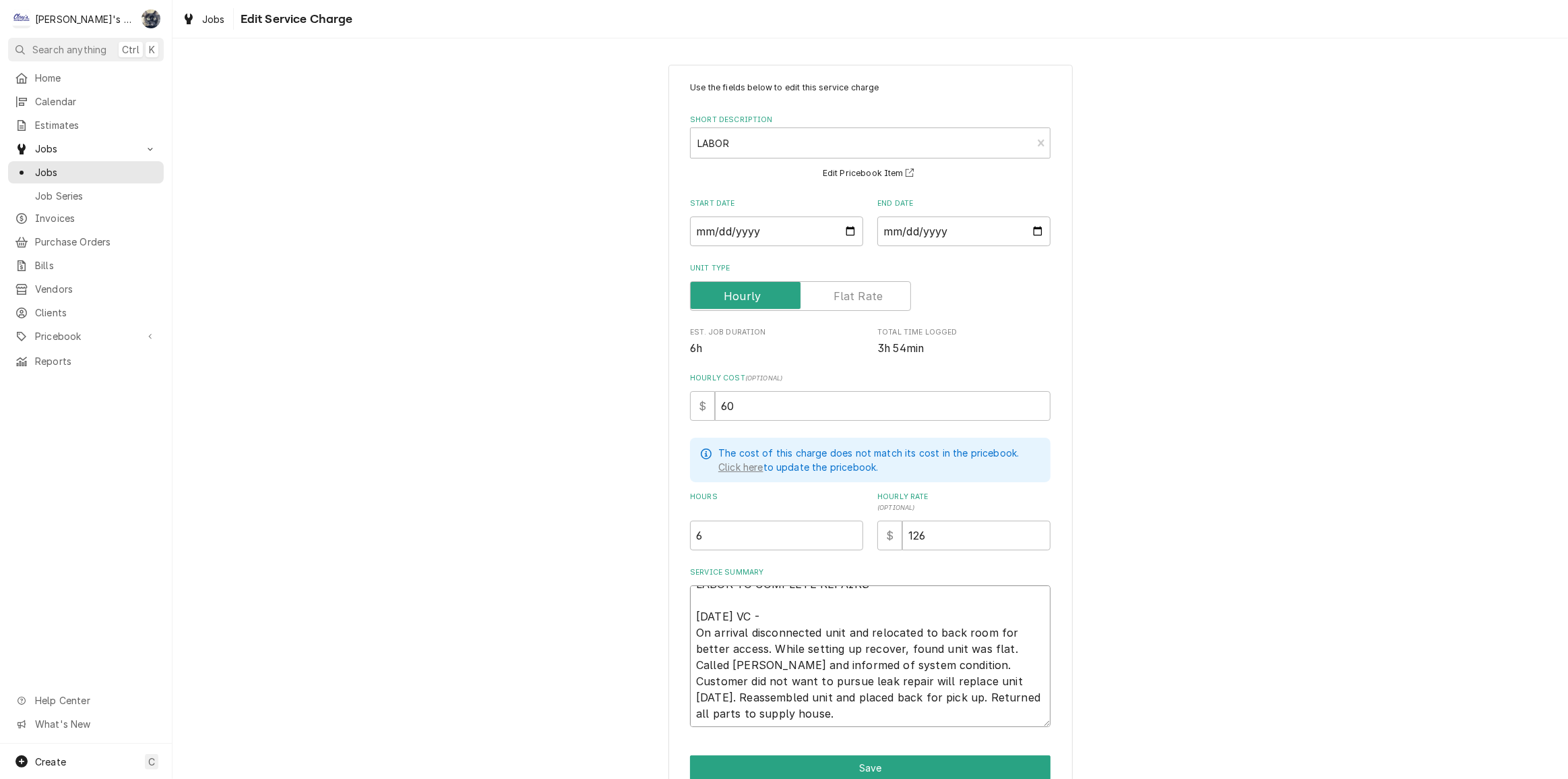
type textarea "LABOR TO COMPLETE REPAIRS 7/2/2025 VC - On arrival disconnected unit and reloca…"
type textarea "x"
type textarea "LABOR TO COMPLETE REPAIRS 7/2/2025 VC - On arrival disconnected unit and reloca…"
type textarea "x"
type textarea "LABOR TO COMPLETE REPAIRS 7/2/2025 VC - On arrival disconnected unit and reloca…"
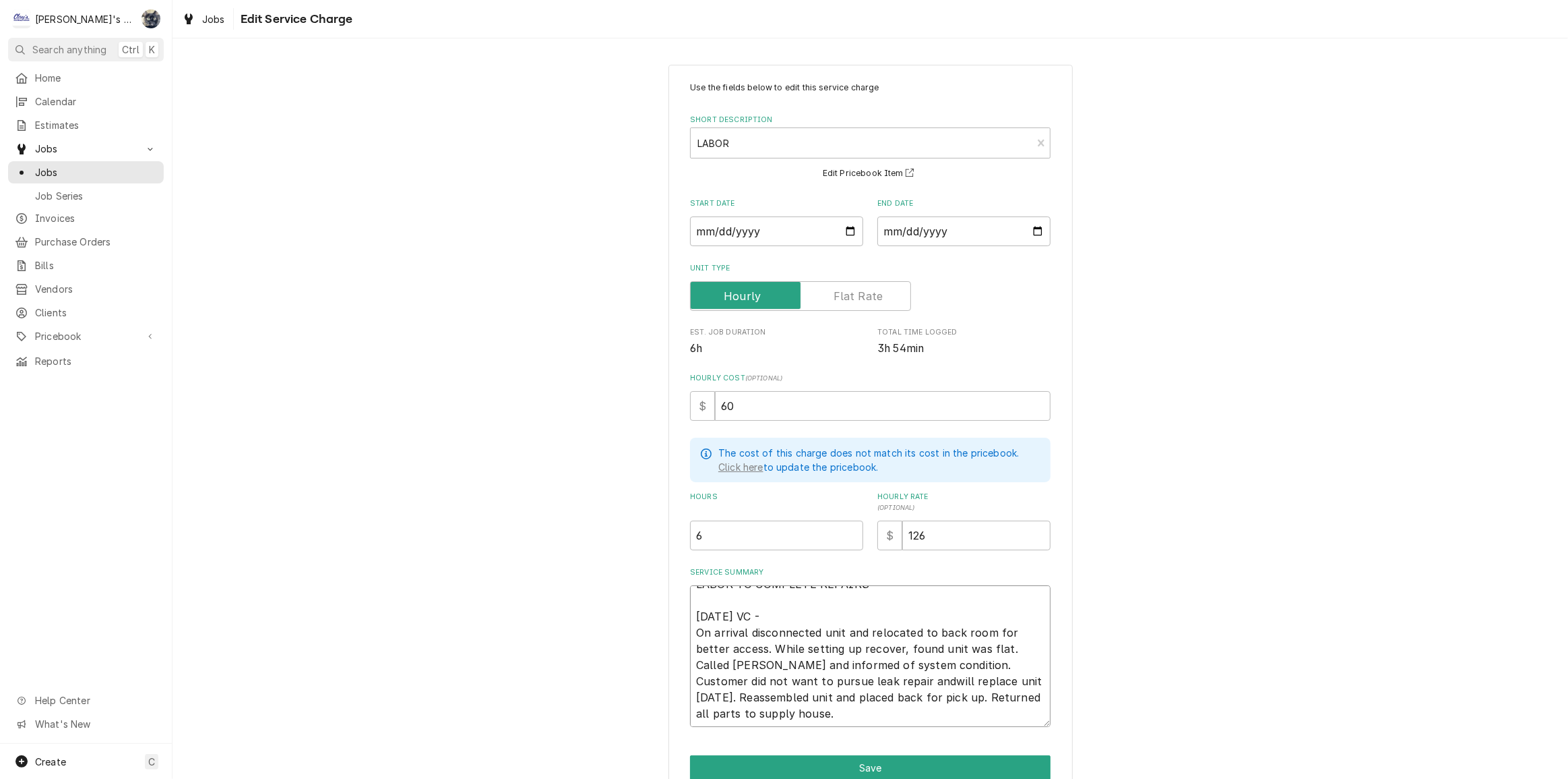
type textarea "x"
type textarea "LABOR TO COMPLETE REPAIRS 7/2/2025 VC - On arrival disconnected unit and reloca…"
click at [855, 711] on textarea "LABOR TO COMPLETE REPAIRS 7/2/2025 VC - On arrival disconnected unit and reloca…" at bounding box center [870, 656] width 360 height 142
type textarea "x"
type textarea "LABOR TO COMPLETE REPAIRS 7/2/2025 VC - On arrival disconnected unit and reloca…"
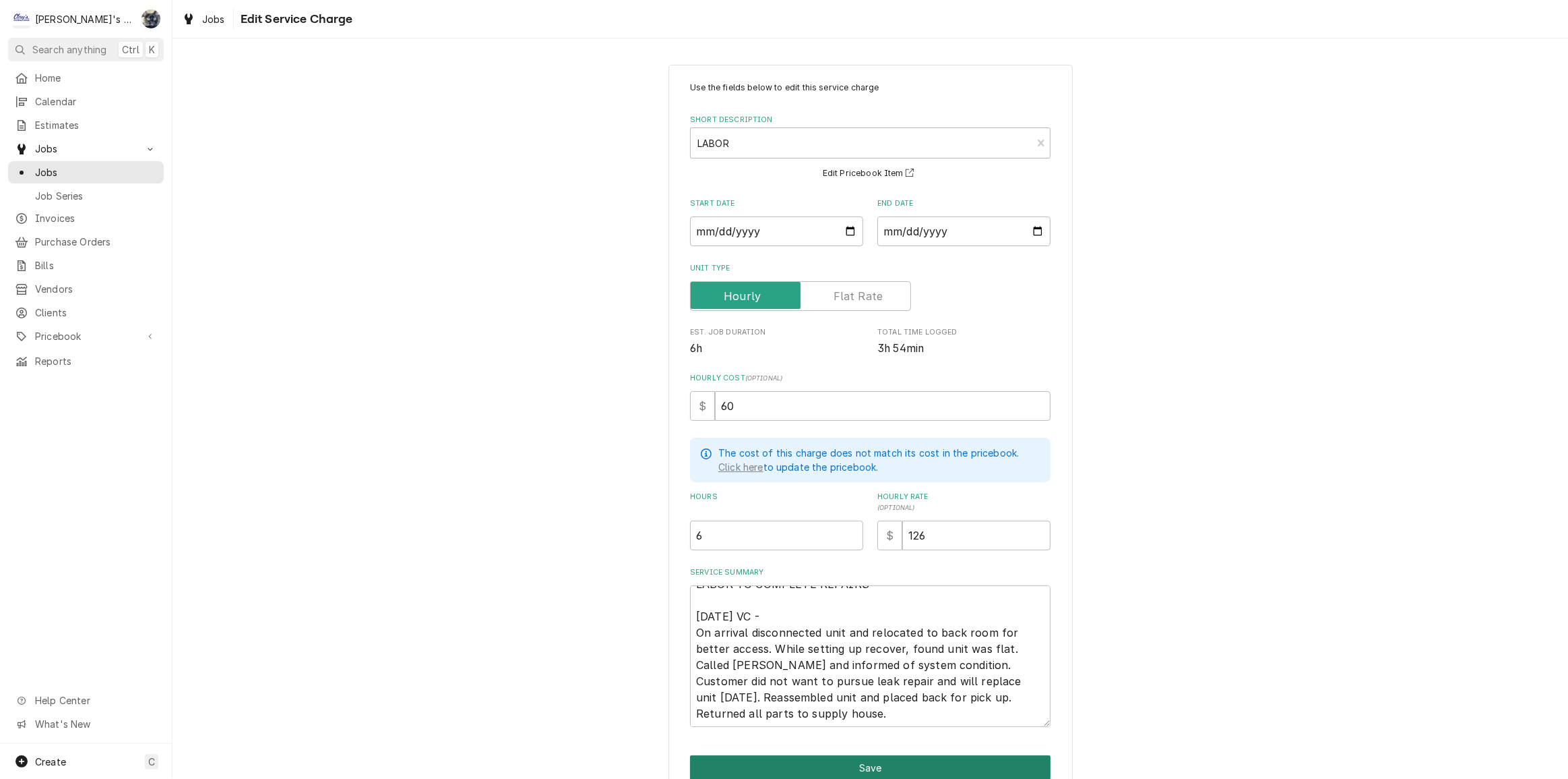
click at [824, 764] on button "Save" at bounding box center [870, 767] width 360 height 25
type textarea "x"
